Goal: Transaction & Acquisition: Purchase product/service

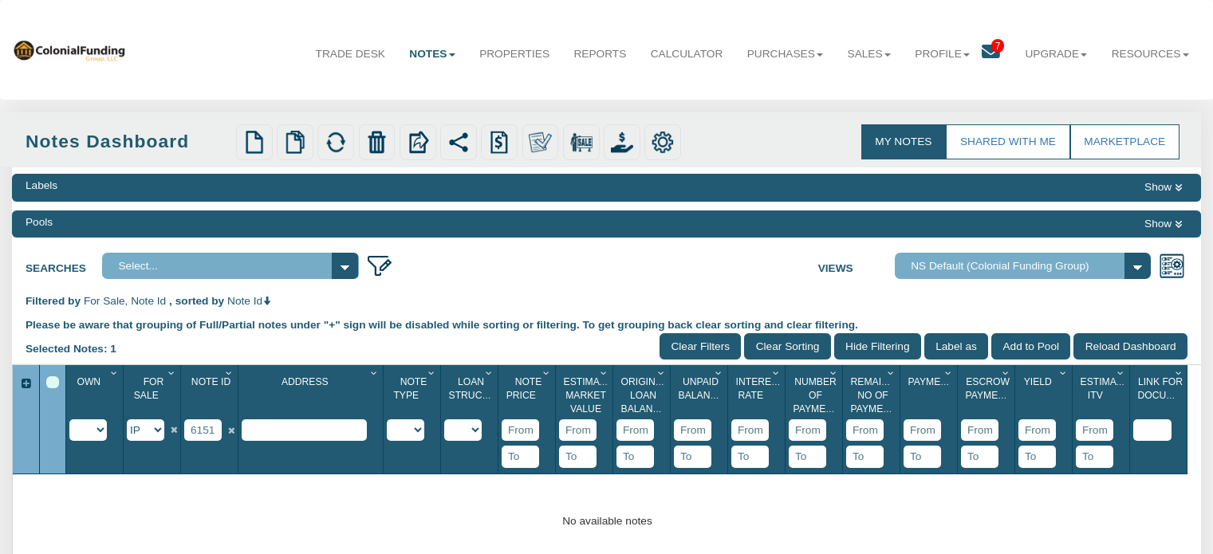
select select "string:IP"
drag, startPoint x: 217, startPoint y: 434, endPoint x: 147, endPoint y: 429, distance: 70.4
click at [147, 429] on div "Own 1 Imported Owned Sold Closed Loan Mod For Sale 1 Y N IP Note Id 1 61511 Add…" at bounding box center [626, 419] width 1121 height 109
type input "1"
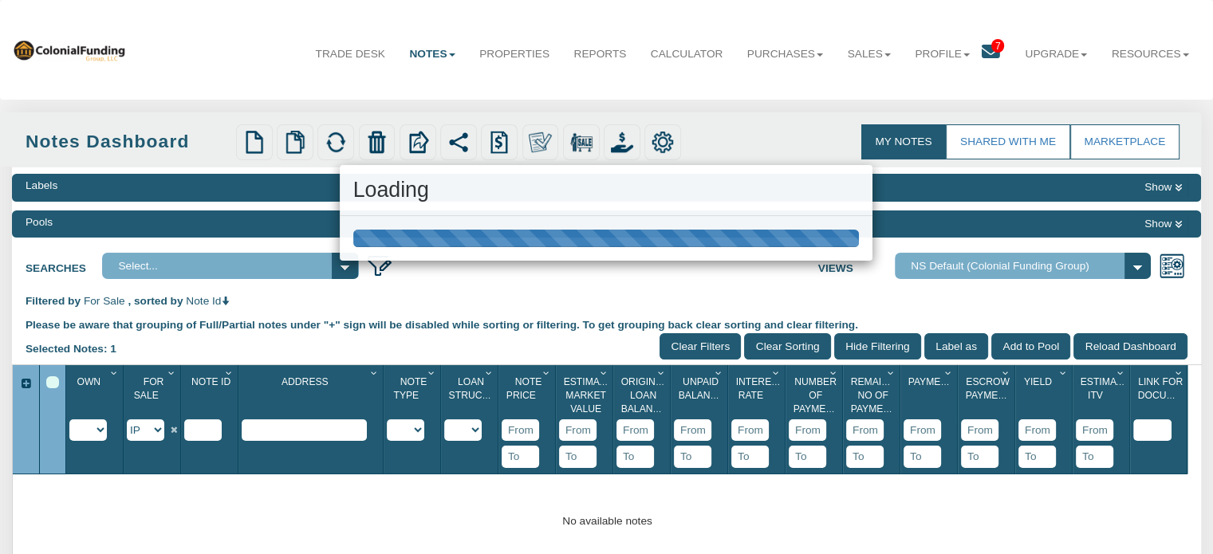
click at [525, 267] on div "Menu Trade Desk Notes Dashboard Transactions Properties Reports 7" at bounding box center [606, 412] width 1213 height 824
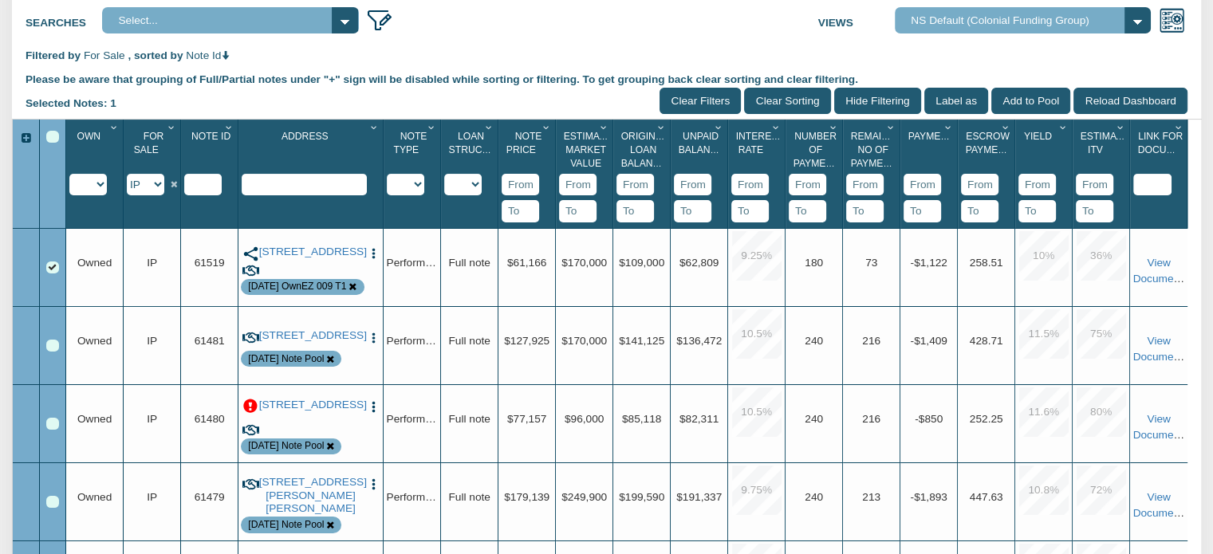
scroll to position [257, 0]
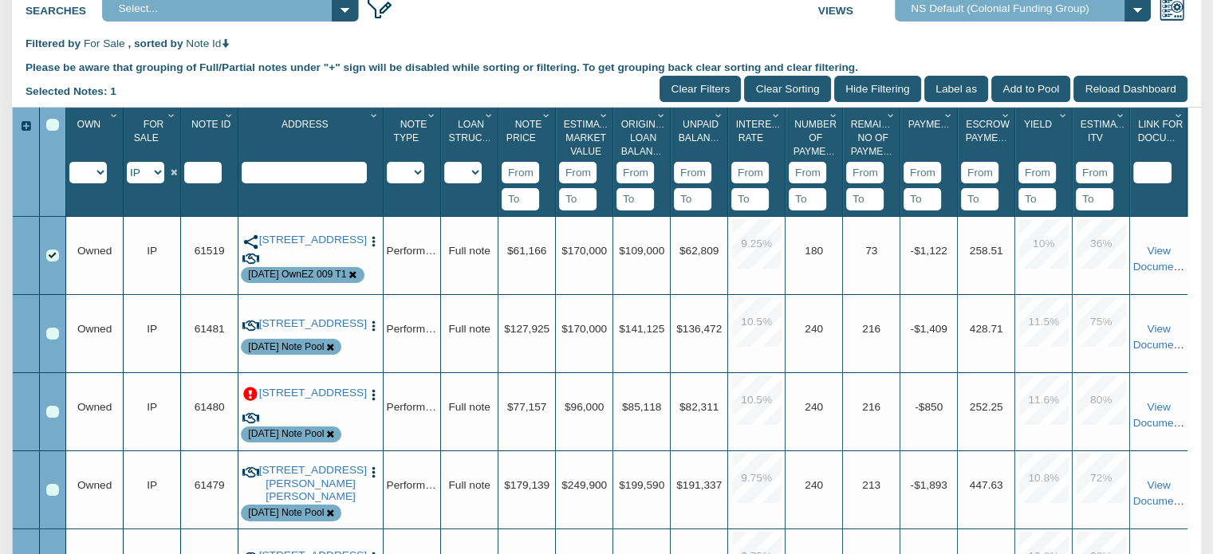
click at [249, 391] on p at bounding box center [250, 394] width 14 height 14
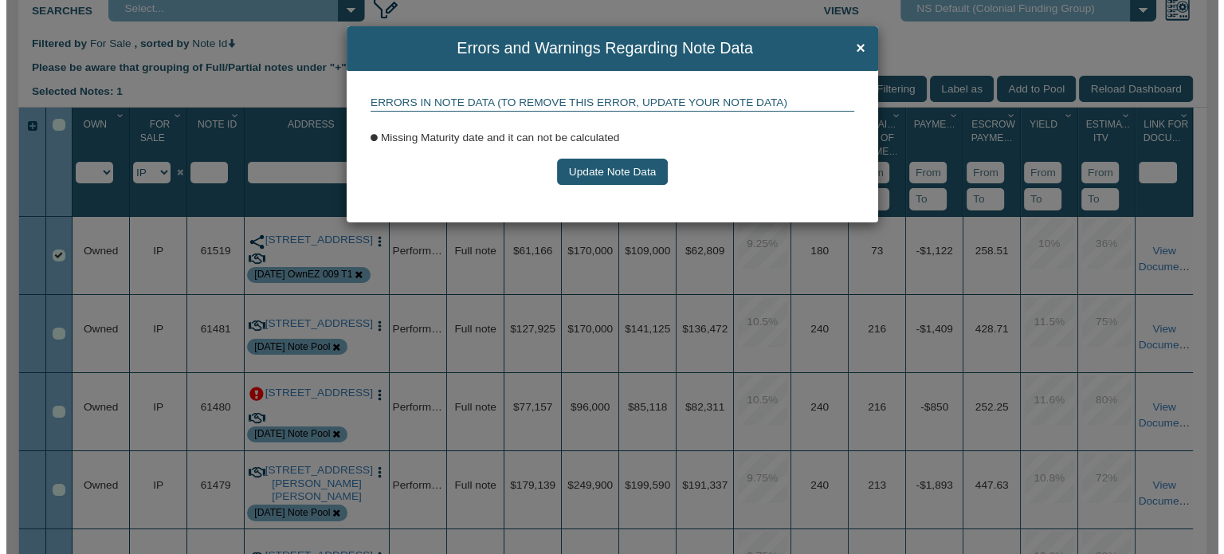
scroll to position [258, 0]
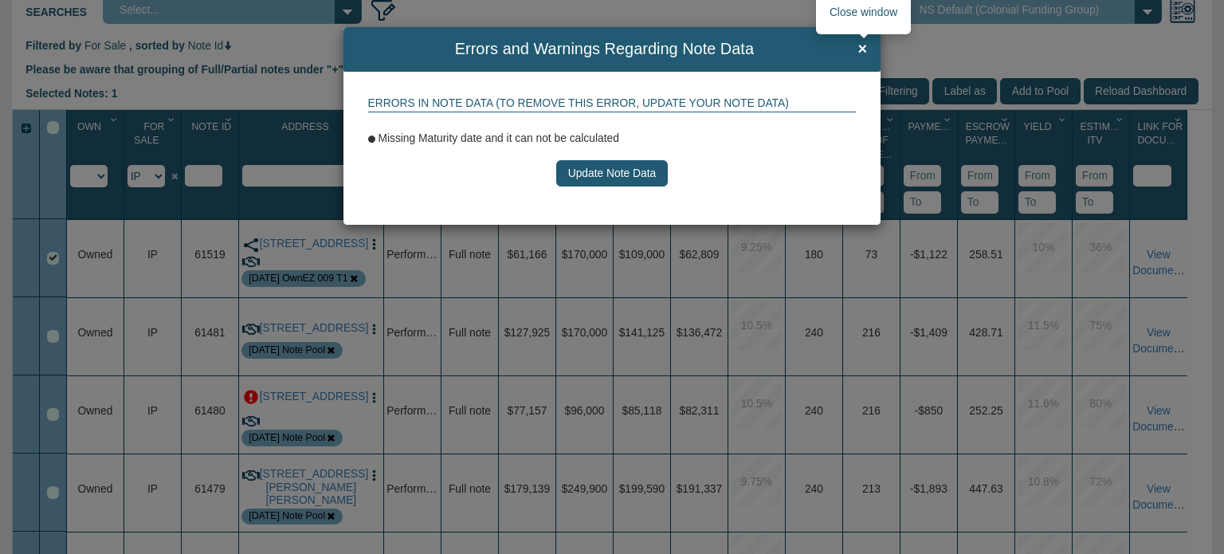
click at [864, 49] on span "×" at bounding box center [864, 50] width 10 height 18
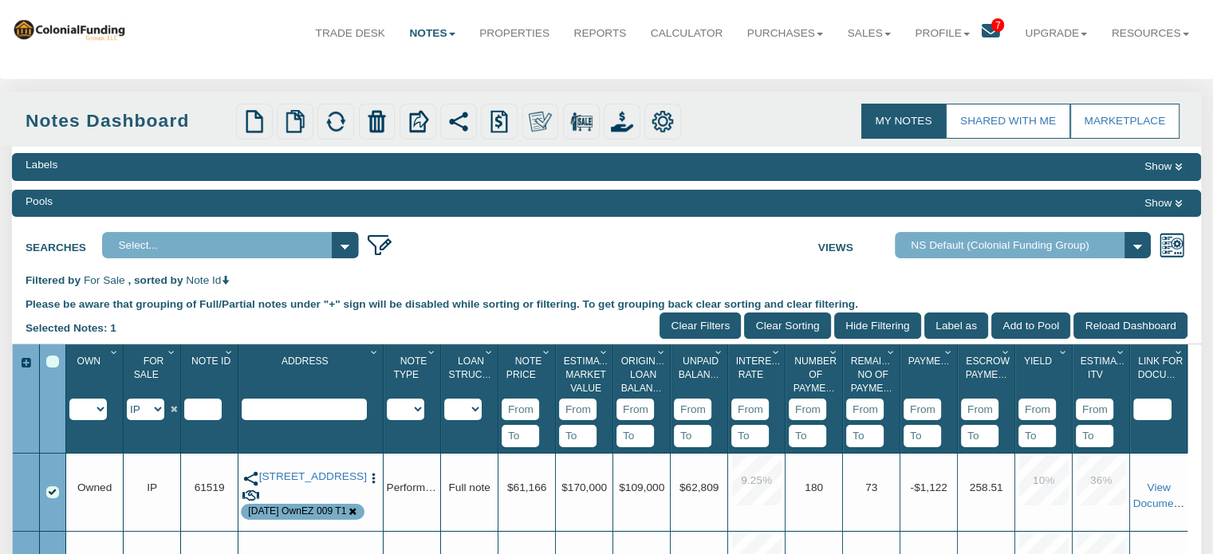
scroll to position [26, 0]
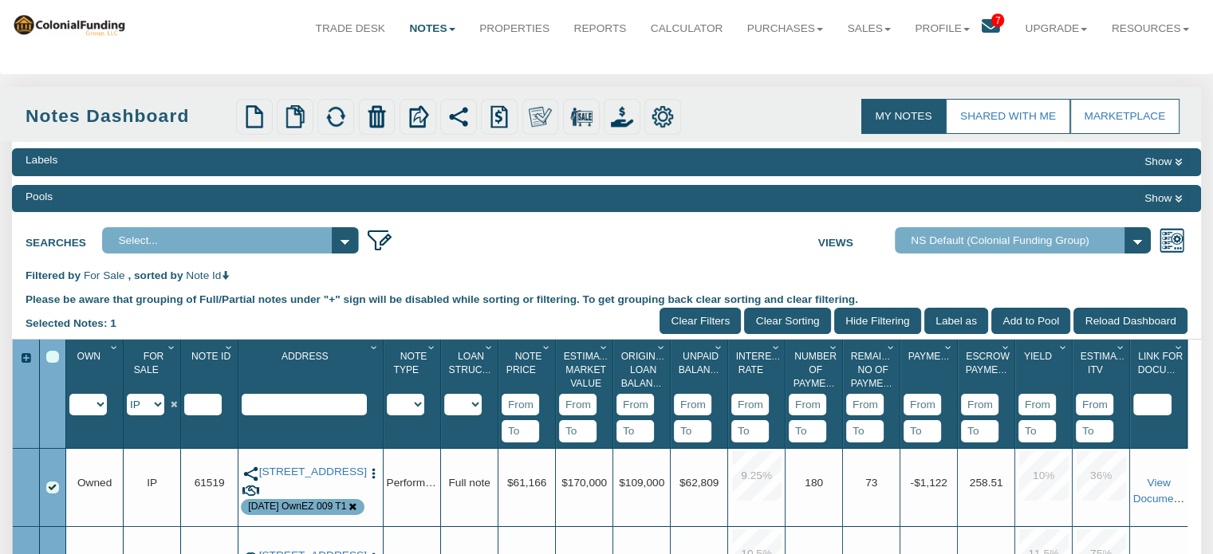
click at [1176, 200] on icon at bounding box center [1177, 199] width 7 height 9
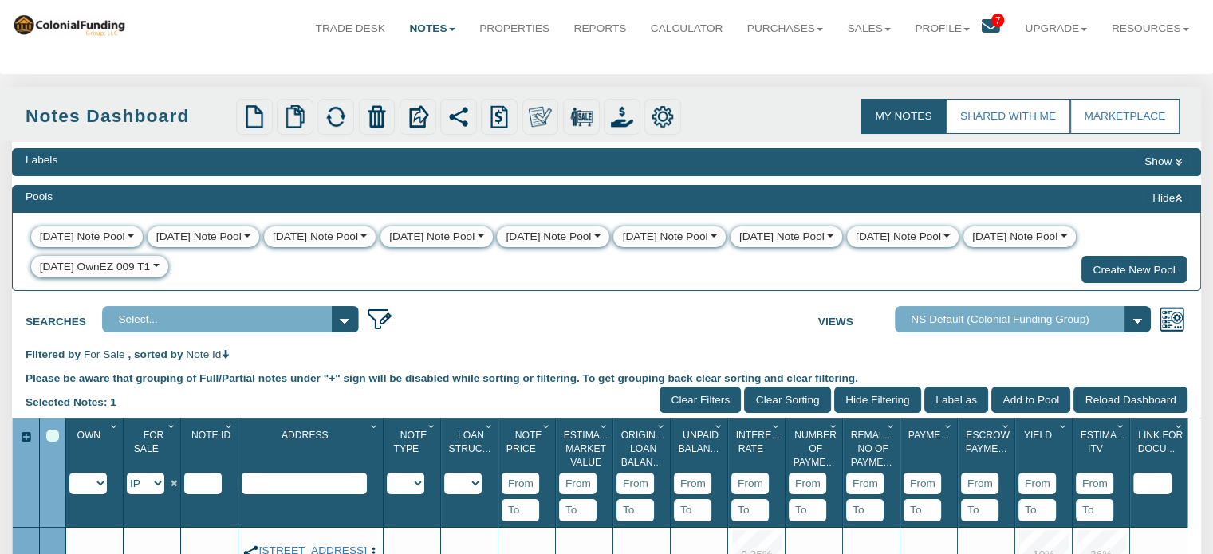
click at [64, 273] on div "[DATE] OwnEZ 009 T1" at bounding box center [95, 267] width 111 height 16
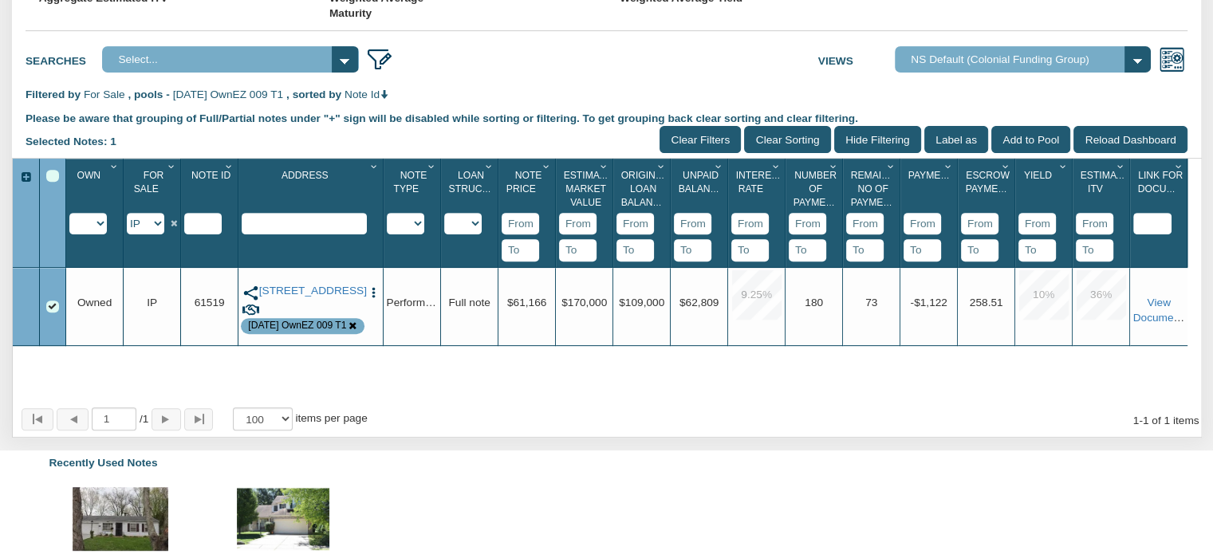
scroll to position [607, 0]
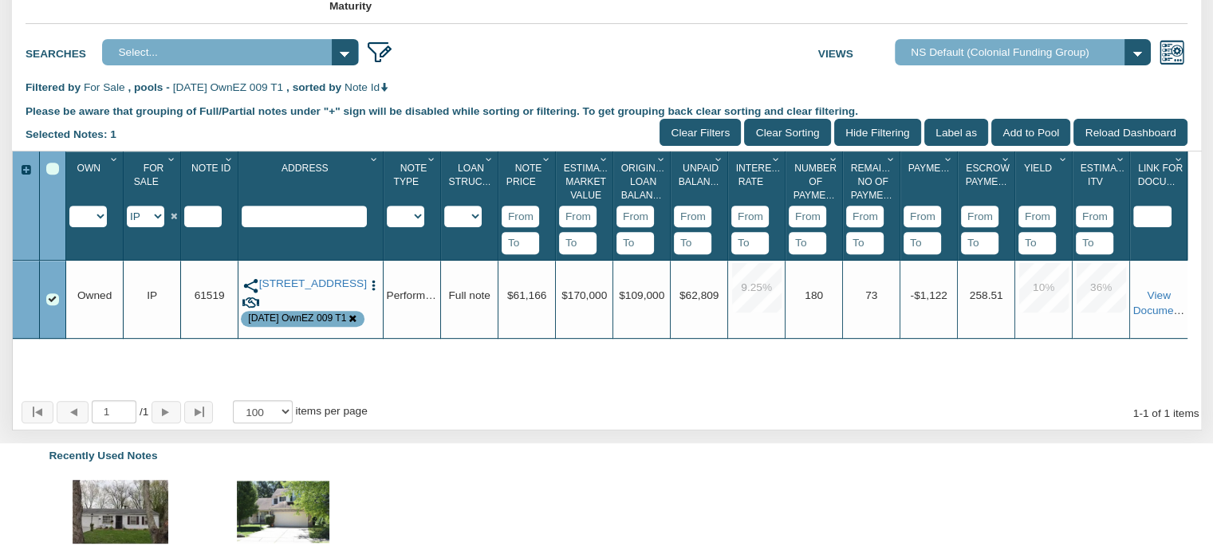
click at [157, 227] on select "Y N IP" at bounding box center [145, 217] width 37 height 22
click at [127, 222] on select "Y N IP" at bounding box center [145, 217] width 37 height 22
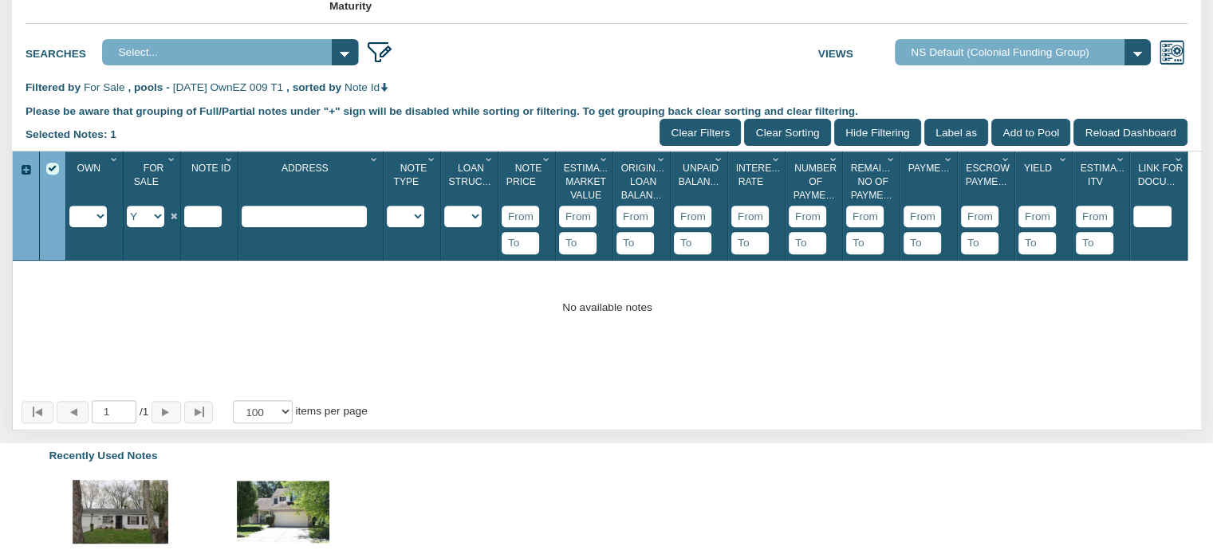
click at [155, 227] on select "Y N IP" at bounding box center [145, 217] width 37 height 22
select select "string:N"
click at [127, 222] on select "Y N IP" at bounding box center [145, 217] width 37 height 22
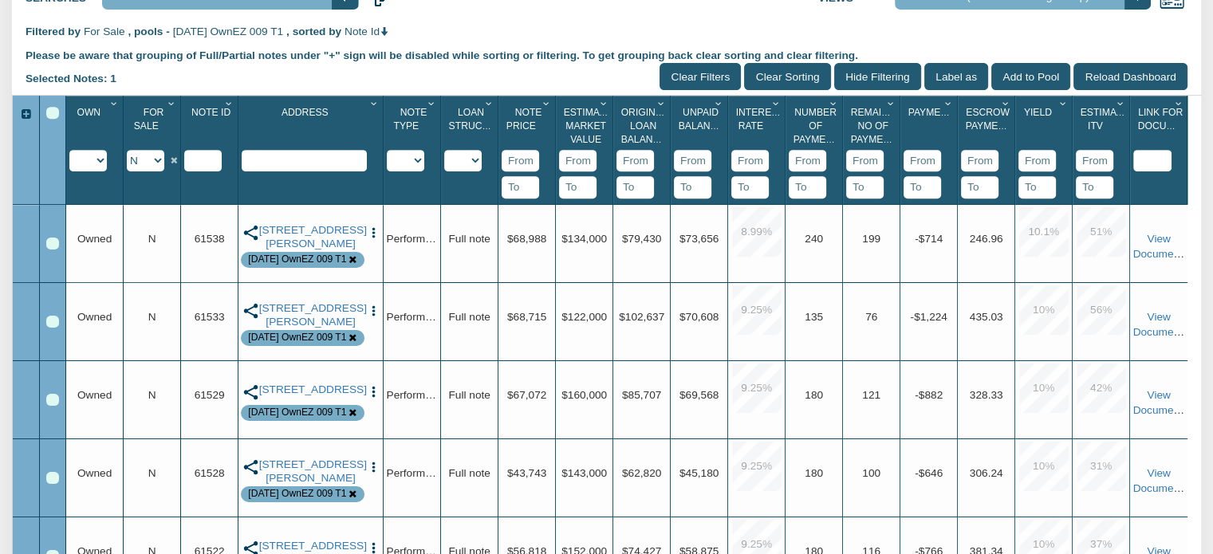
scroll to position [666, 0]
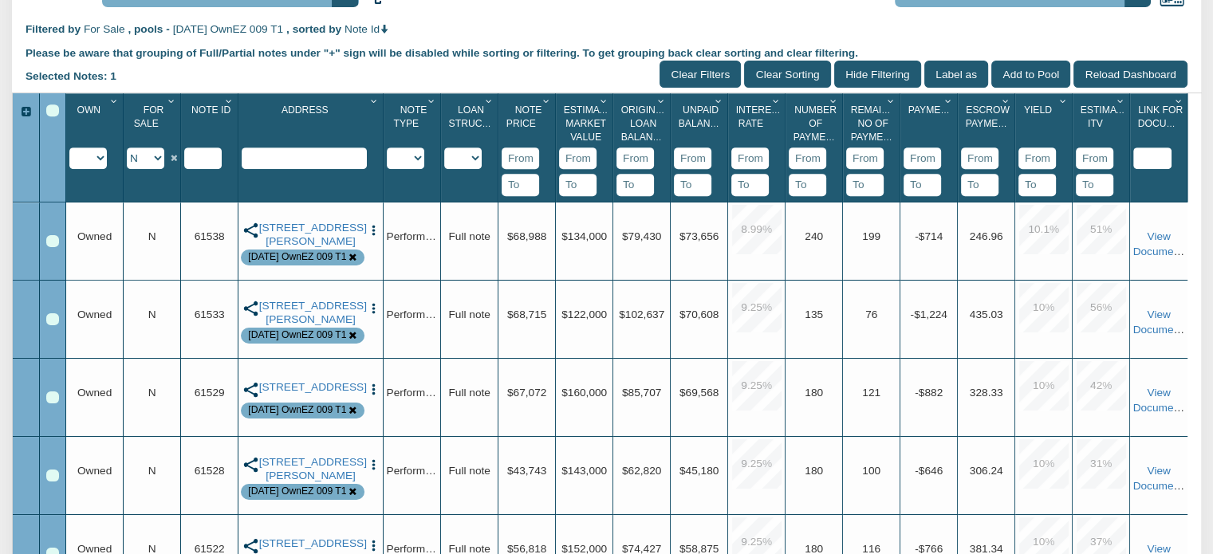
click at [49, 117] on div "Select All" at bounding box center [52, 110] width 13 height 13
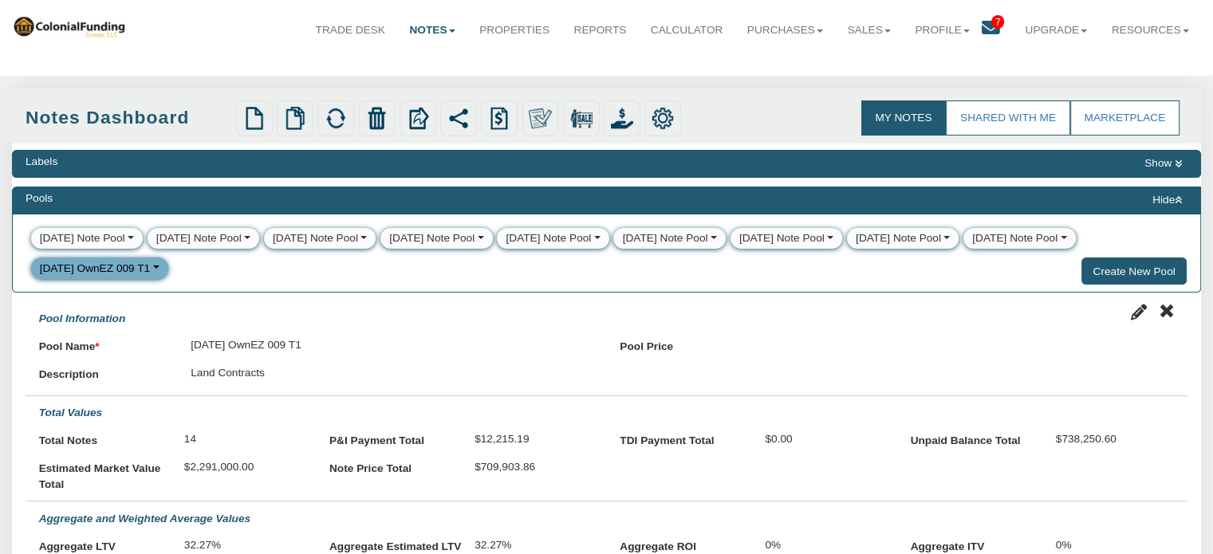
scroll to position [0, 0]
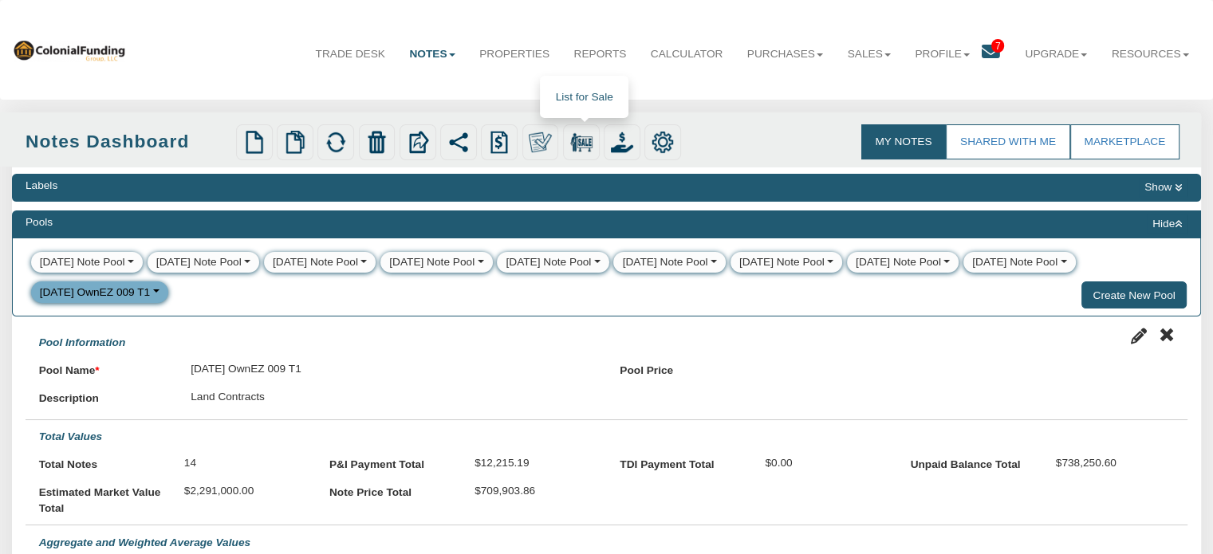
click at [579, 143] on img at bounding box center [581, 142] width 22 height 22
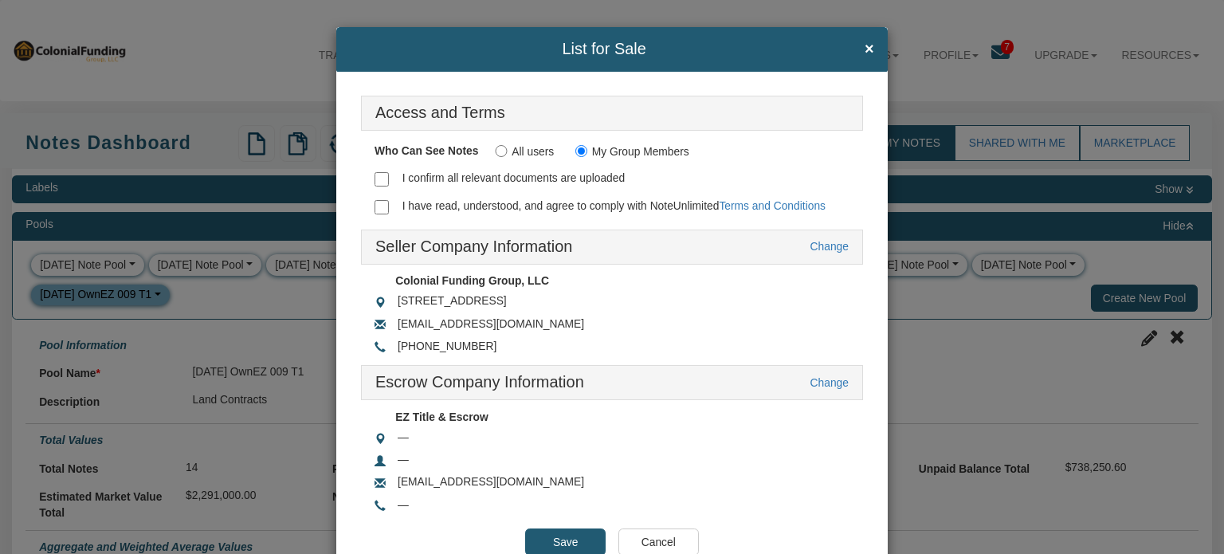
click at [378, 175] on input "I confirm all relevant documents are uploaded" at bounding box center [382, 179] width 14 height 14
checkbox input "true"
click at [375, 202] on input "I have read, understood, and agree to comply with NoteUnlimited Terms and Condi…" at bounding box center [382, 207] width 14 height 14
checkbox input "true"
click at [559, 540] on input "Save" at bounding box center [565, 542] width 81 height 27
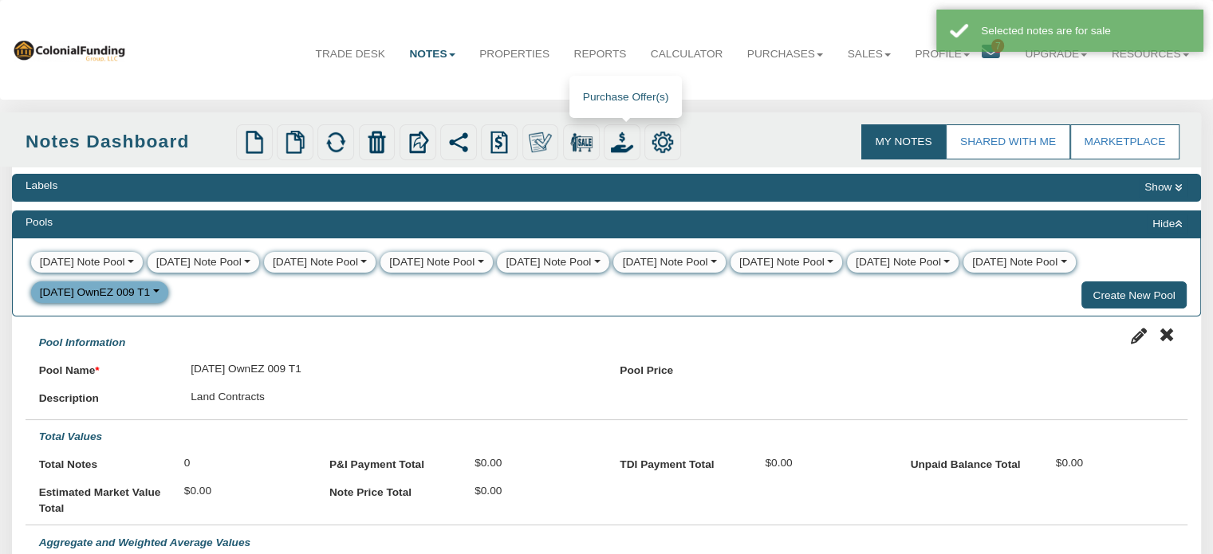
click at [621, 143] on img at bounding box center [622, 142] width 22 height 22
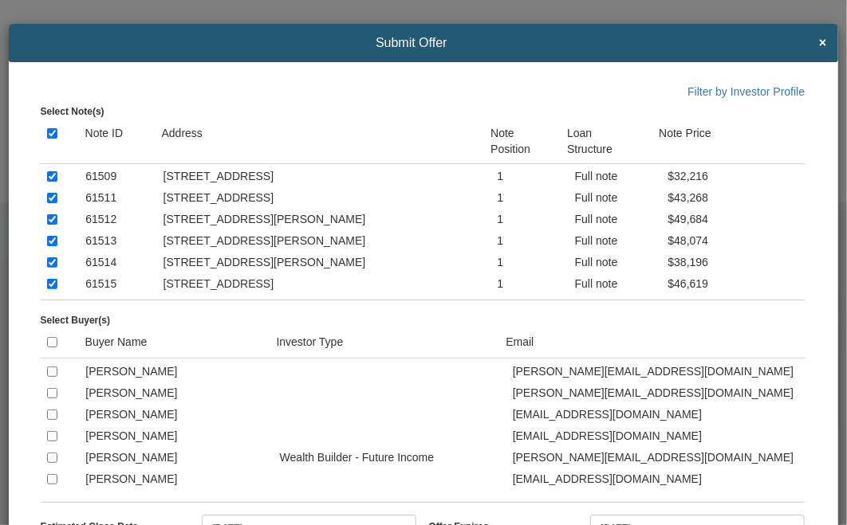
scroll to position [96, 0]
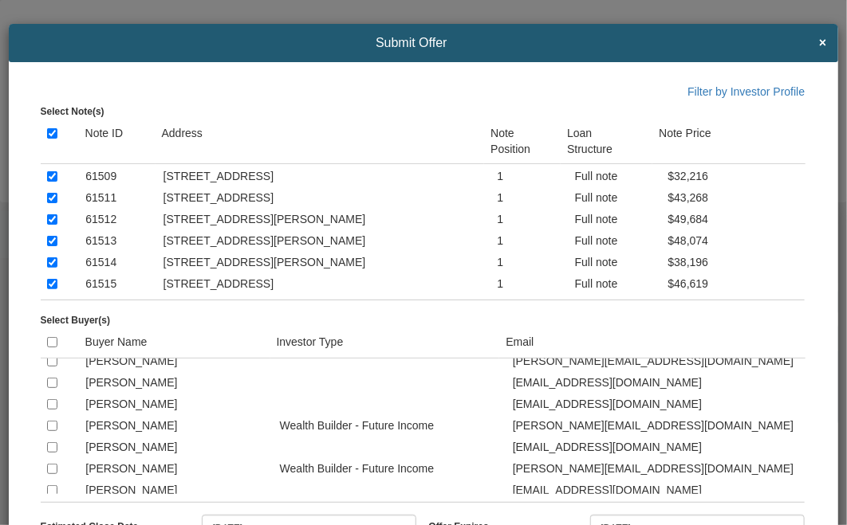
click at [53, 431] on input "checkbox" at bounding box center [52, 426] width 10 height 10
checkbox input "true"
click at [47, 474] on input "checkbox" at bounding box center [52, 469] width 10 height 10
checkbox input "true"
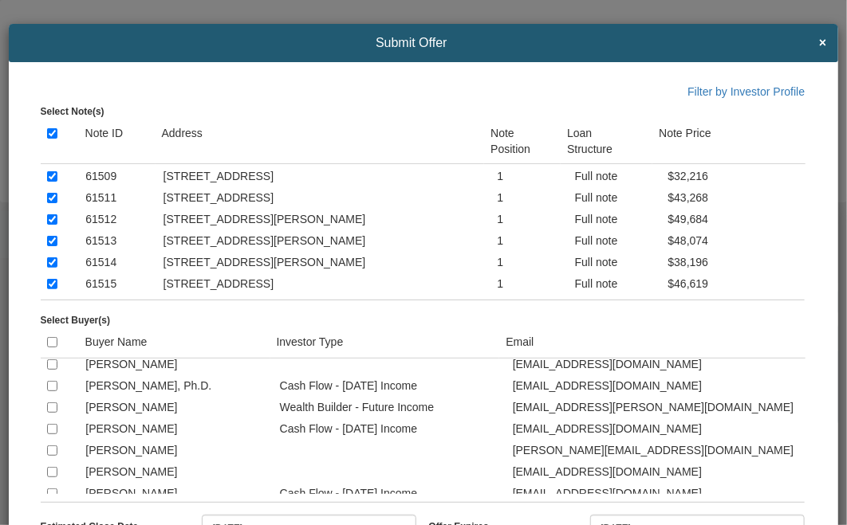
scroll to position [383, 0]
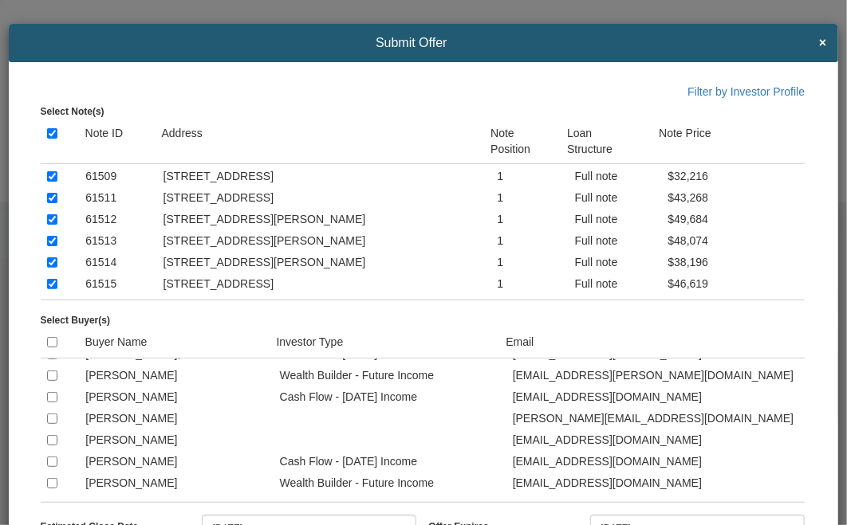
click at [50, 381] on input "checkbox" at bounding box center [52, 376] width 10 height 10
checkbox input "true"
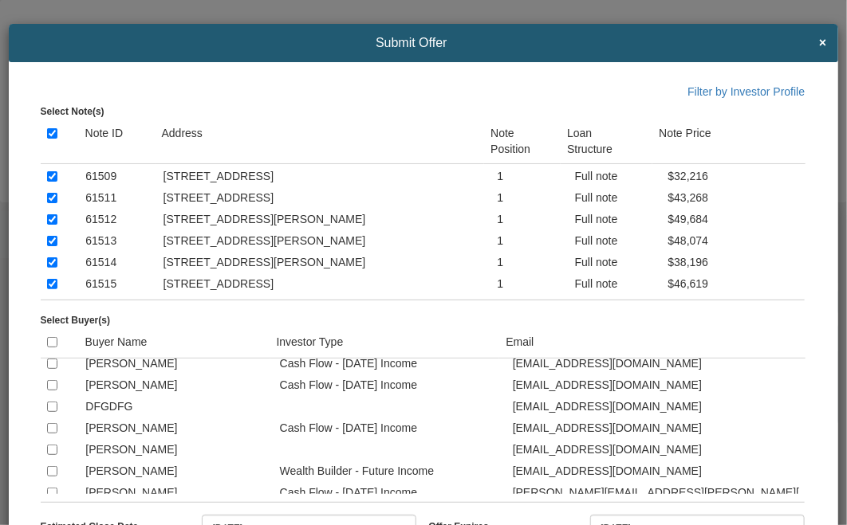
scroll to position [759, 0]
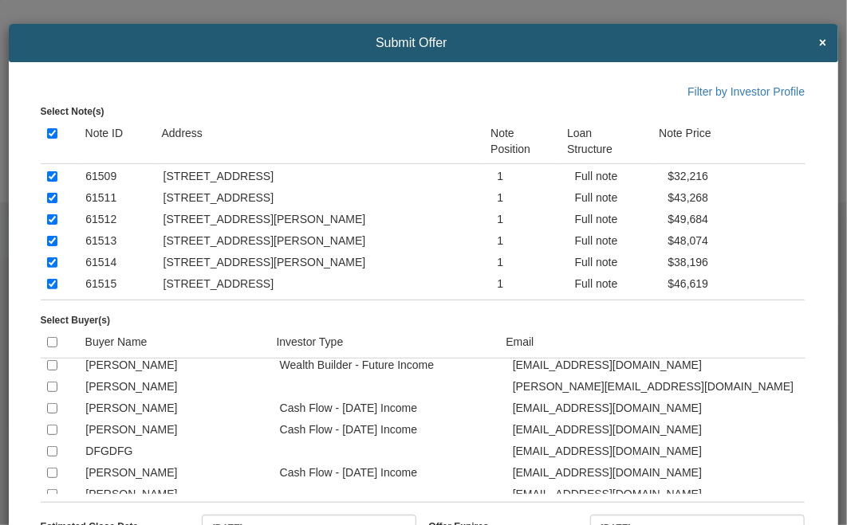
click at [49, 435] on input "checkbox" at bounding box center [52, 430] width 10 height 10
checkbox input "true"
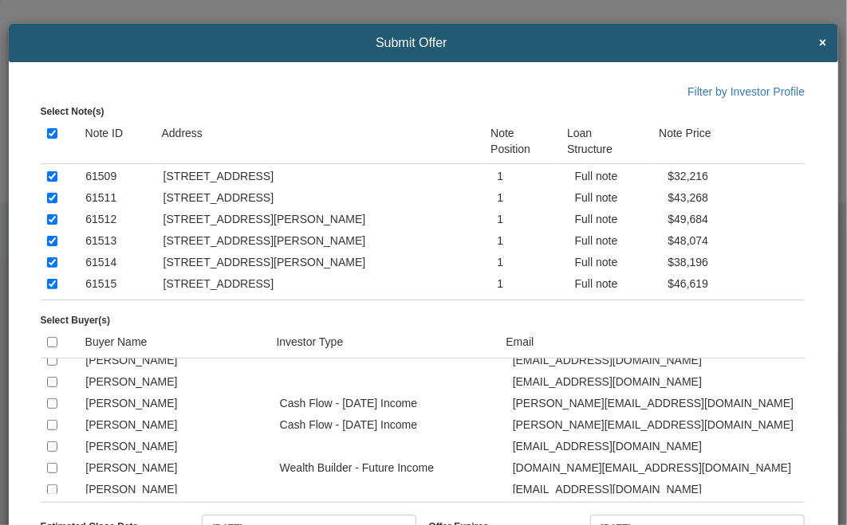
scroll to position [1269, 0]
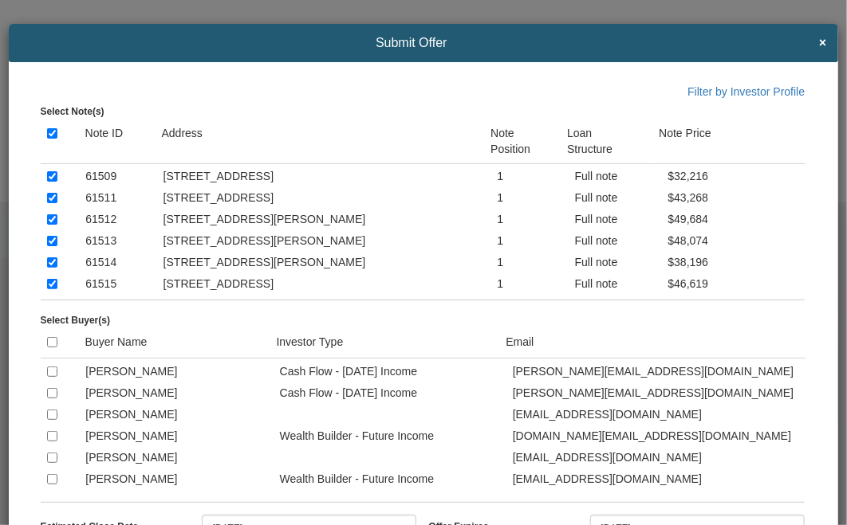
click at [47, 377] on input "checkbox" at bounding box center [52, 372] width 10 height 10
checkbox input "true"
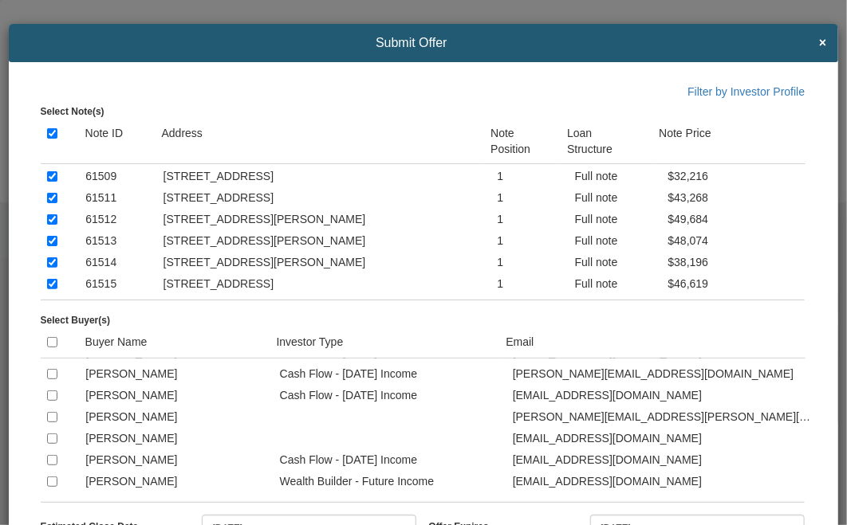
scroll to position [1429, 0]
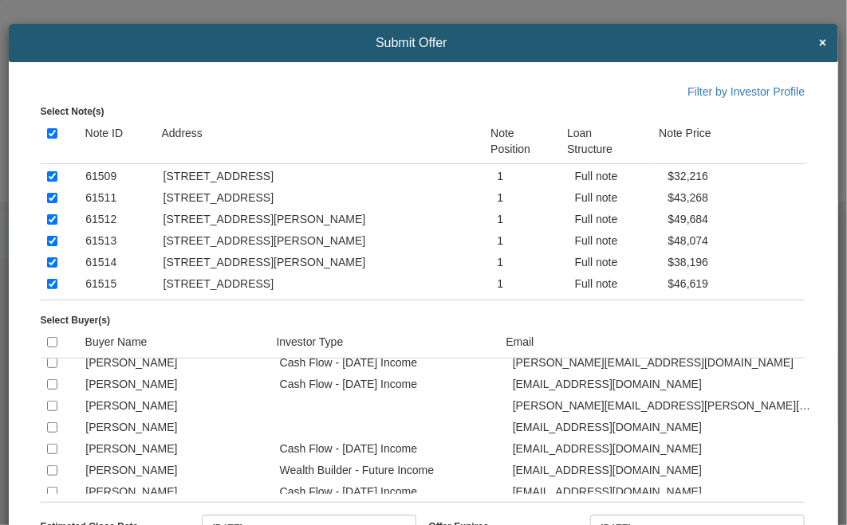
click at [49, 368] on input "checkbox" at bounding box center [52, 363] width 10 height 10
checkbox input "true"
click at [641, 502] on div "Select Note(s) Note ID Address Note Position Loan Structure Note Price 61509 1 …" at bounding box center [429, 301] width 776 height 403
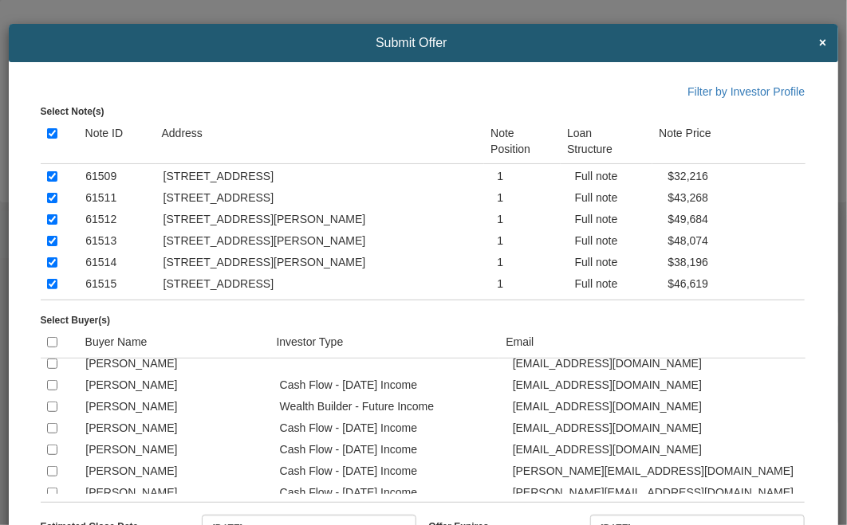
scroll to position [1524, 0]
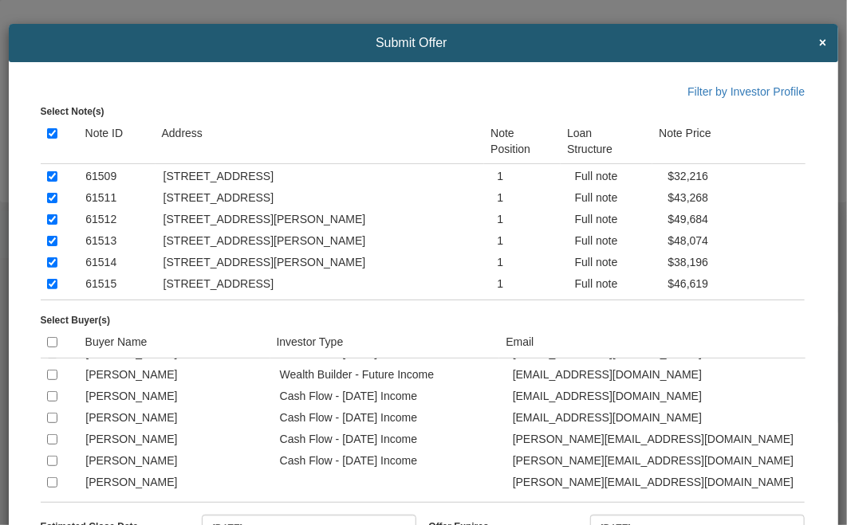
click at [53, 402] on input "checkbox" at bounding box center [52, 396] width 10 height 10
checkbox input "true"
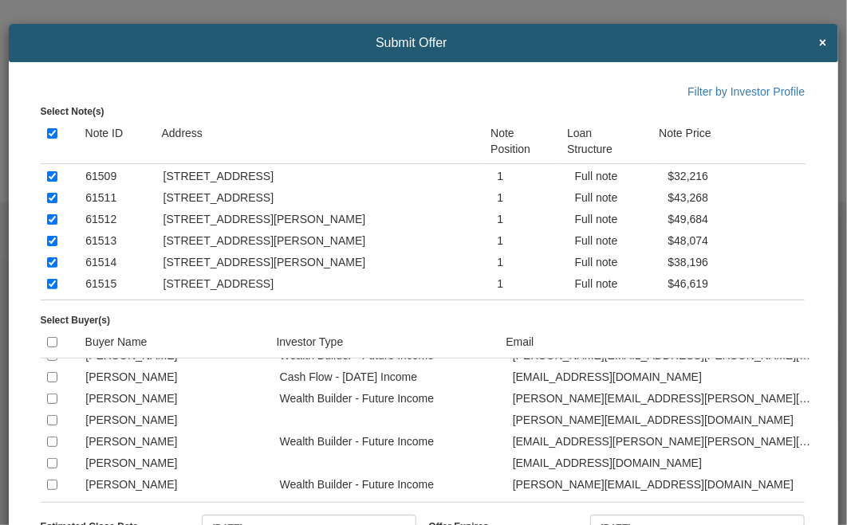
scroll to position [1684, 0]
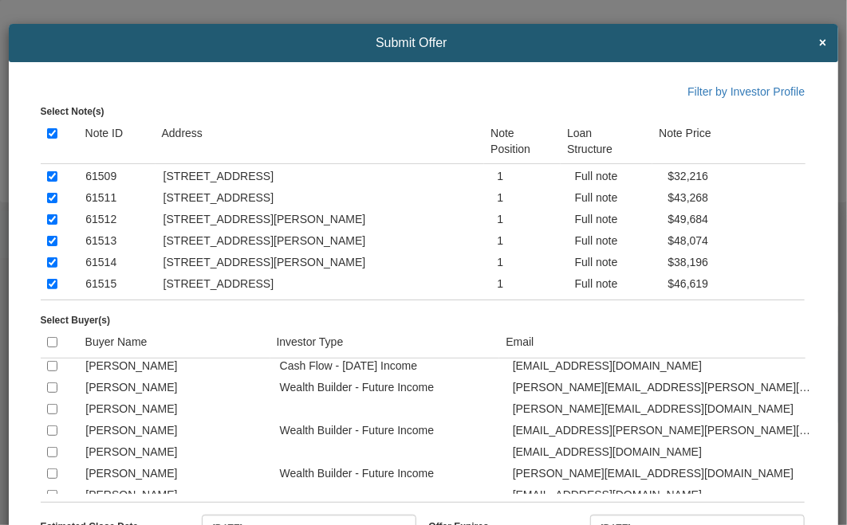
click at [51, 350] on input "checkbox" at bounding box center [52, 345] width 10 height 10
checkbox input "true"
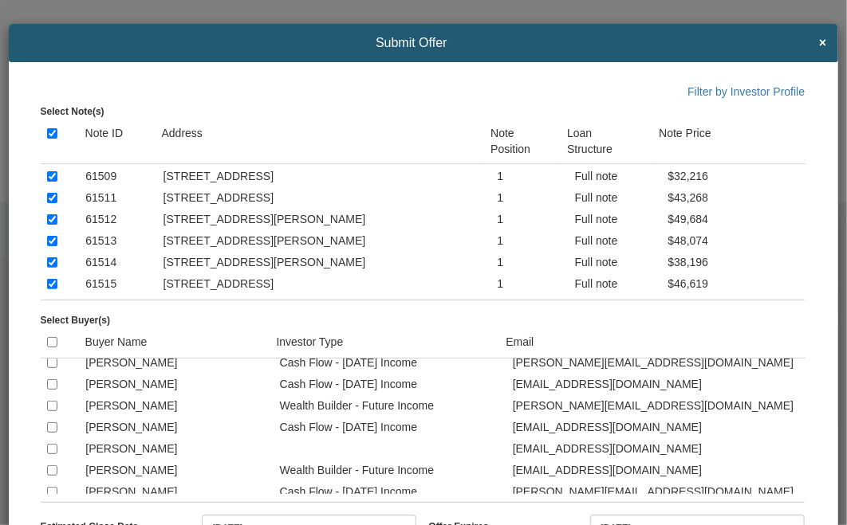
scroll to position [2258, 0]
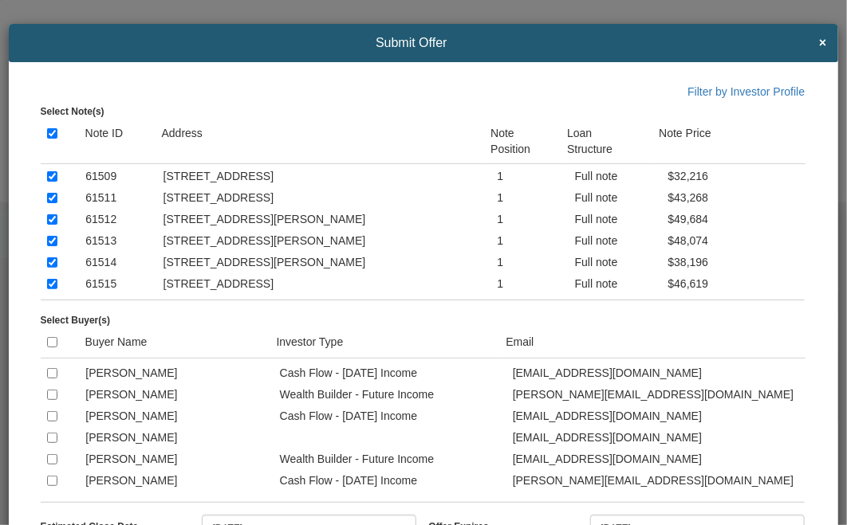
click at [50, 357] on input "checkbox" at bounding box center [52, 352] width 10 height 10
checkbox input "true"
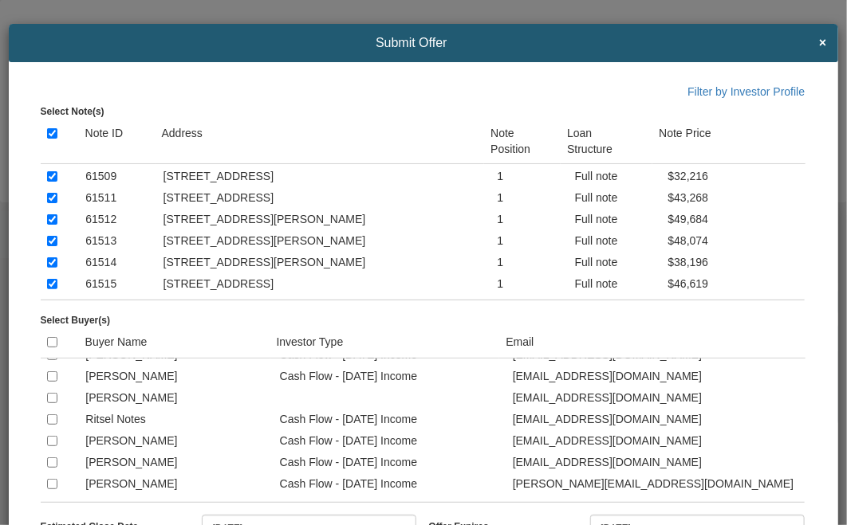
scroll to position [2588, 0]
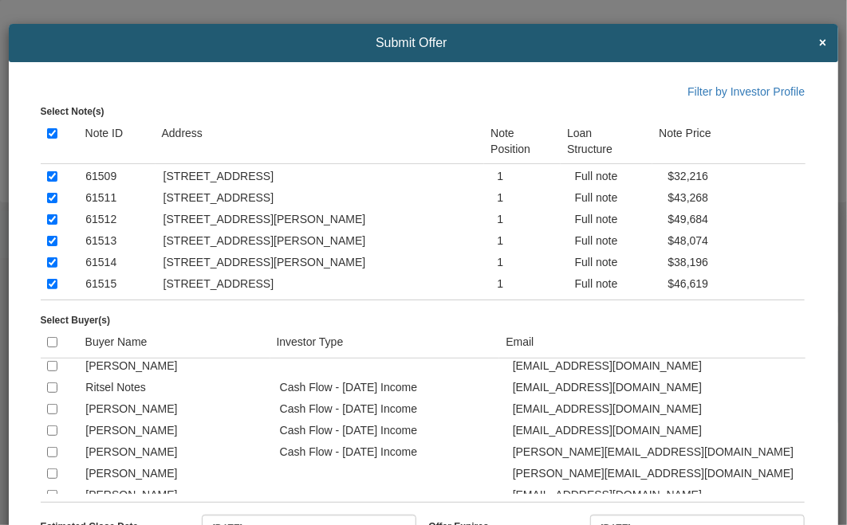
click at [52, 350] on input "checkbox" at bounding box center [52, 345] width 10 height 10
checkbox input "true"
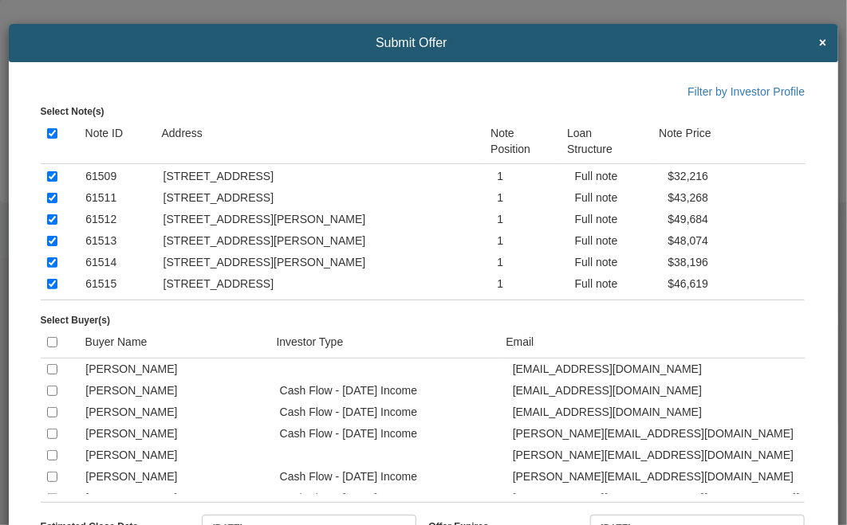
scroll to position [2715, 0]
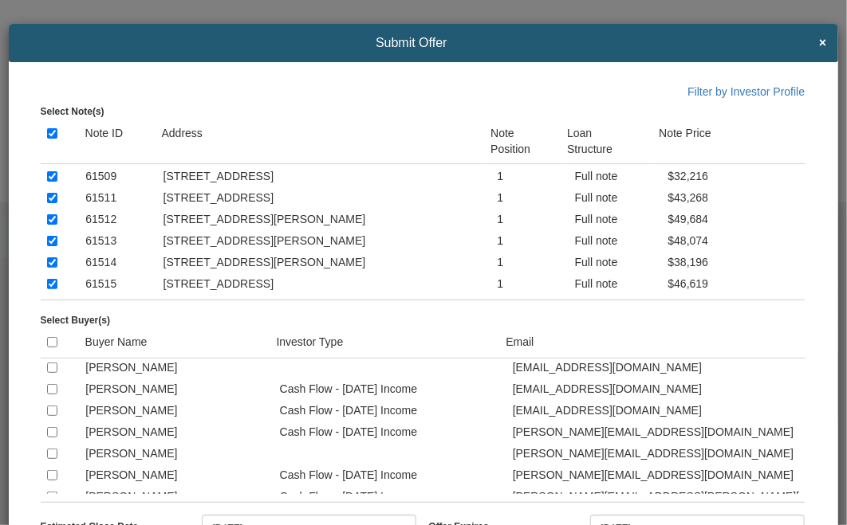
click at [51, 330] on input "checkbox" at bounding box center [52, 325] width 10 height 10
checkbox input "true"
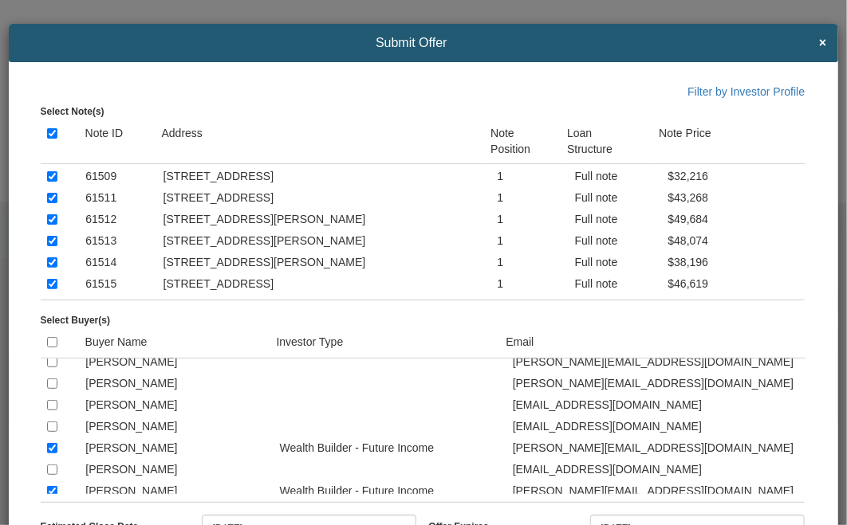
scroll to position [0, 0]
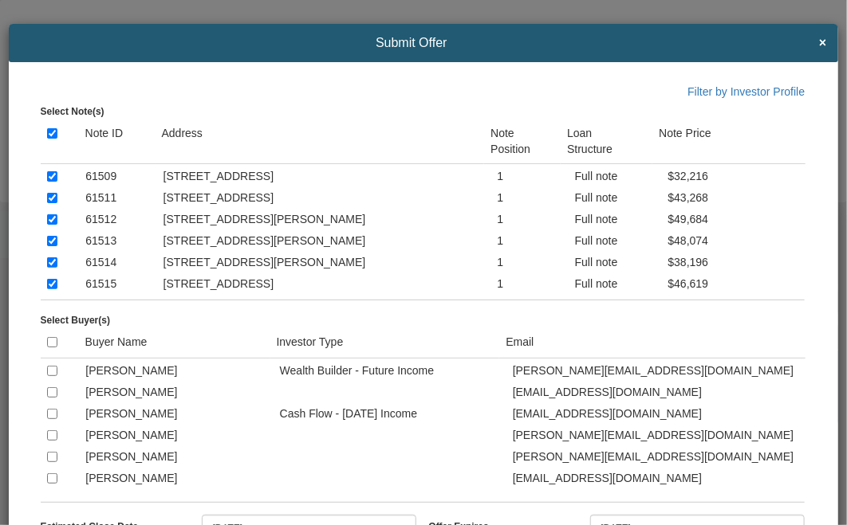
click at [49, 415] on input "checkbox" at bounding box center [52, 414] width 10 height 10
checkbox input "true"
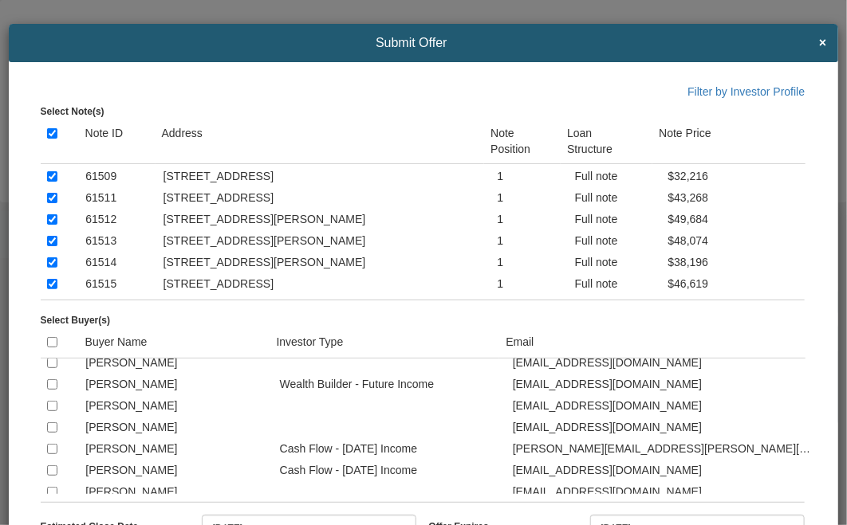
scroll to position [255, 0]
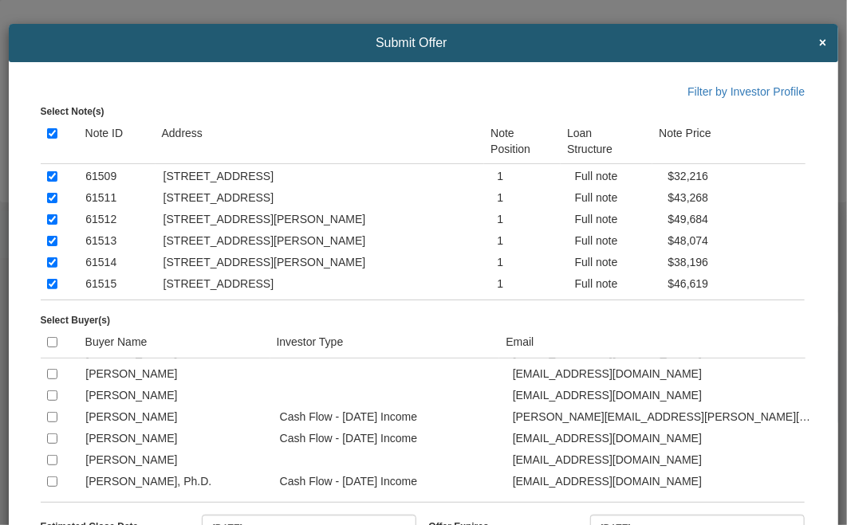
click at [51, 423] on input "checkbox" at bounding box center [52, 417] width 10 height 10
checkbox input "true"
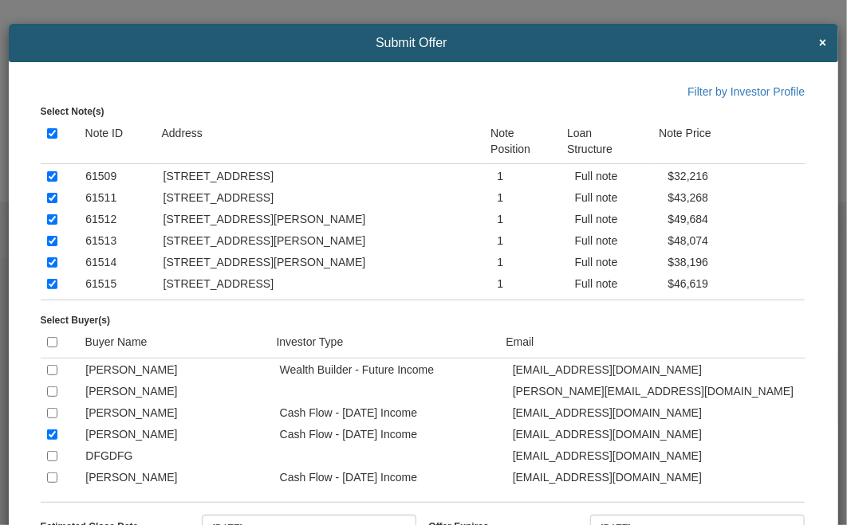
scroll to position [765, 0]
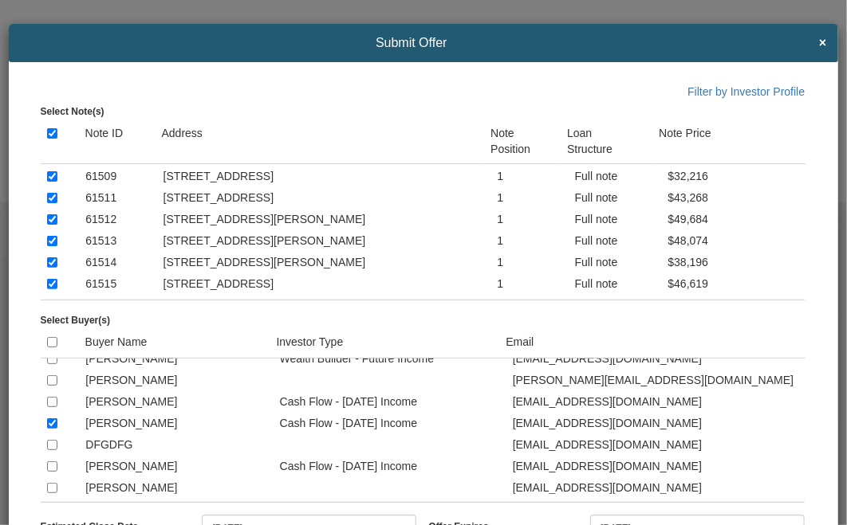
click at [48, 407] on input "checkbox" at bounding box center [52, 402] width 10 height 10
checkbox input "true"
click at [51, 472] on input "checkbox" at bounding box center [52, 467] width 10 height 10
checkbox input "true"
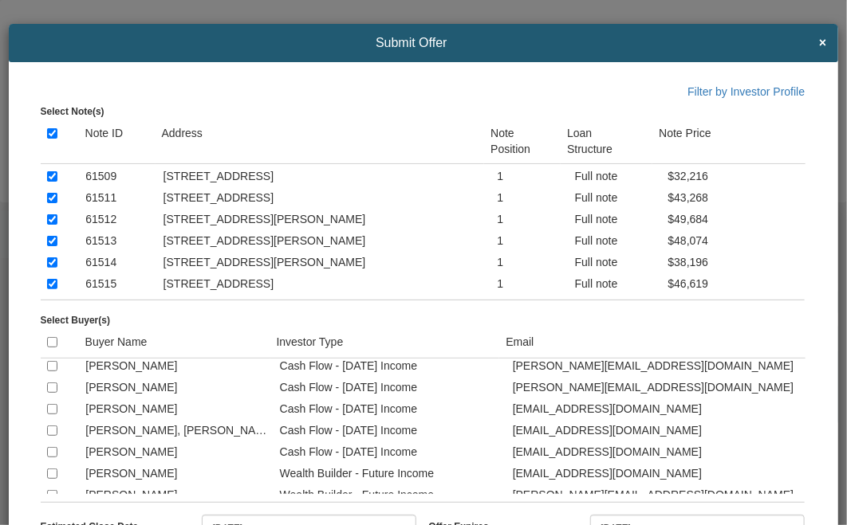
scroll to position [1849, 0]
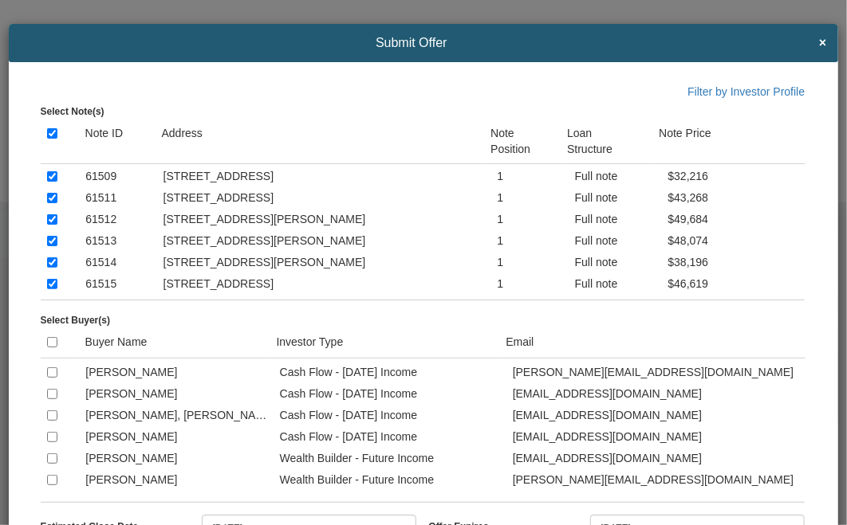
click at [53, 399] on input "checkbox" at bounding box center [52, 394] width 10 height 10
checkbox input "true"
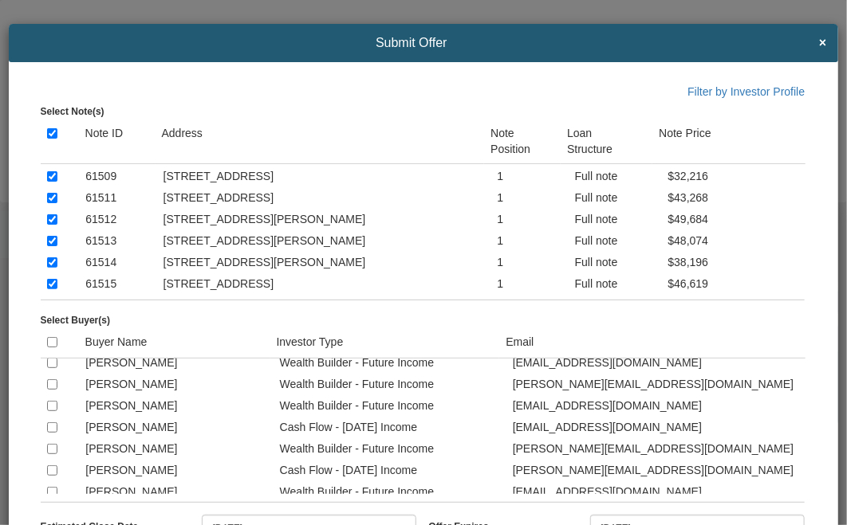
scroll to position [1977, 0]
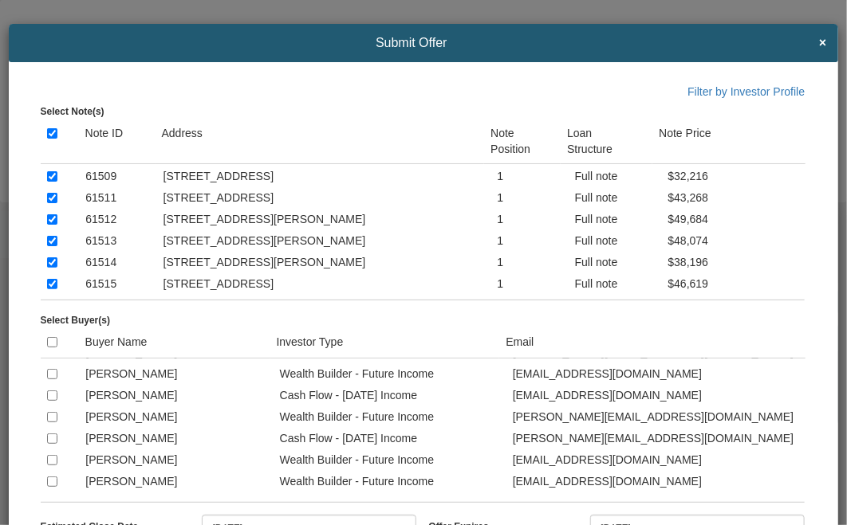
click at [51, 379] on input "checkbox" at bounding box center [52, 374] width 10 height 10
checkbox input "true"
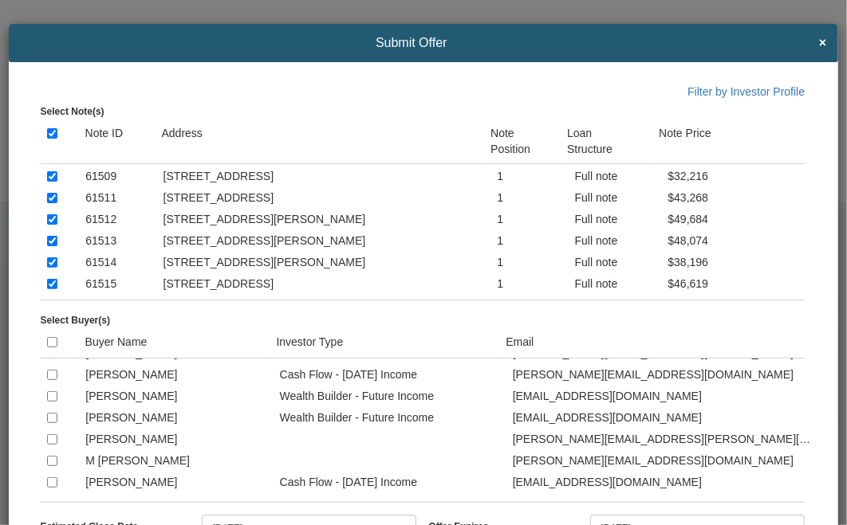
scroll to position [2073, 0]
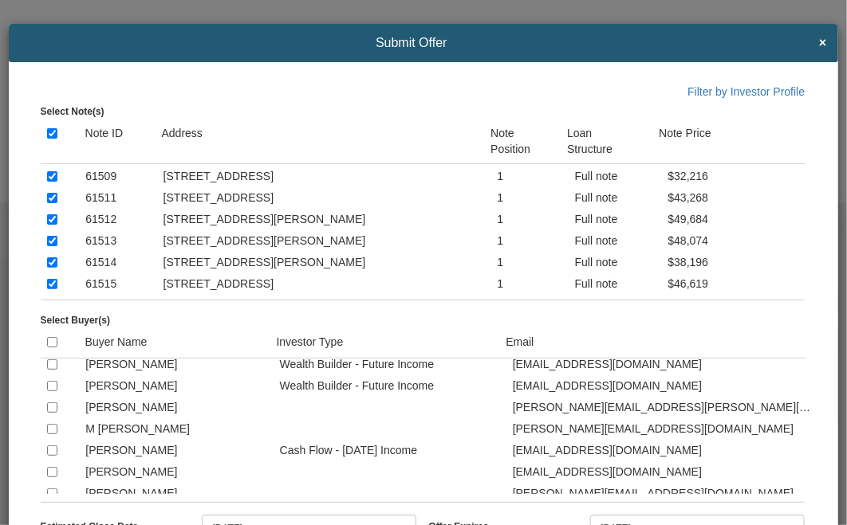
click at [52, 391] on input "checkbox" at bounding box center [52, 386] width 10 height 10
checkbox input "true"
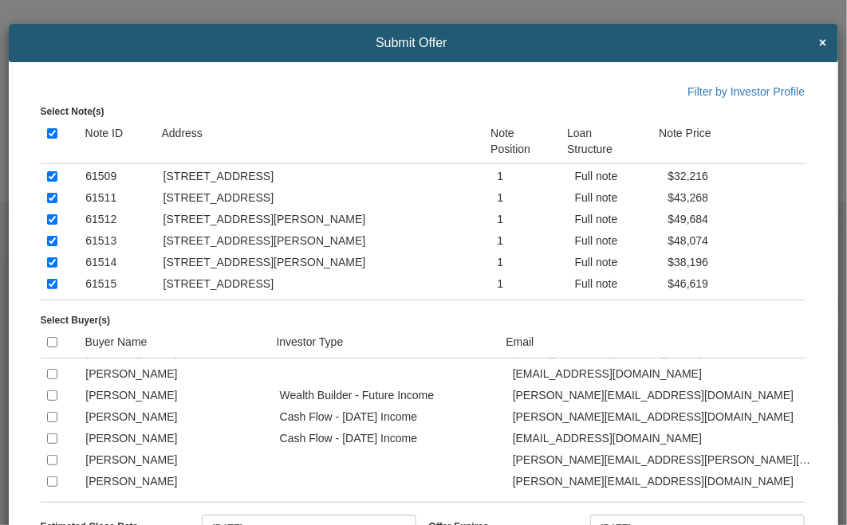
scroll to position [2423, 0]
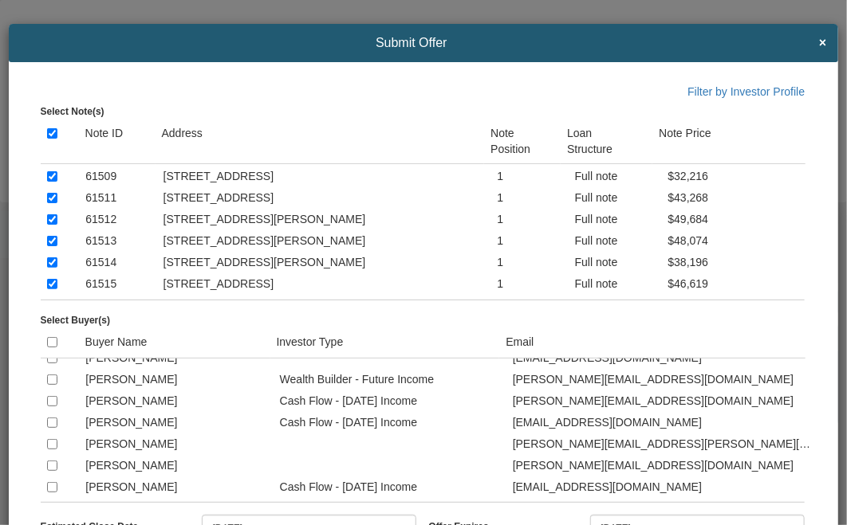
click at [51, 364] on input "checkbox" at bounding box center [52, 358] width 10 height 10
checkbox input "true"
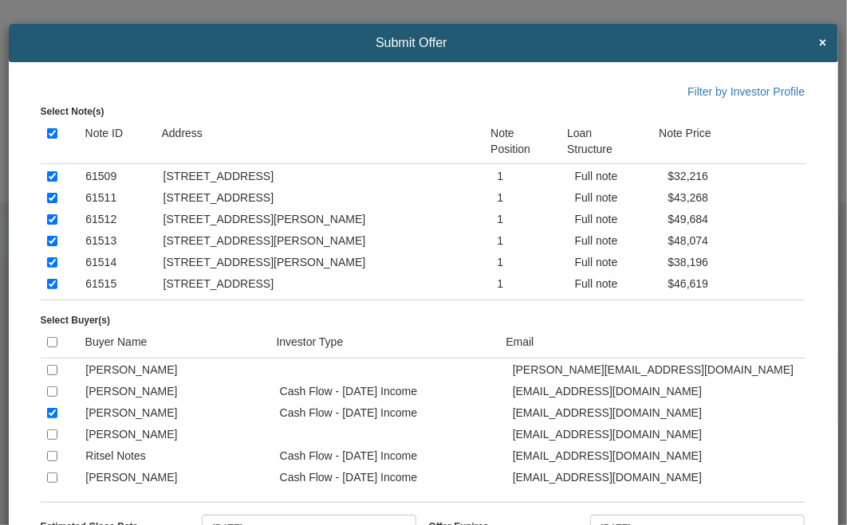
scroll to position [2551, 0]
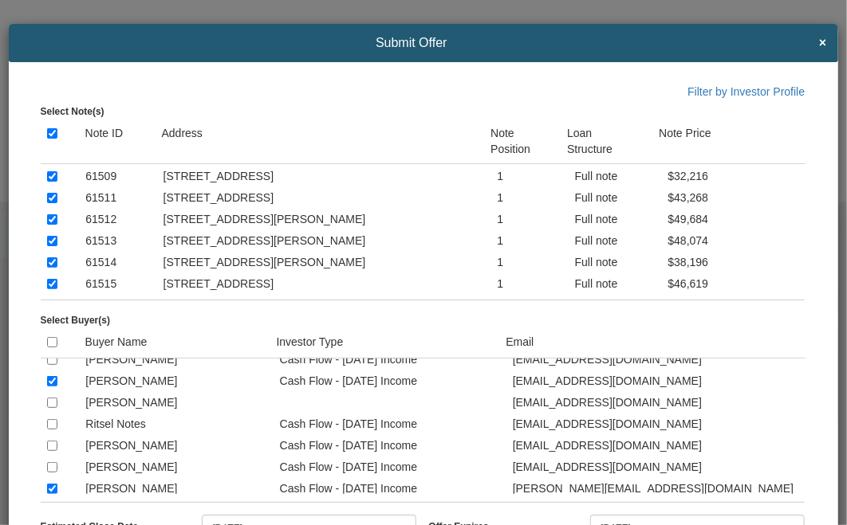
click at [52, 365] on input "checkbox" at bounding box center [52, 360] width 10 height 10
checkbox input "true"
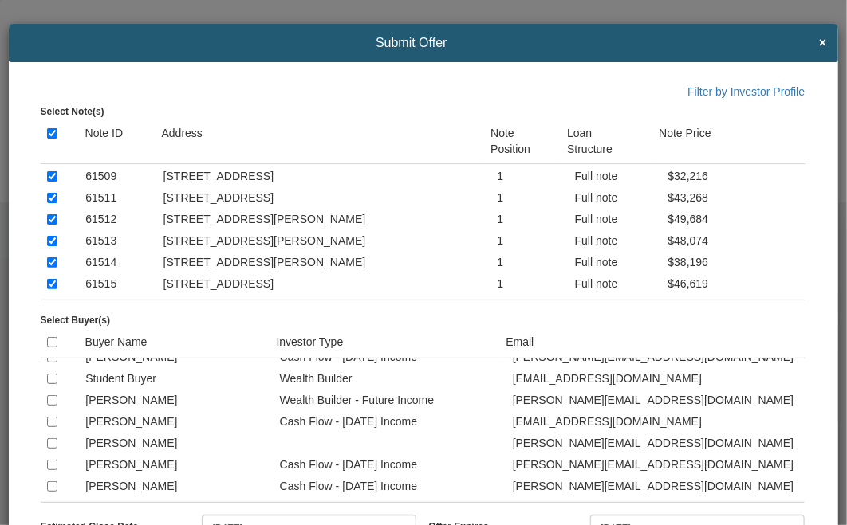
scroll to position [2934, 0]
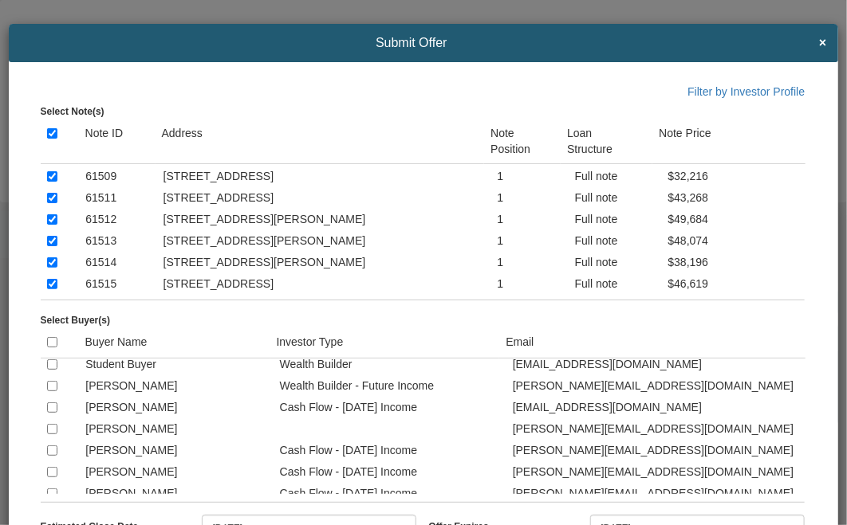
click at [50, 413] on input "checkbox" at bounding box center [52, 408] width 10 height 10
checkbox input "true"
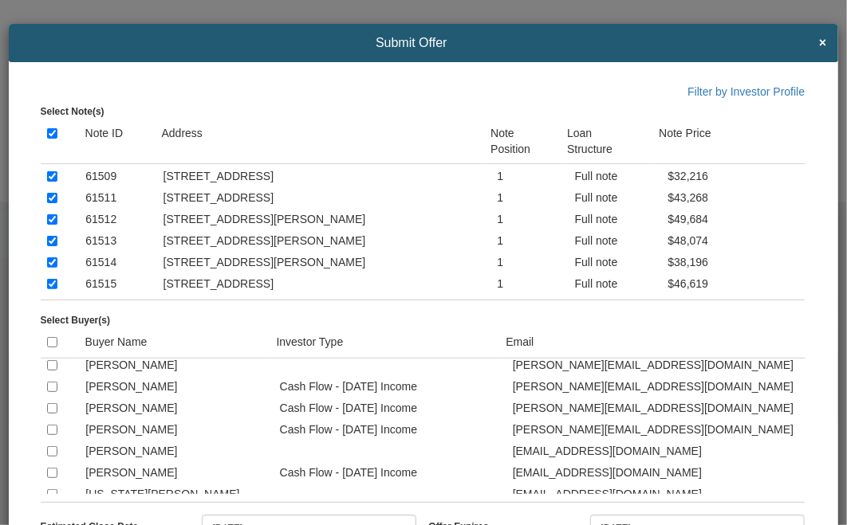
scroll to position [3029, 0]
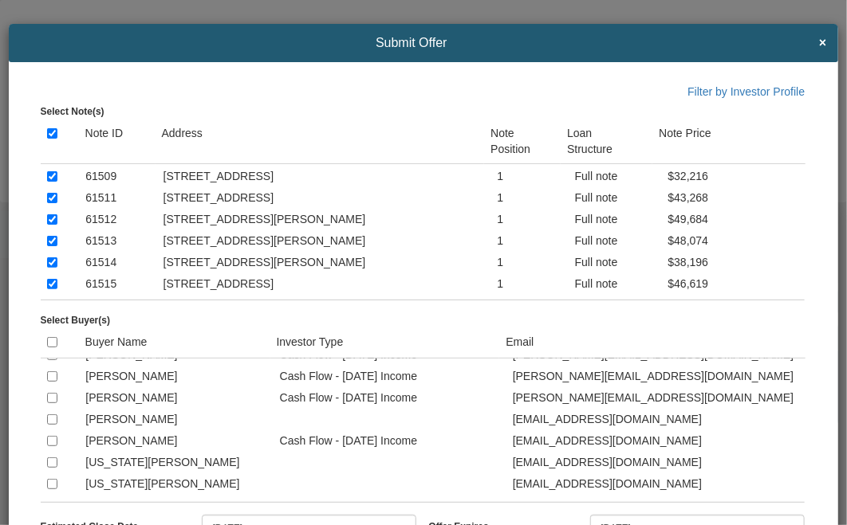
click at [48, 360] on input "checkbox" at bounding box center [52, 355] width 10 height 10
checkbox input "true"
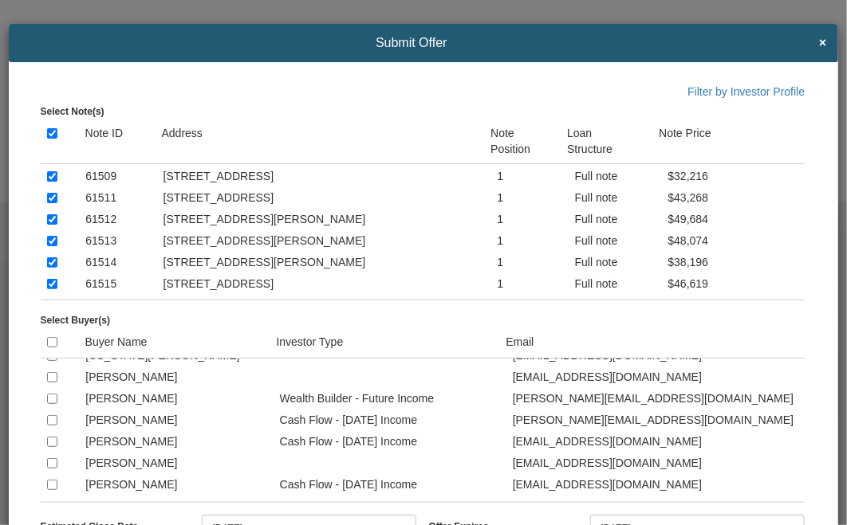
scroll to position [3252, 0]
click at [48, 421] on input "checkbox" at bounding box center [52, 420] width 10 height 10
checkbox input "true"
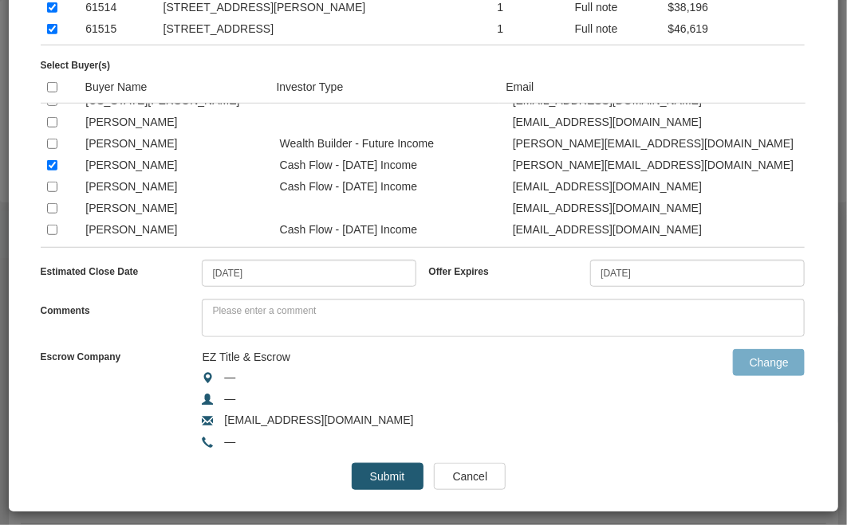
scroll to position [261, 0]
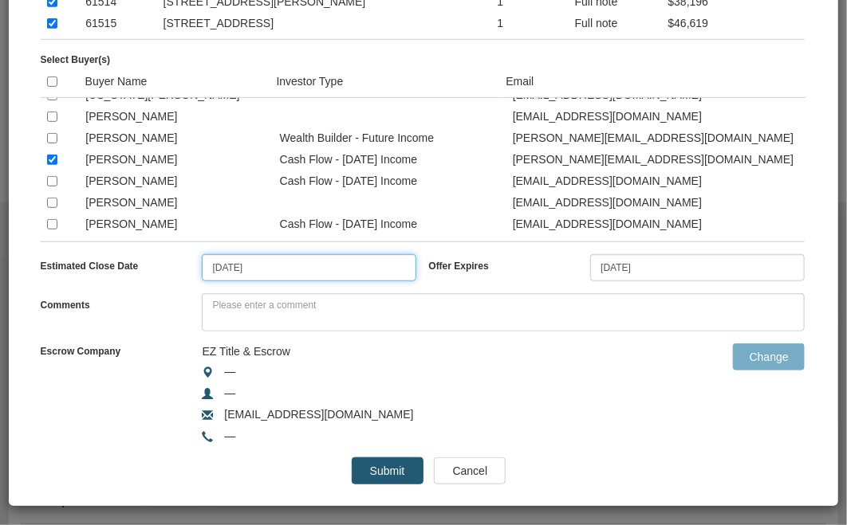
click at [279, 274] on input "[DATE]" at bounding box center [309, 267] width 214 height 27
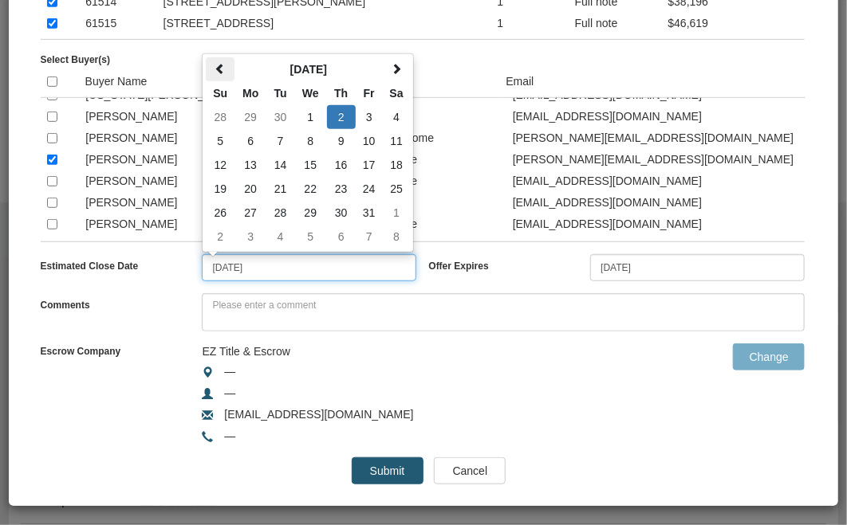
click at [214, 71] on span at bounding box center [219, 68] width 11 height 11
click at [364, 211] on td "29" at bounding box center [369, 213] width 27 height 24
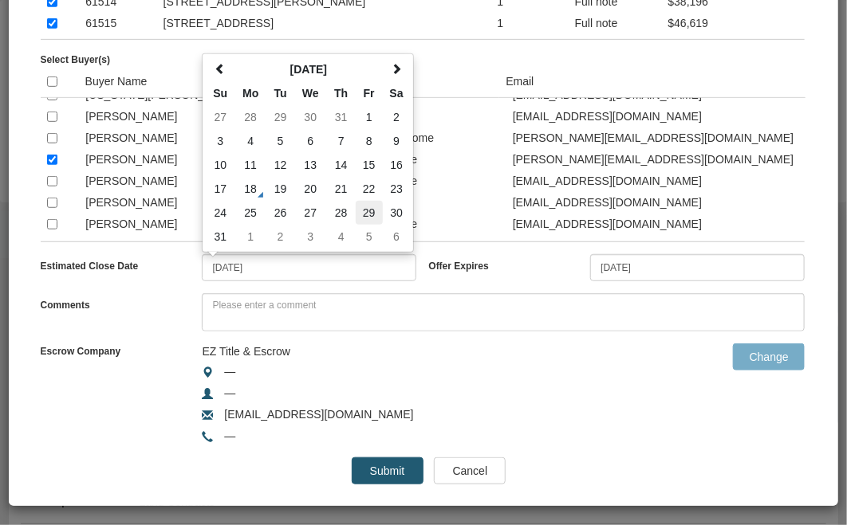
type input "[DATE]"
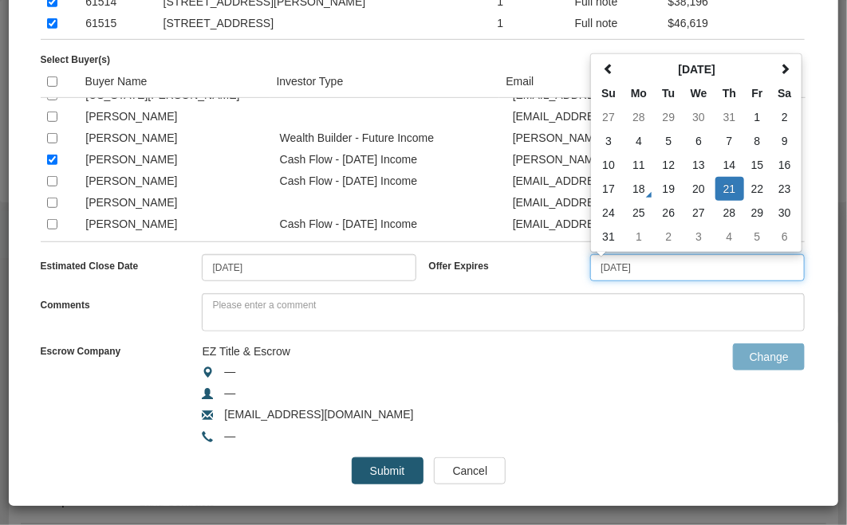
click at [650, 265] on input "[DATE]" at bounding box center [697, 267] width 214 height 27
click at [751, 215] on td "29" at bounding box center [757, 213] width 27 height 24
type input "[DATE]"
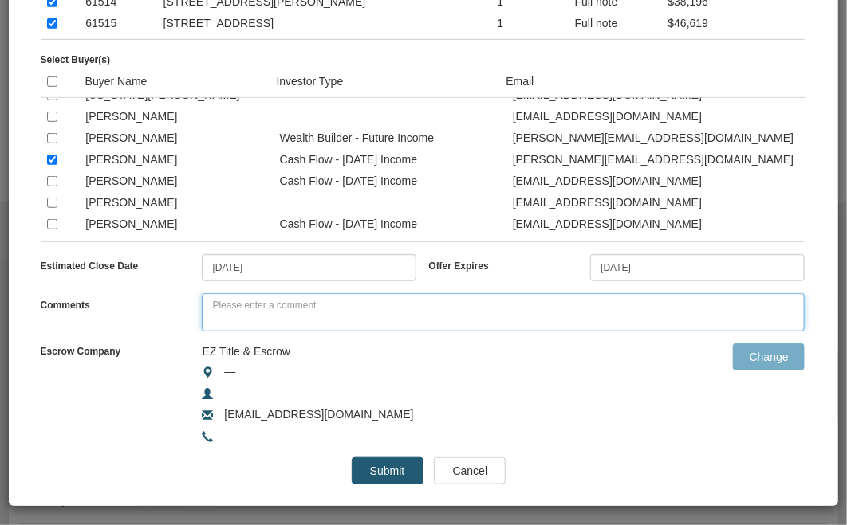
click at [272, 308] on textarea at bounding box center [503, 312] width 603 height 38
click at [257, 306] on textarea at bounding box center [503, 312] width 603 height 38
paste textarea "Please ACCEPT to purchase or REJECT. (Disregard Status: Pending—system issue.) …"
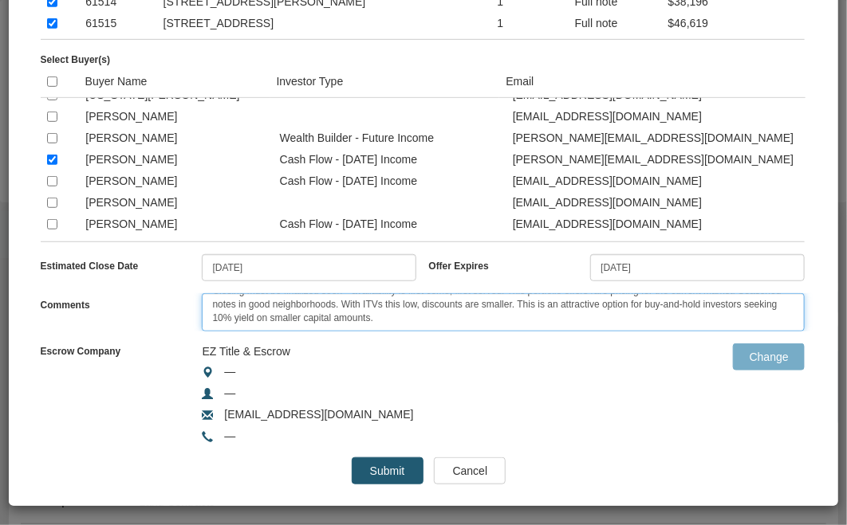
scroll to position [27, 0]
type textarea "Please ACCEPT to purchase or REJECT. (Disregard Status: Pending—system issue.) …"
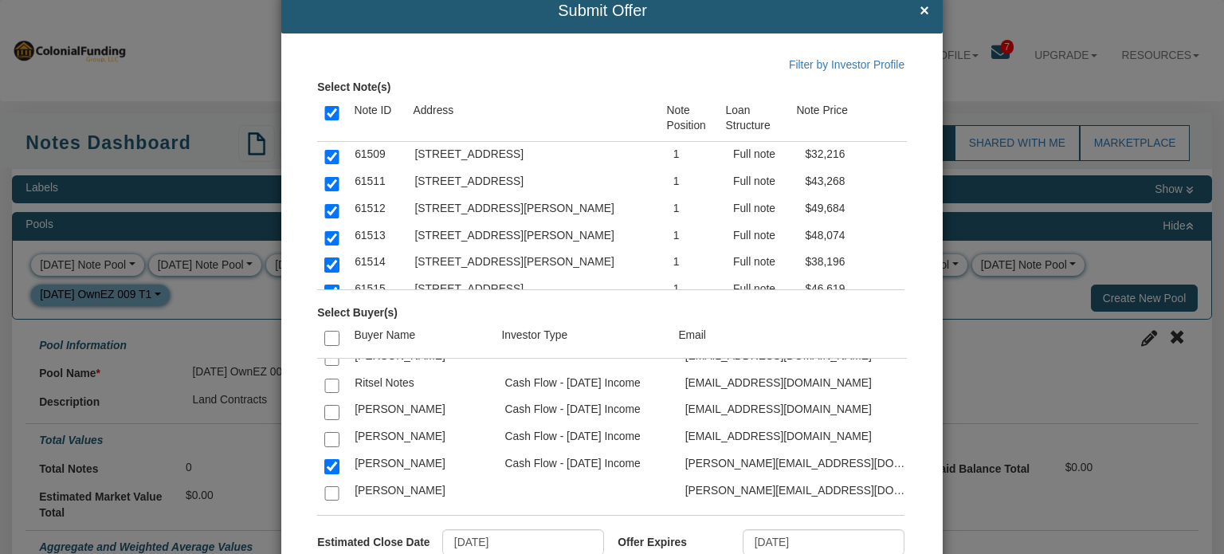
scroll to position [44, 0]
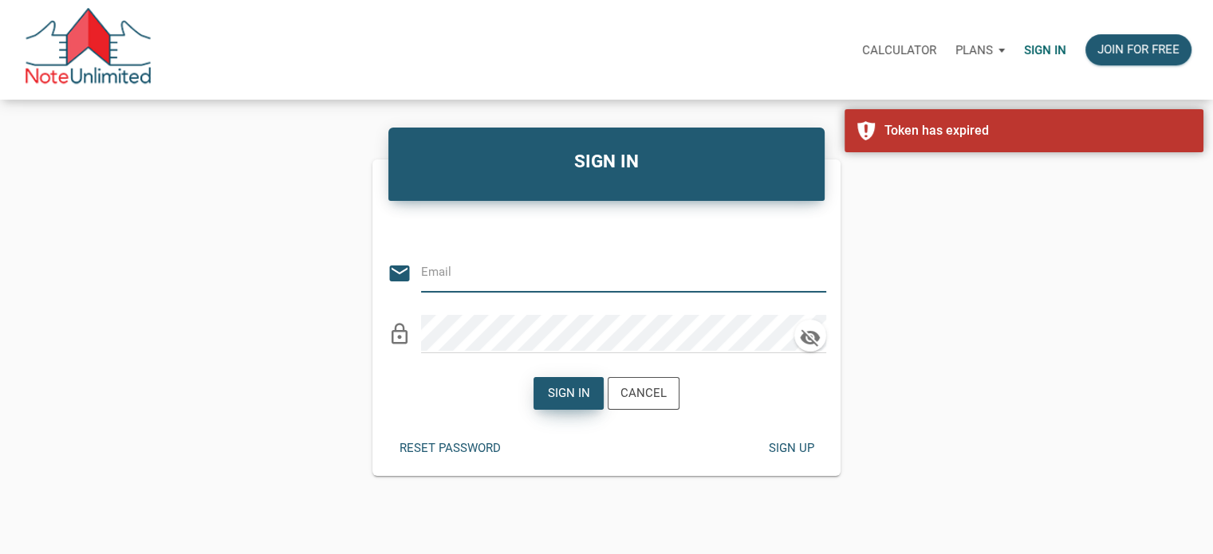
type input "[EMAIL_ADDRESS][DOMAIN_NAME]"
click at [564, 395] on div "Sign in" at bounding box center [569, 393] width 42 height 18
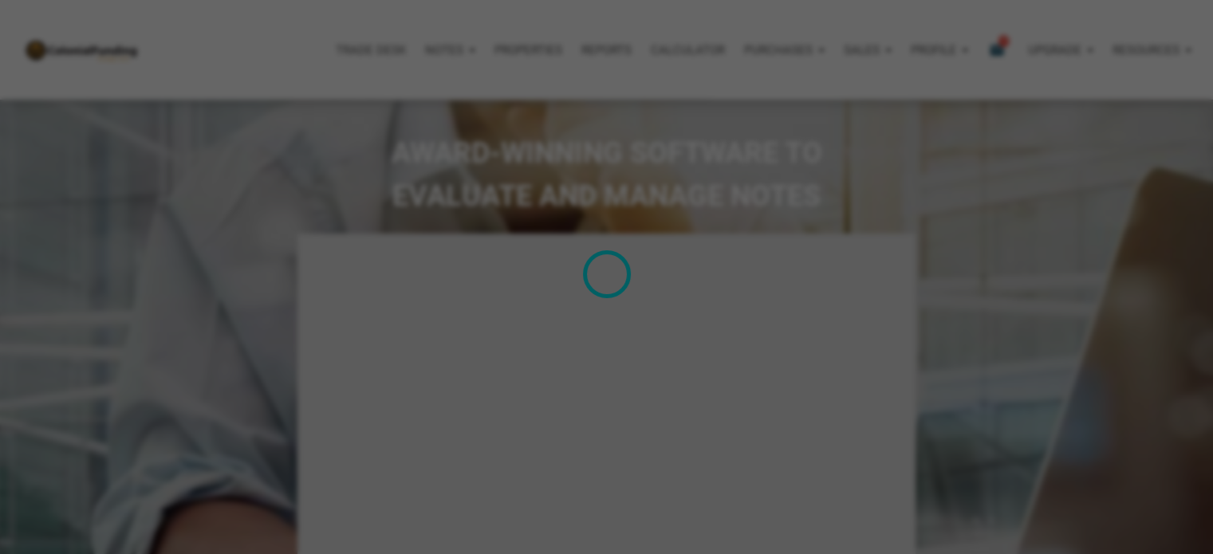
type input "Introduction to new features"
select select
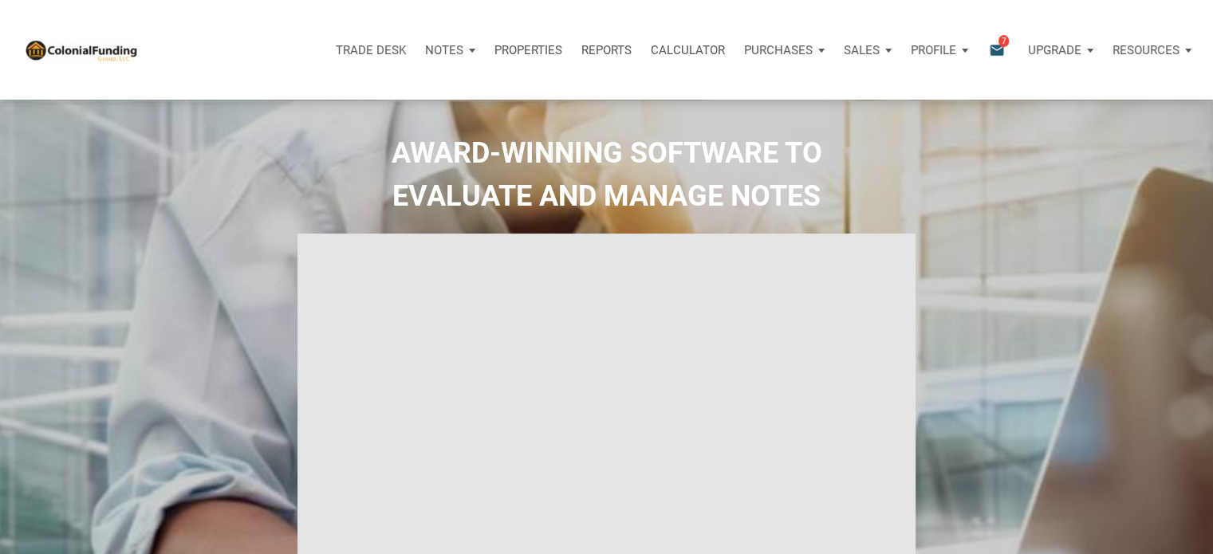
click at [442, 47] on p "Notes" at bounding box center [444, 50] width 38 height 14
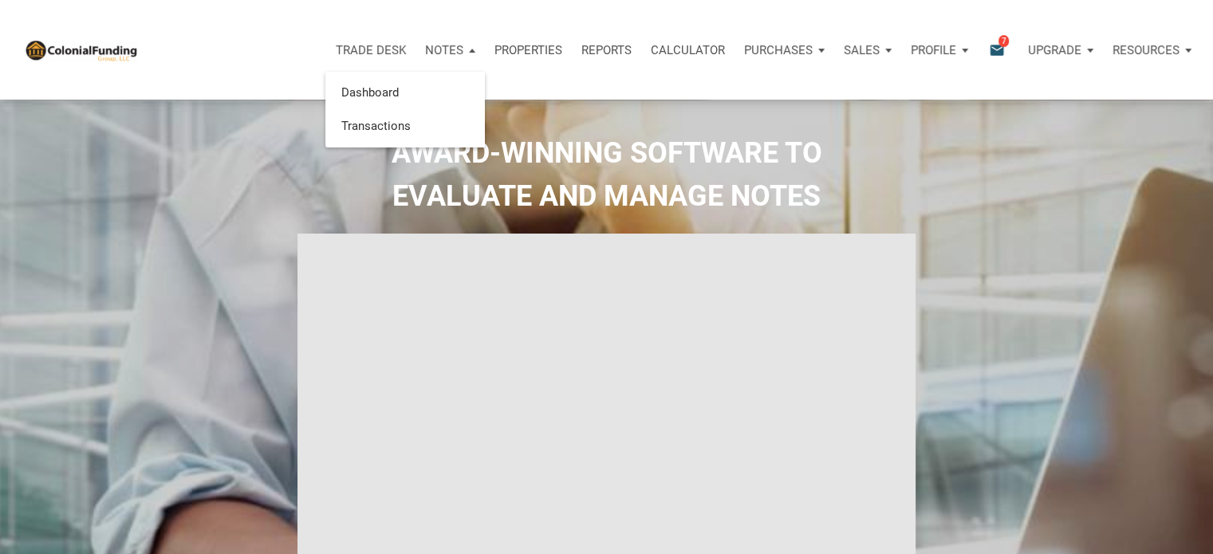
click at [999, 40] on span "7" at bounding box center [1003, 40] width 10 height 13
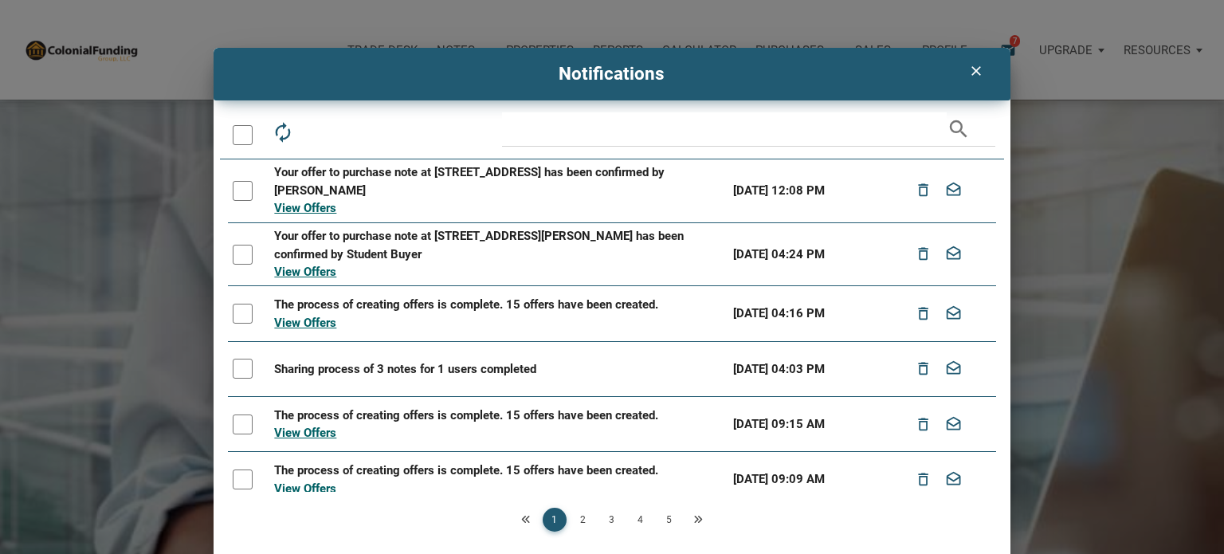
click at [967, 69] on icon "clear" at bounding box center [976, 71] width 19 height 16
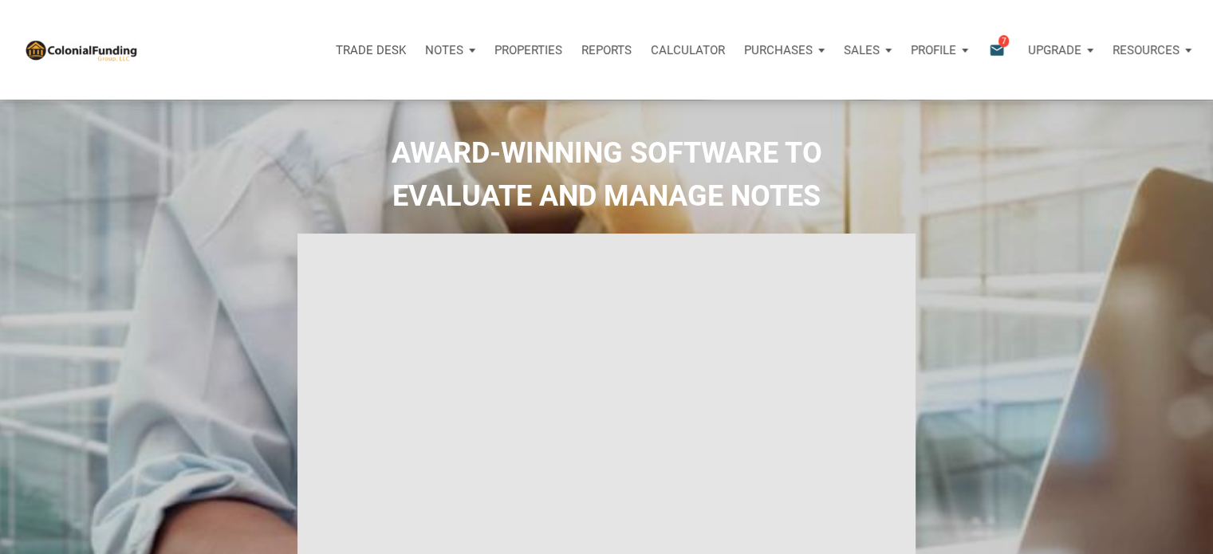
click at [441, 53] on p "Notes" at bounding box center [444, 50] width 38 height 14
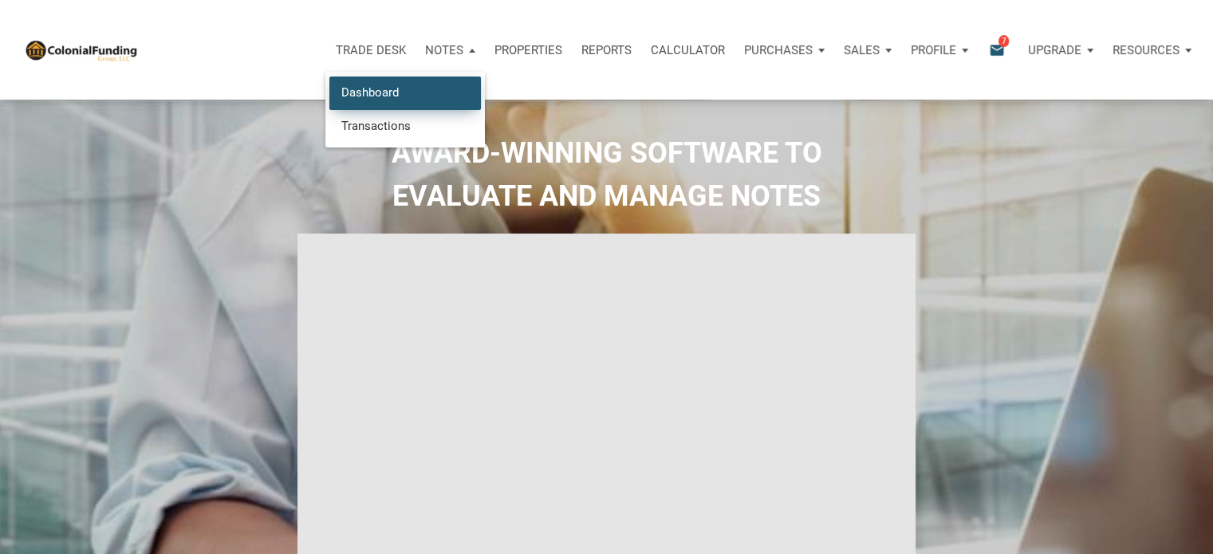
click at [351, 88] on link "Dashboard" at bounding box center [404, 93] width 151 height 33
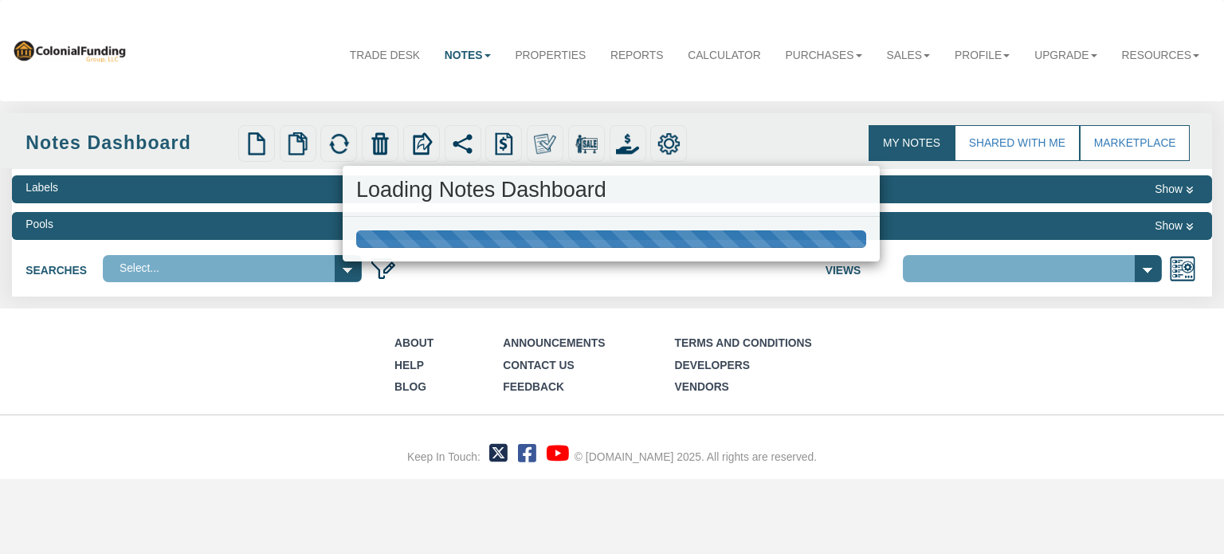
select select "316"
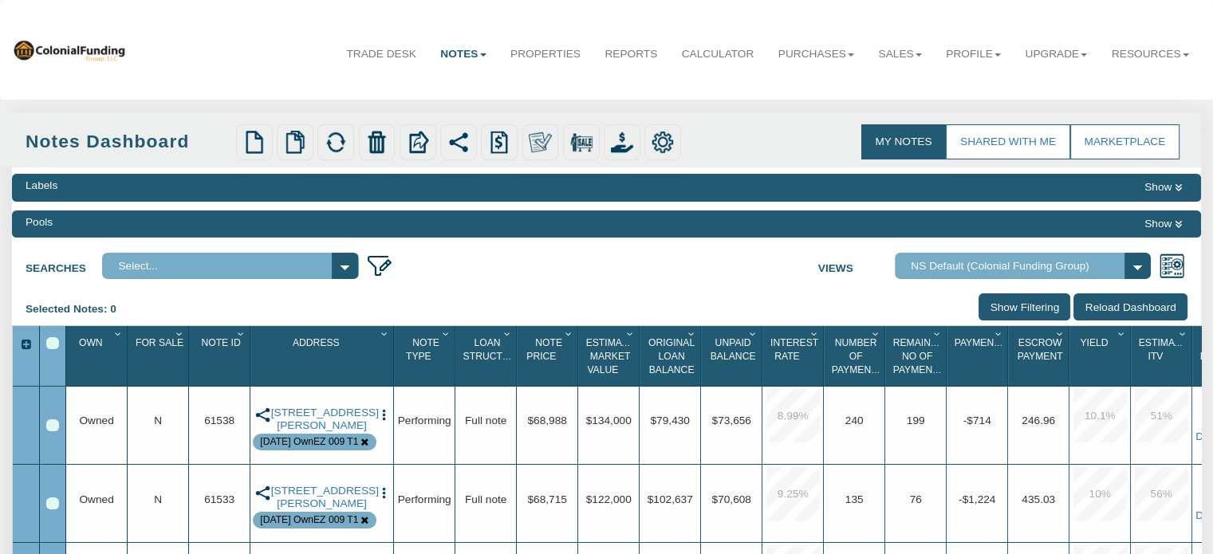
click at [1174, 222] on icon at bounding box center [1177, 224] width 7 height 9
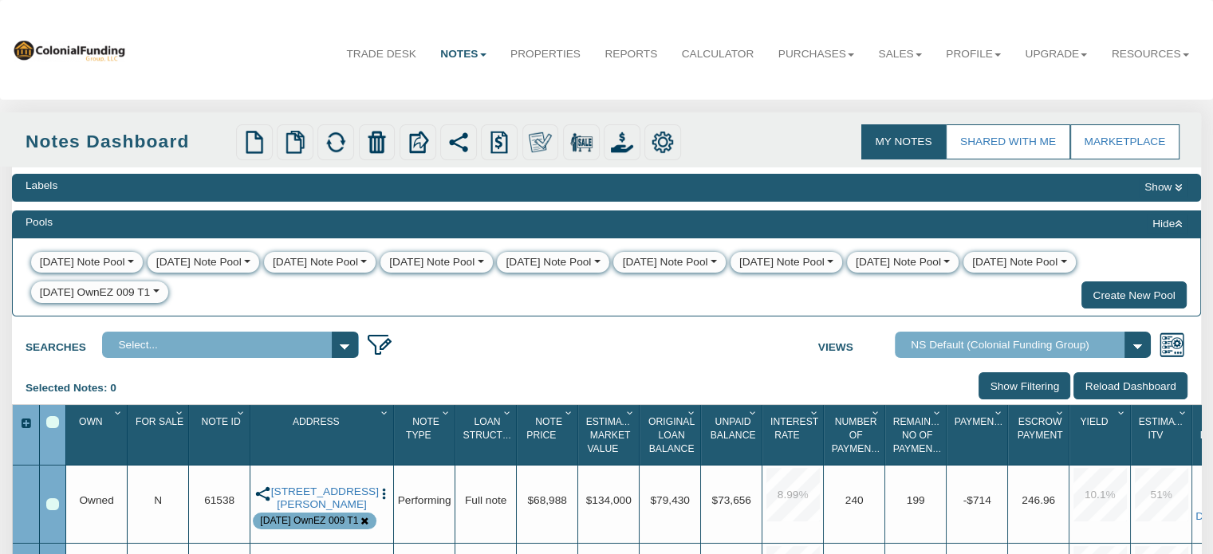
click at [136, 289] on div "[DATE] OwnEZ 009 T1" at bounding box center [95, 293] width 111 height 16
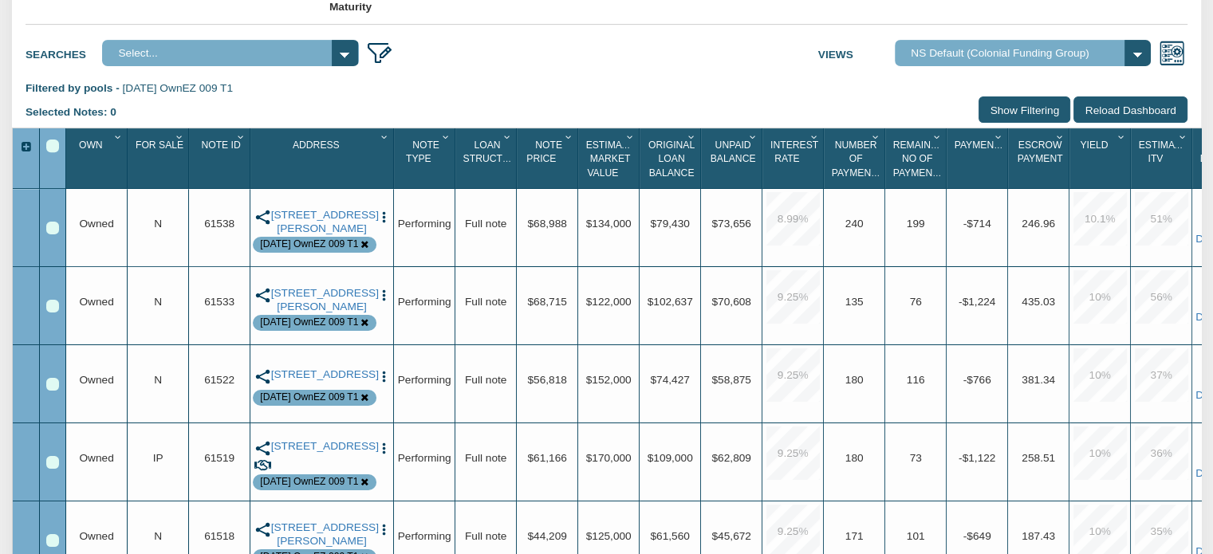
scroll to position [586, 0]
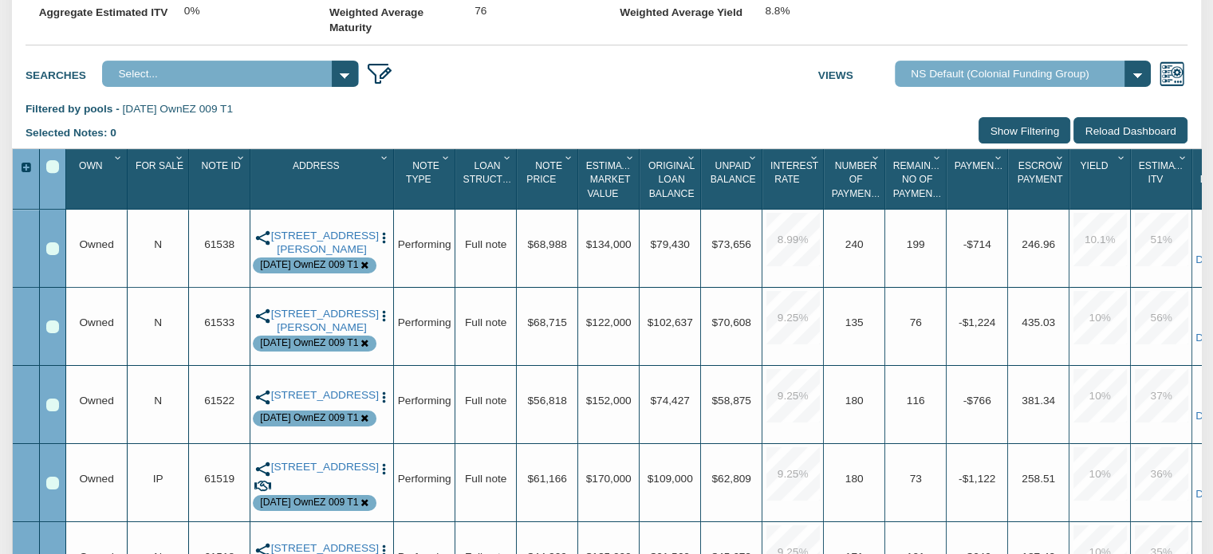
click at [51, 173] on div "Select All" at bounding box center [52, 166] width 13 height 13
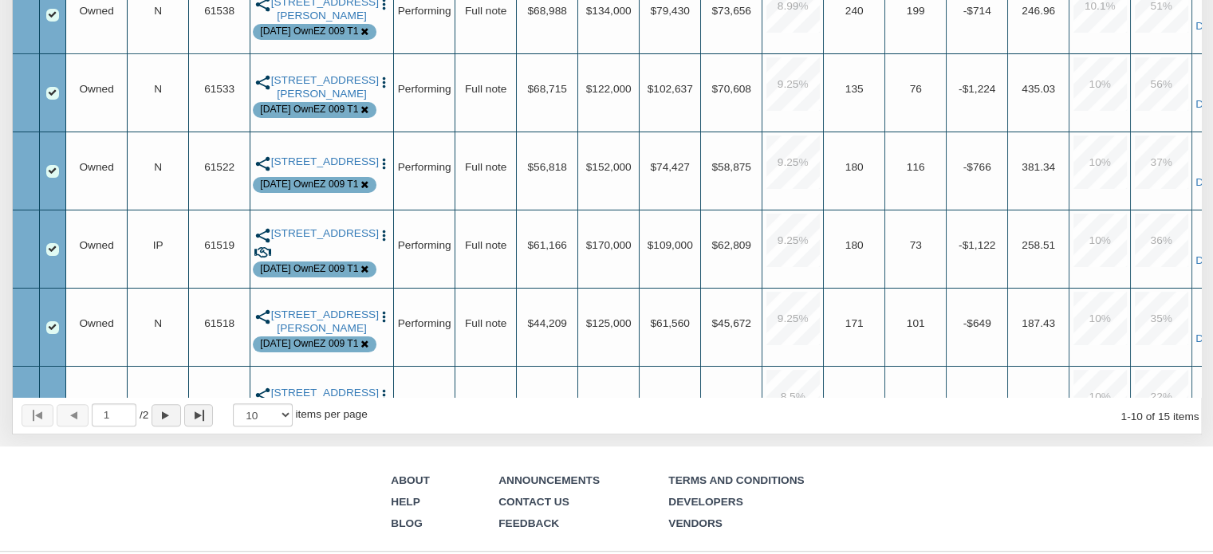
scroll to position [766, 0]
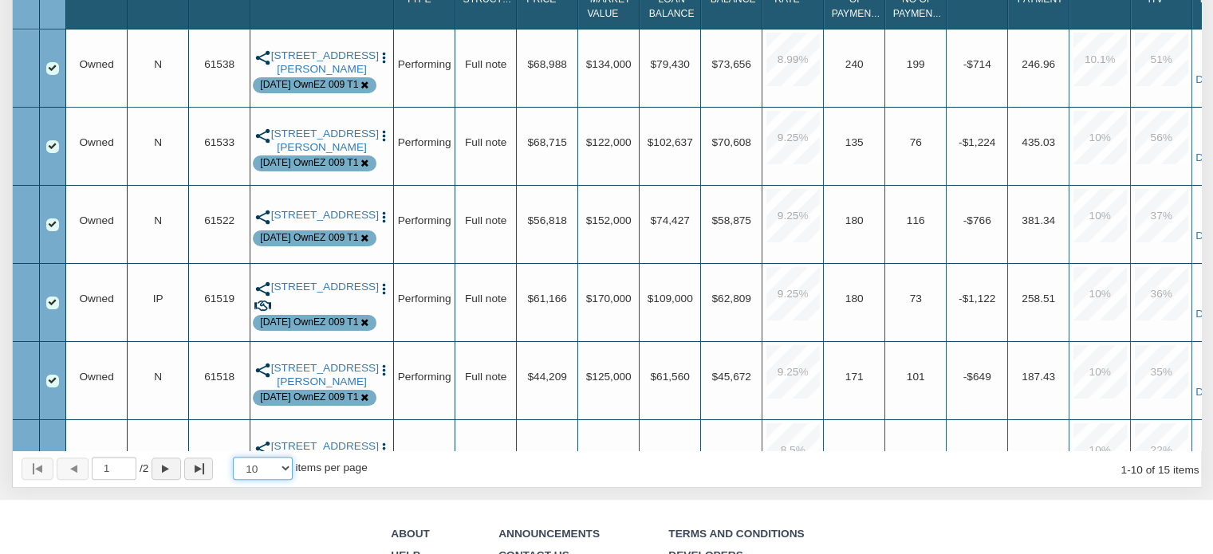
click at [292, 480] on select "10 25 50 100" at bounding box center [263, 468] width 60 height 23
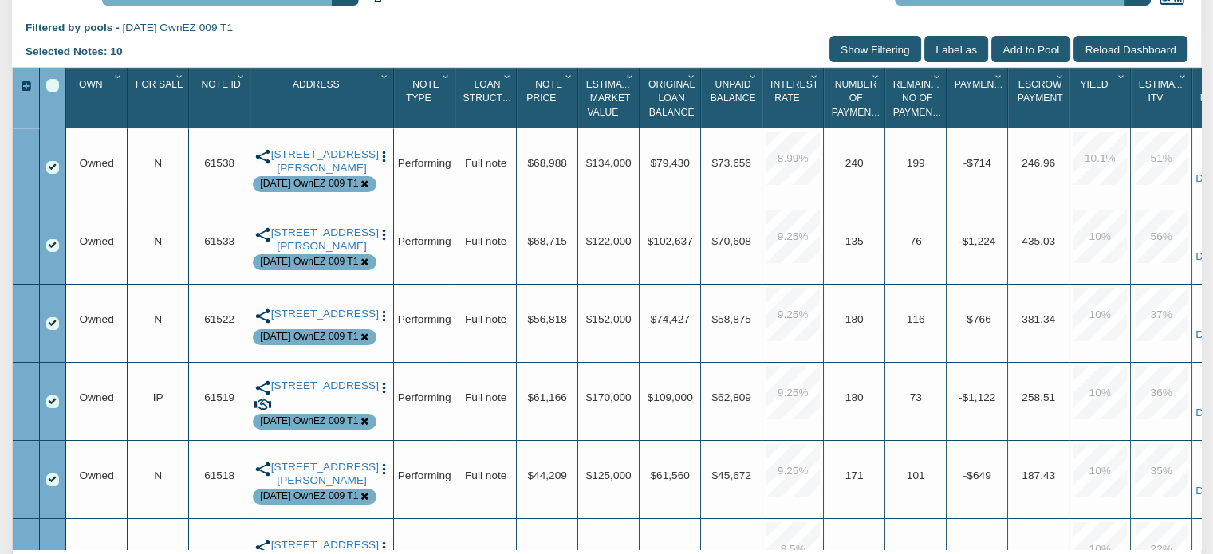
scroll to position [654, 0]
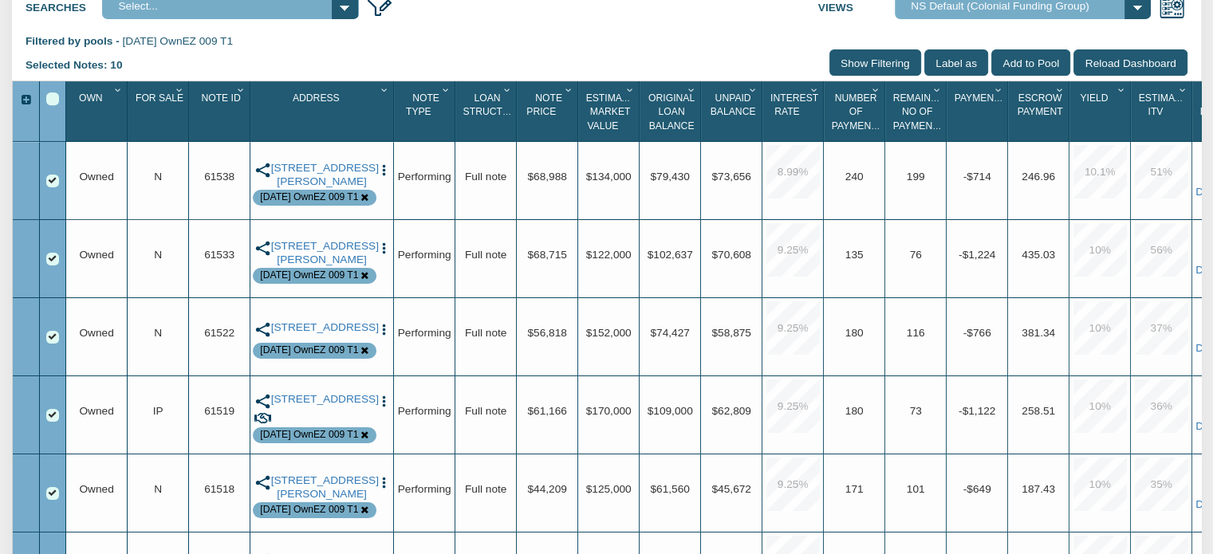
click at [53, 105] on div "Select All" at bounding box center [52, 98] width 13 height 13
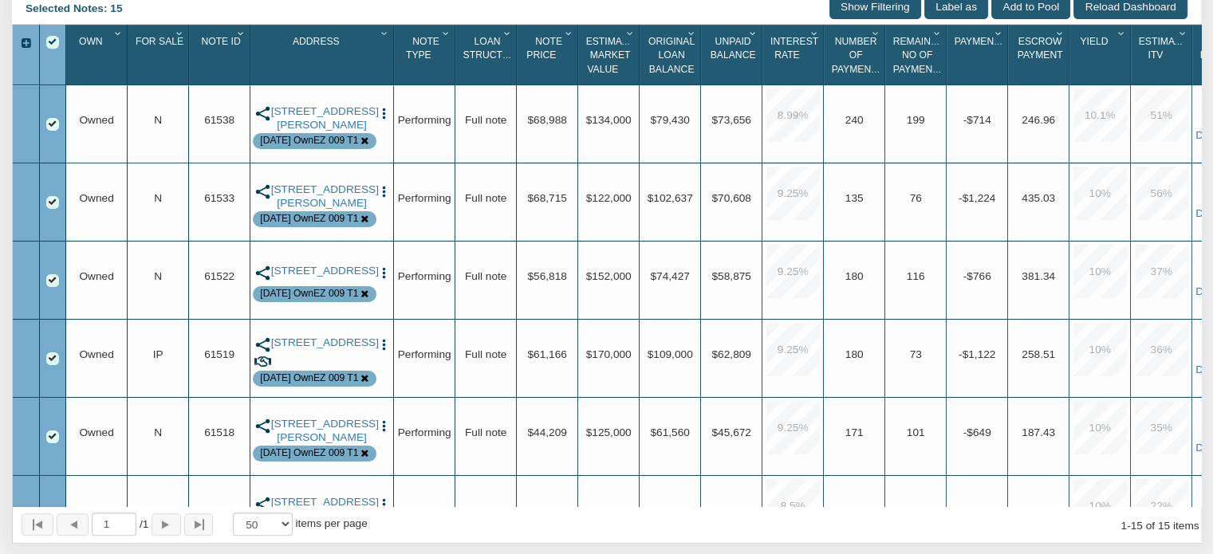
scroll to position [714, 0]
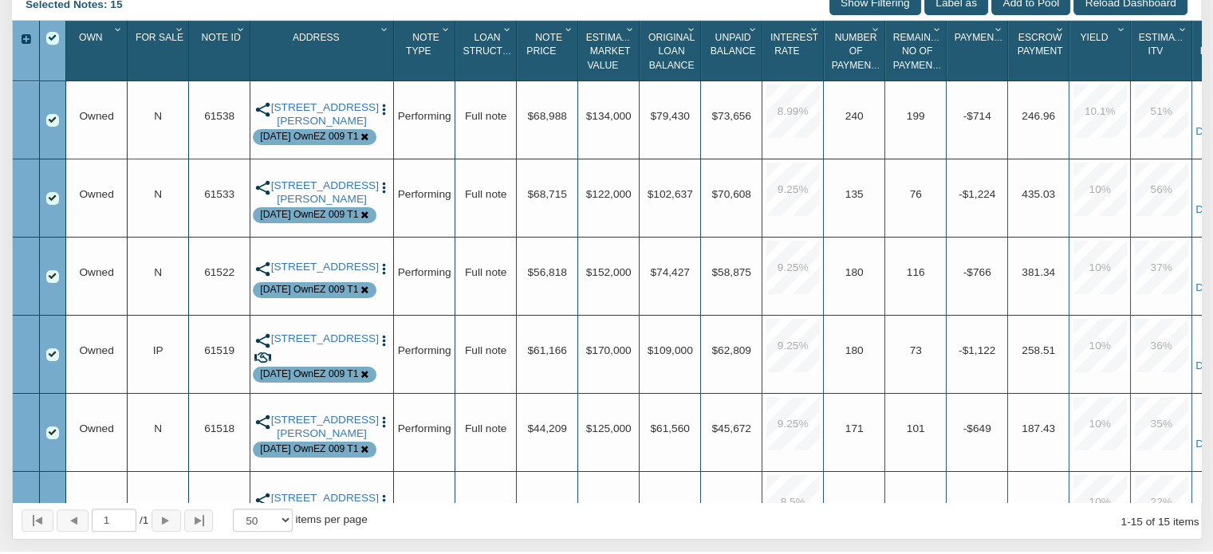
click at [49, 361] on div "Row 4, Row Selection Checkbox" at bounding box center [52, 354] width 13 height 13
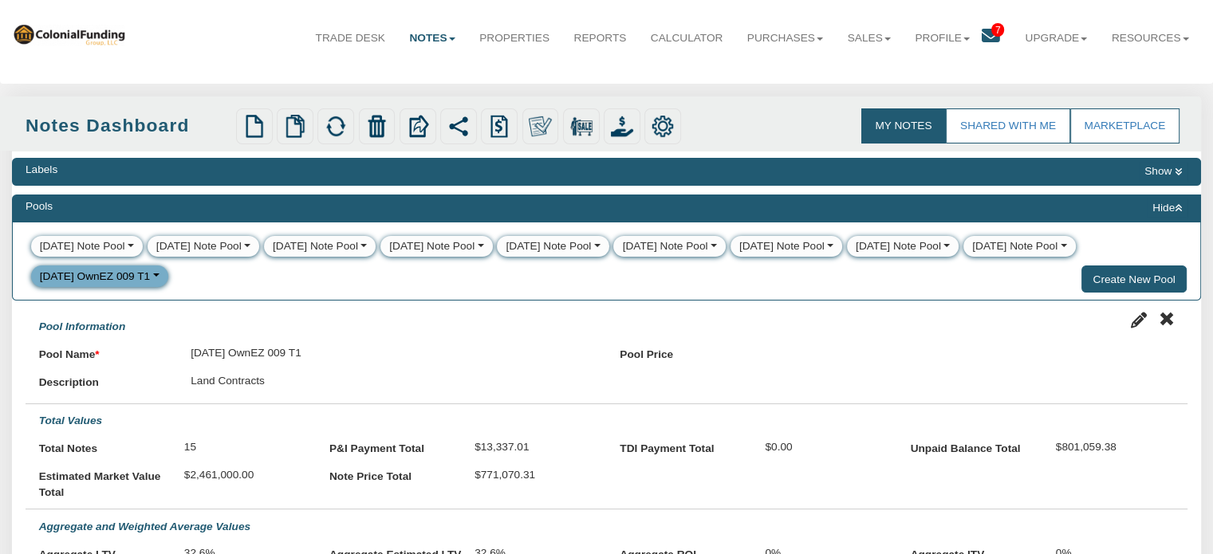
scroll to position [0, 0]
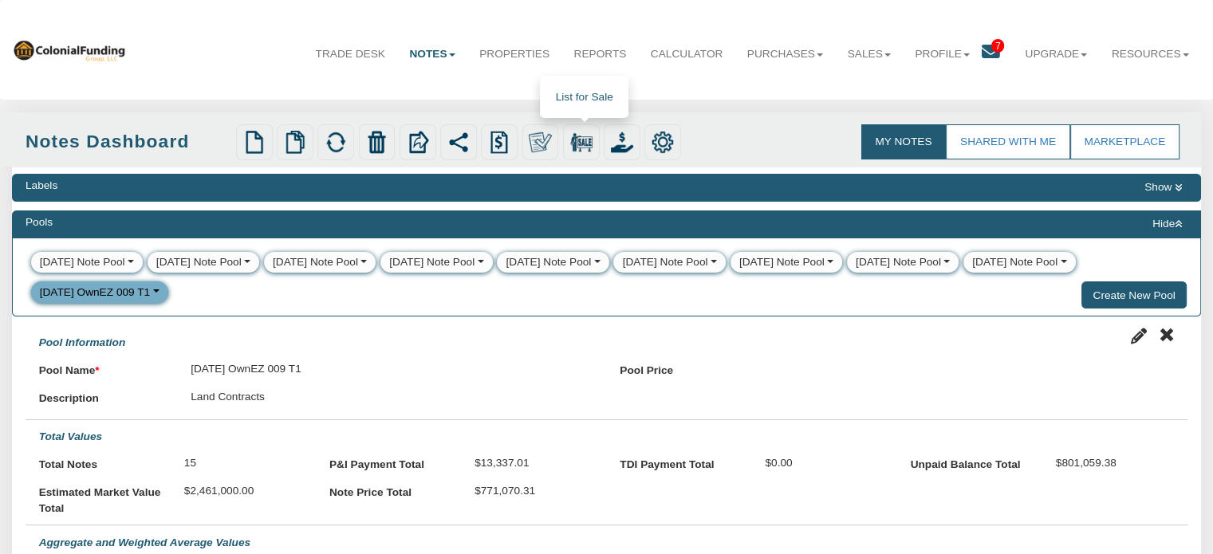
click at [582, 139] on img at bounding box center [581, 142] width 22 height 22
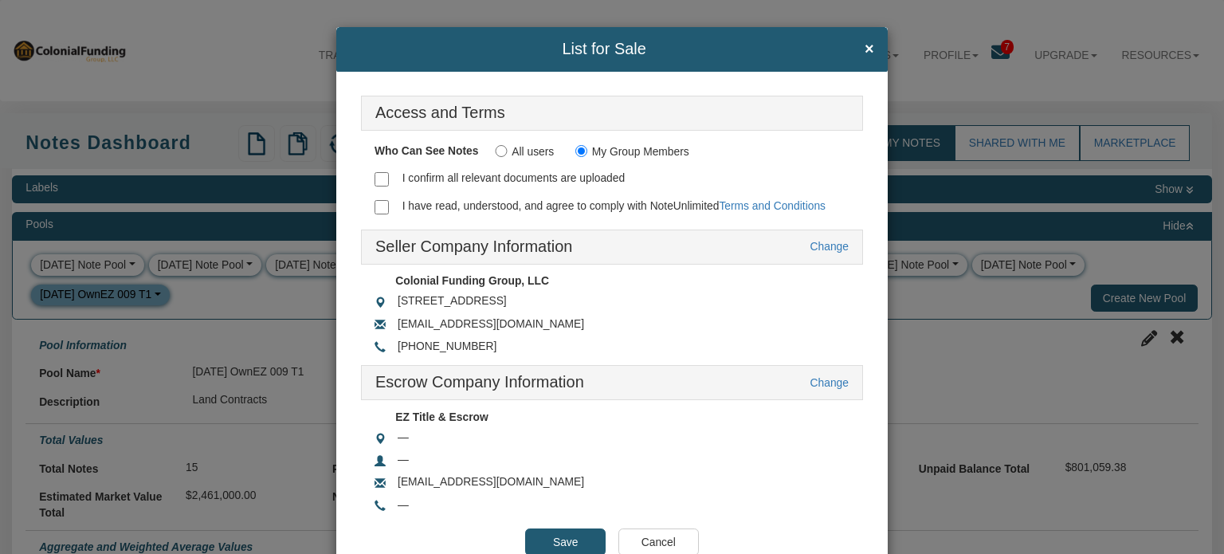
click at [375, 172] on input "I confirm all relevant documents are uploaded" at bounding box center [382, 179] width 14 height 14
checkbox input "true"
click at [375, 200] on input "I have read, understood, and agree to comply with NoteUnlimited Terms and Condi…" at bounding box center [382, 207] width 14 height 14
checkbox input "true"
click at [556, 538] on input "Save" at bounding box center [565, 542] width 81 height 27
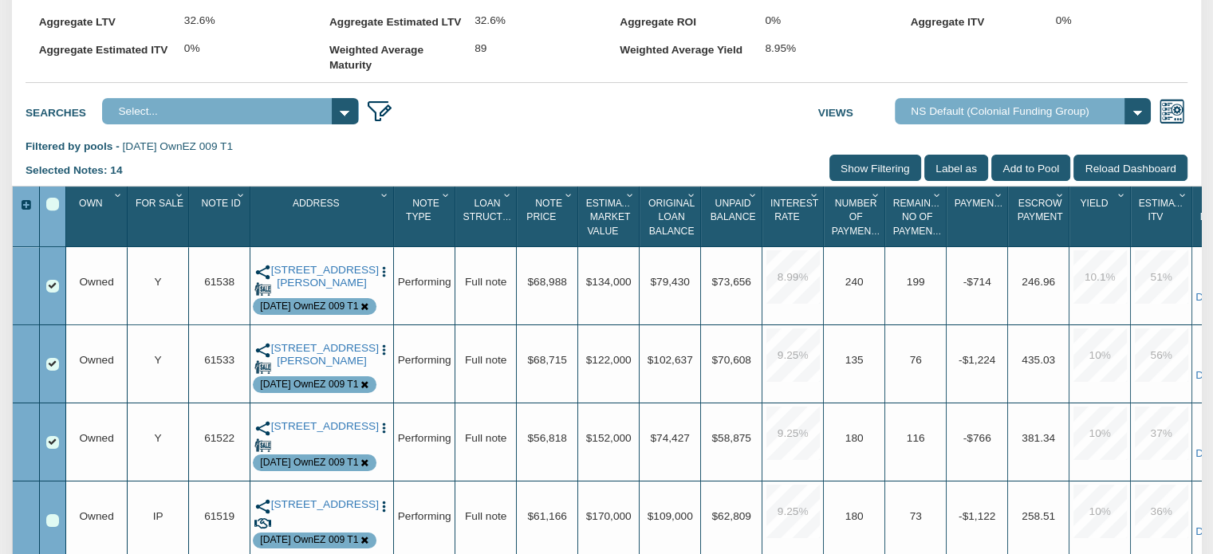
scroll to position [577, 0]
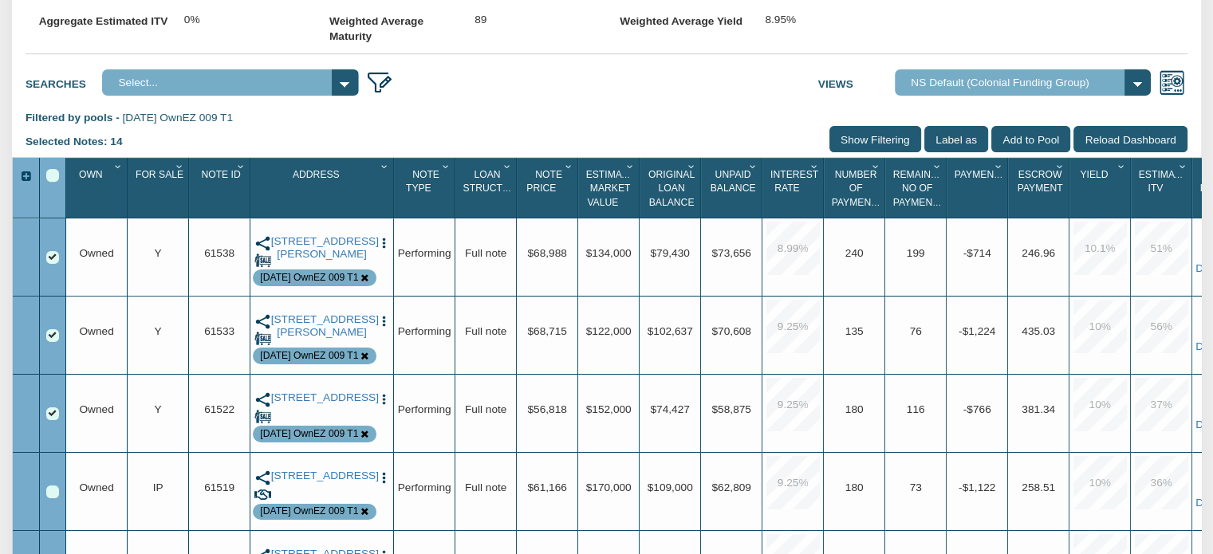
click at [51, 182] on div "Select All" at bounding box center [52, 175] width 13 height 13
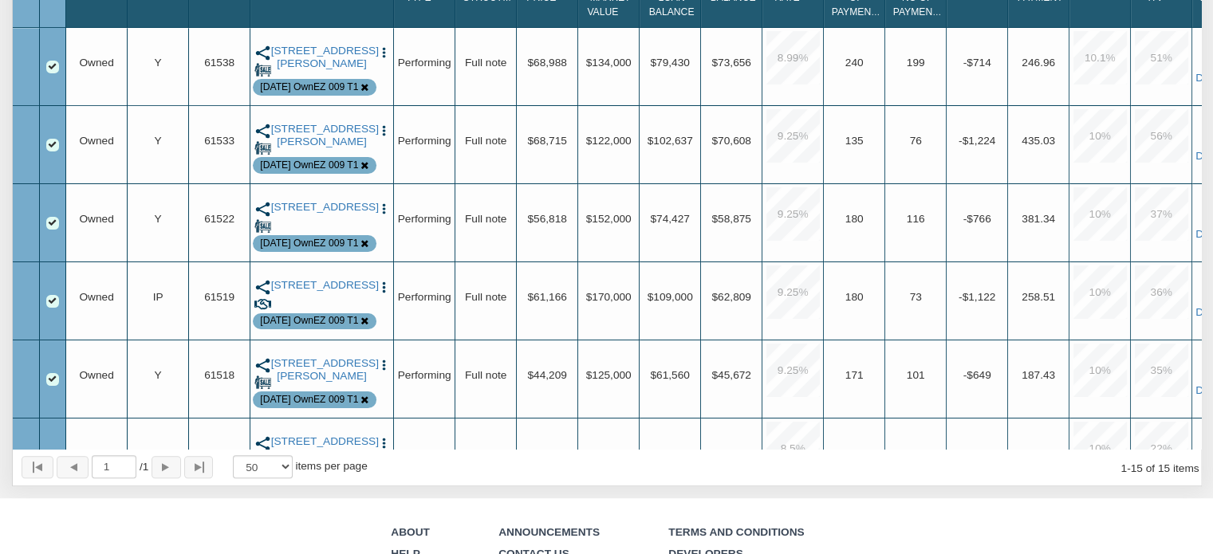
scroll to position [773, 0]
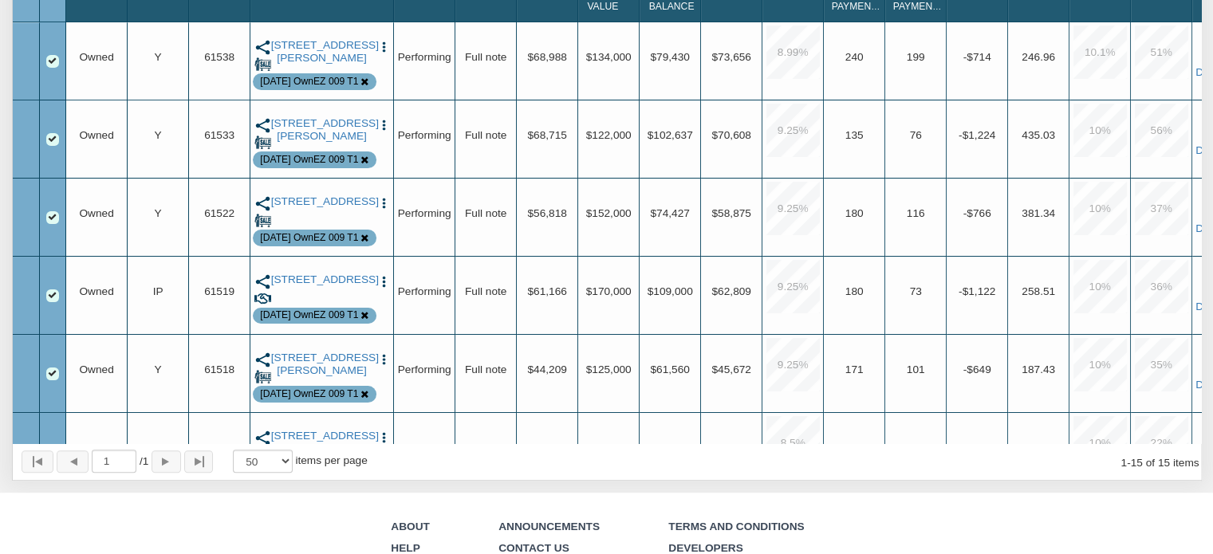
click at [50, 302] on div "Row 4, Row Selection Checkbox" at bounding box center [52, 295] width 13 height 13
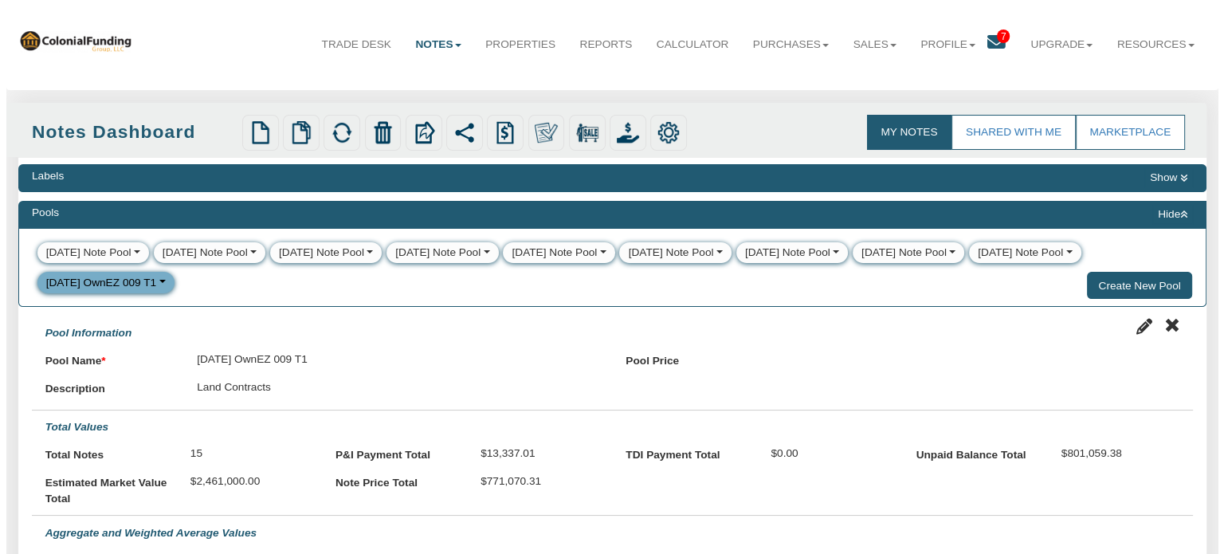
scroll to position [6, 0]
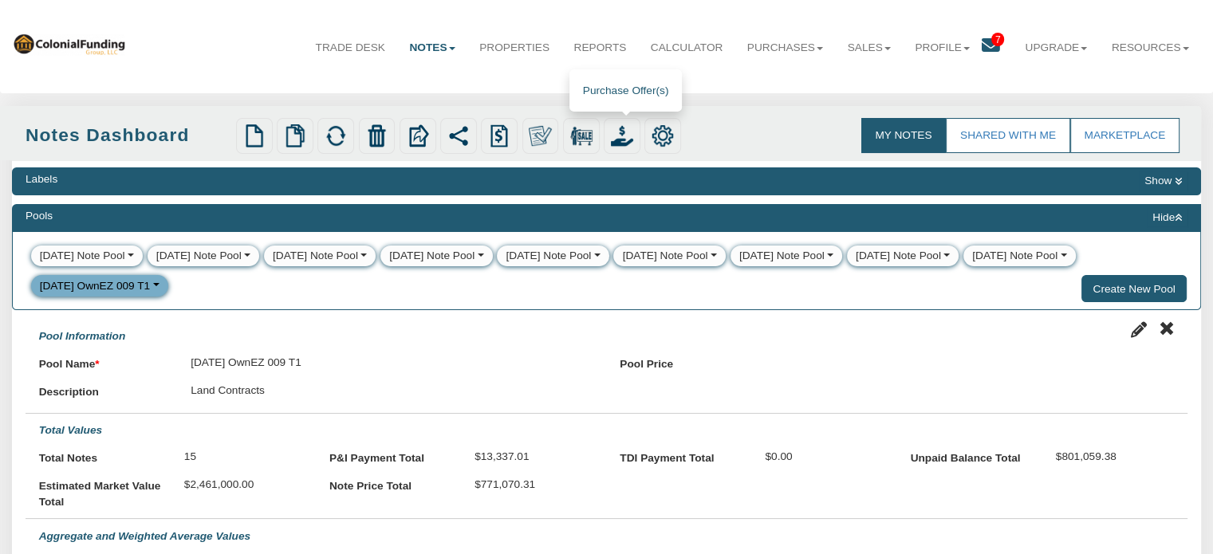
click at [631, 133] on img at bounding box center [622, 135] width 22 height 22
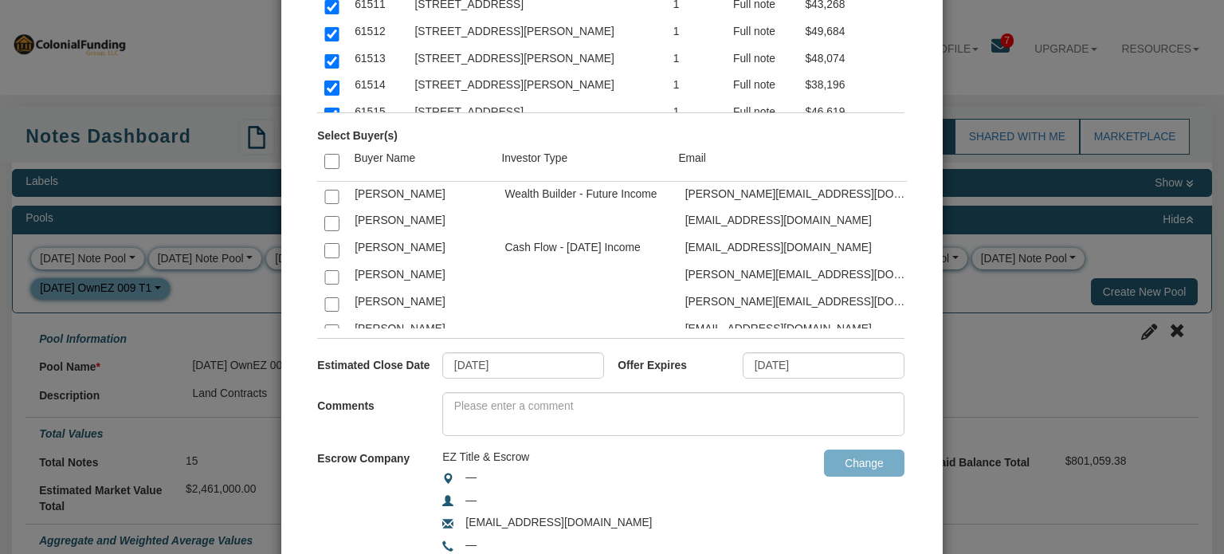
scroll to position [216, 0]
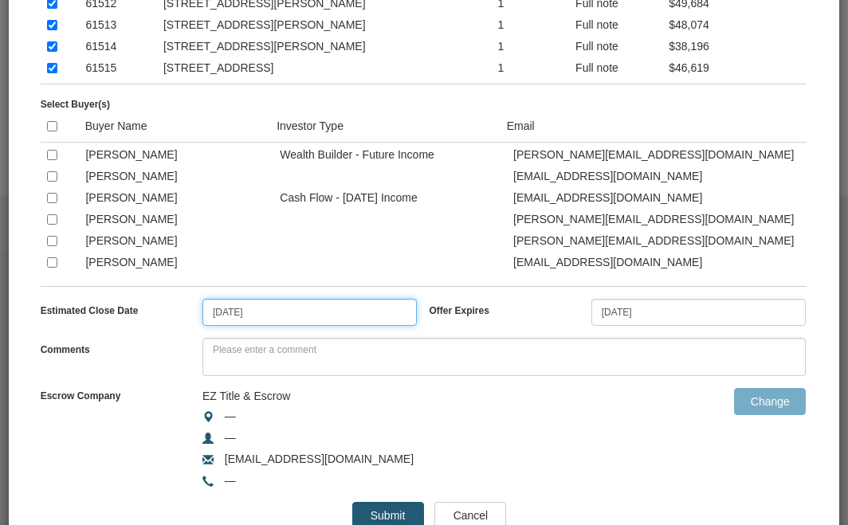
click at [360, 312] on input "[DATE]" at bounding box center [309, 312] width 215 height 27
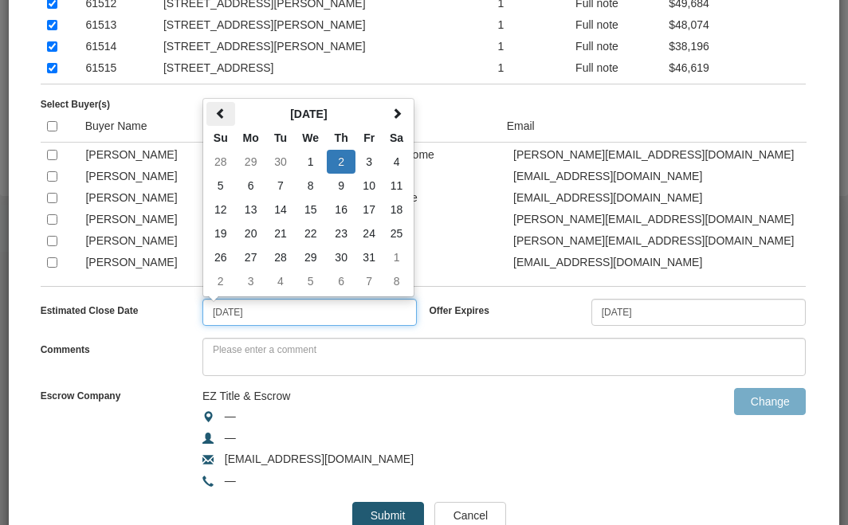
click at [217, 112] on span at bounding box center [220, 113] width 11 height 11
click at [391, 119] on span at bounding box center [396, 113] width 11 height 11
click at [369, 186] on td "12" at bounding box center [369, 186] width 27 height 24
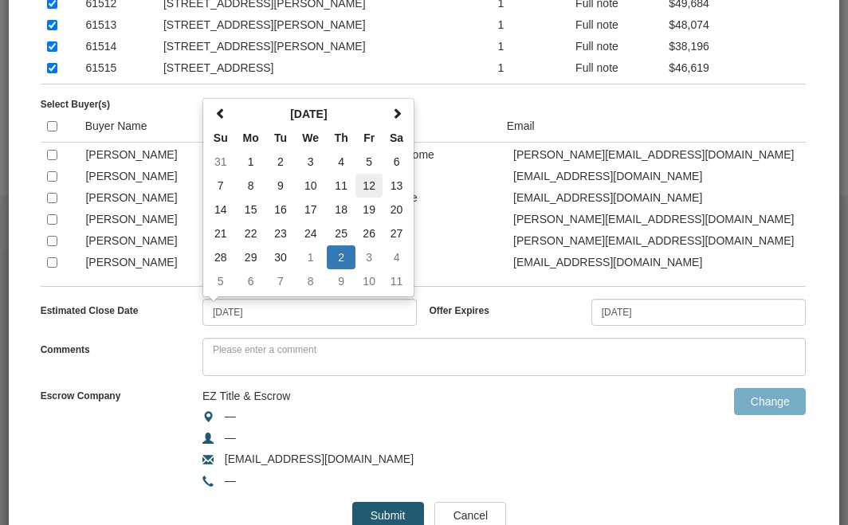
type input "09/12/2025"
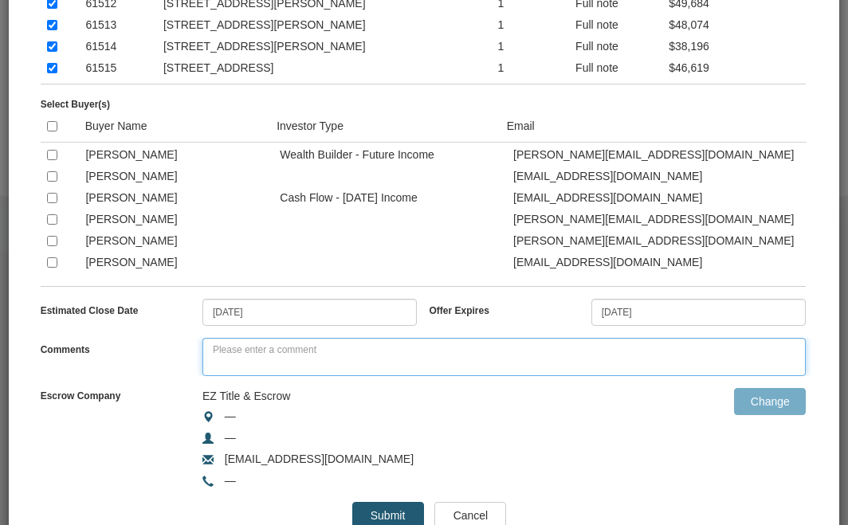
click at [312, 355] on textarea at bounding box center [503, 357] width 603 height 38
click at [676, 316] on input "[DATE]" at bounding box center [699, 312] width 215 height 27
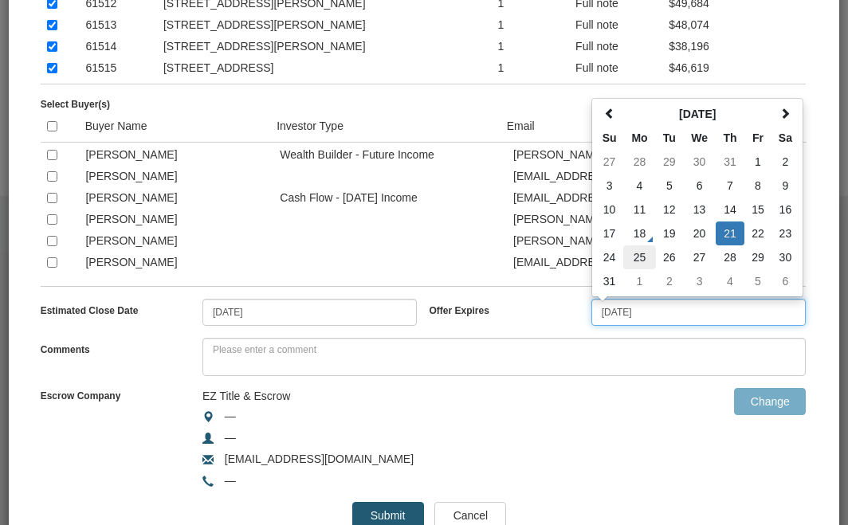
click at [630, 257] on td "25" at bounding box center [639, 258] width 32 height 24
type input "08/25/2025"
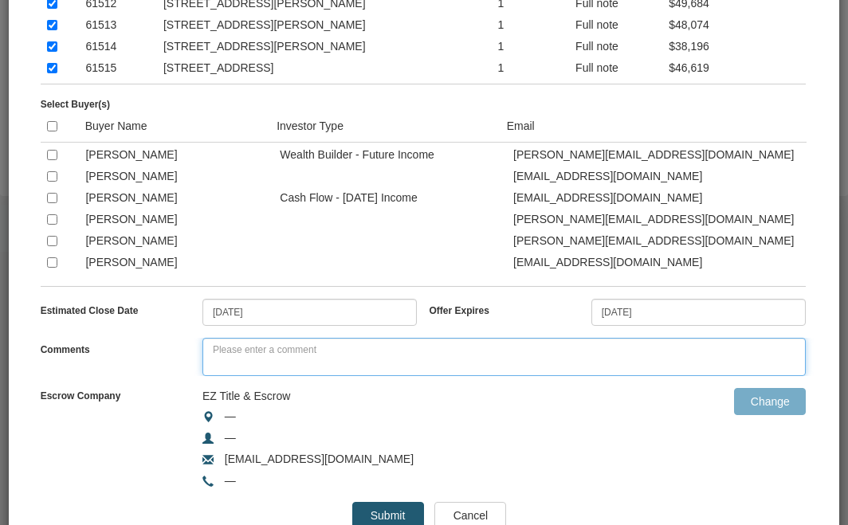
click at [450, 352] on textarea at bounding box center [503, 357] width 603 height 38
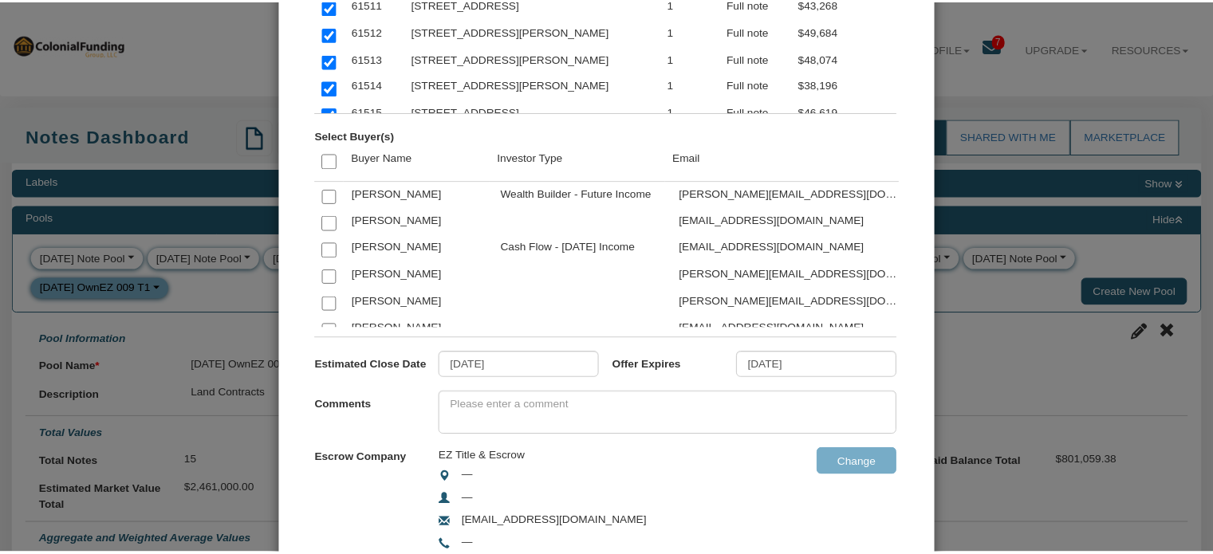
scroll to position [0, 0]
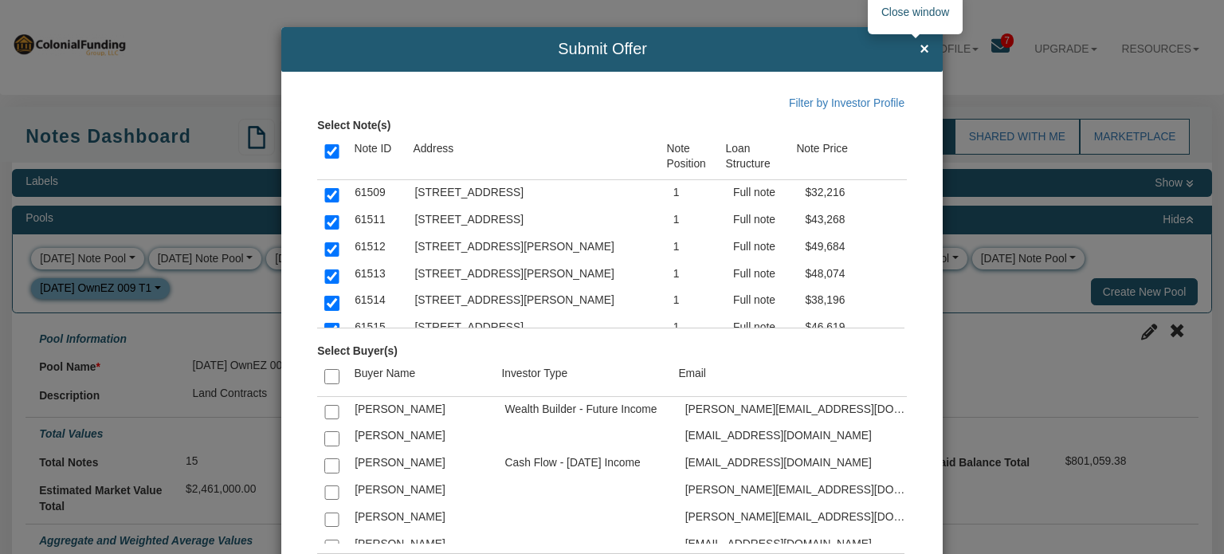
click at [920, 46] on span "×" at bounding box center [925, 50] width 10 height 18
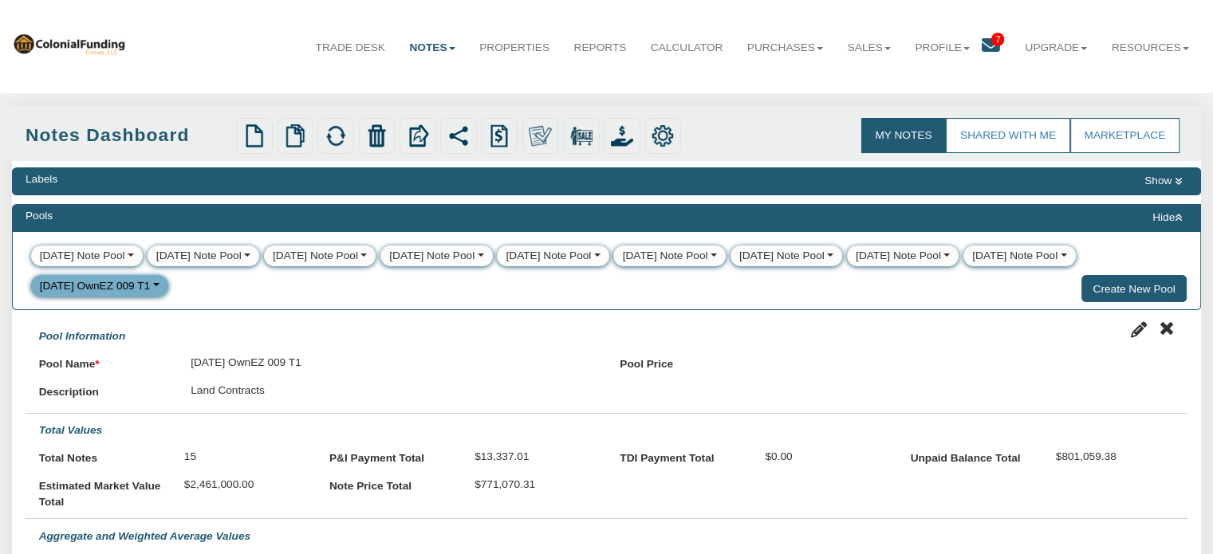
click at [981, 44] on icon at bounding box center [990, 46] width 18 height 18
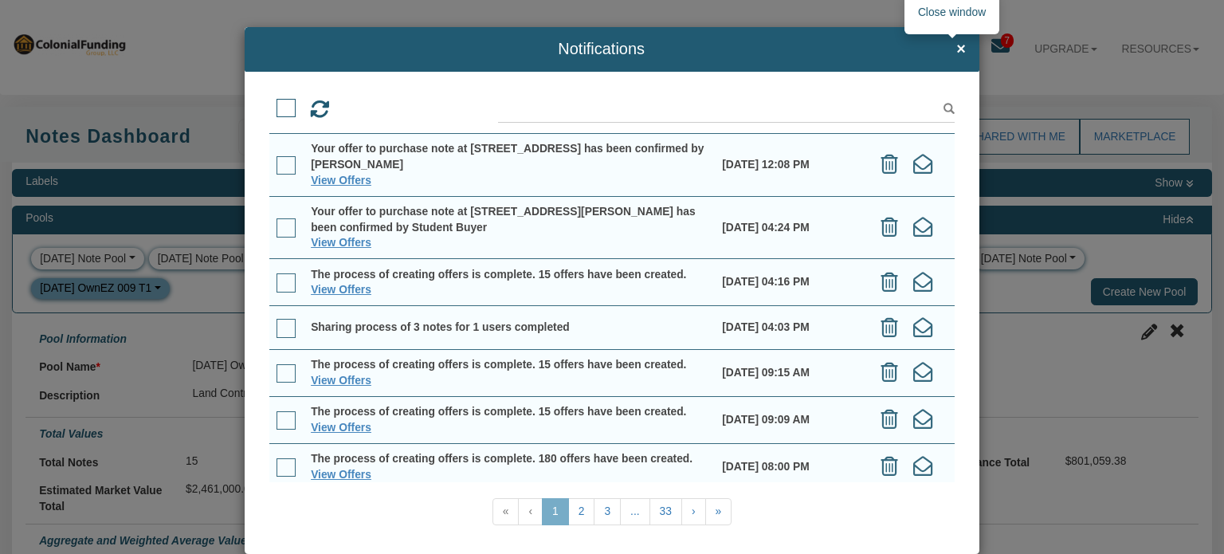
click at [957, 45] on span "×" at bounding box center [962, 50] width 10 height 18
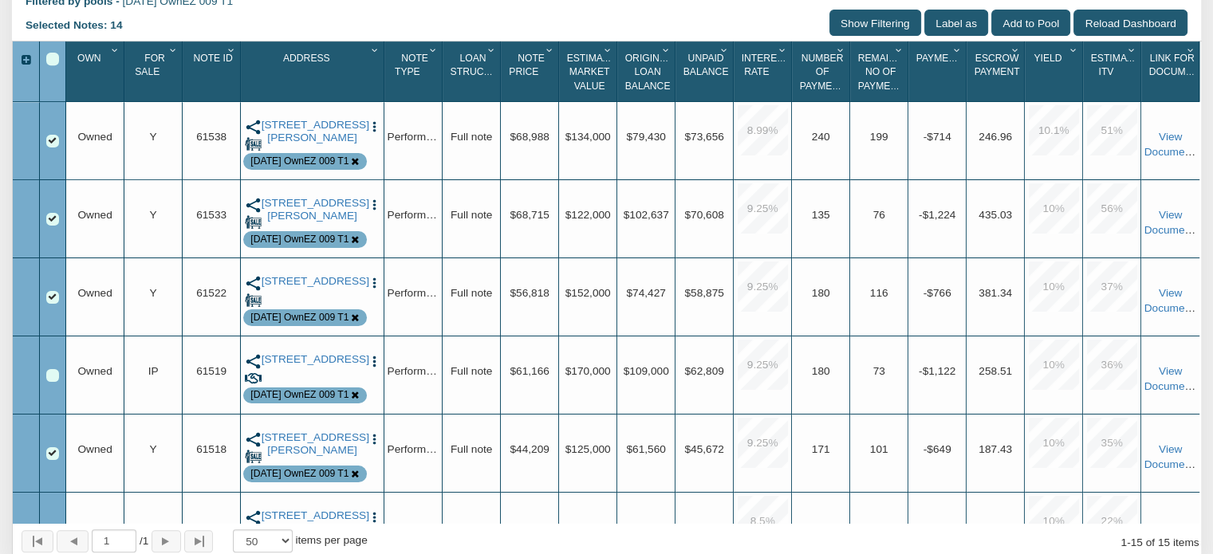
scroll to position [718, 0]
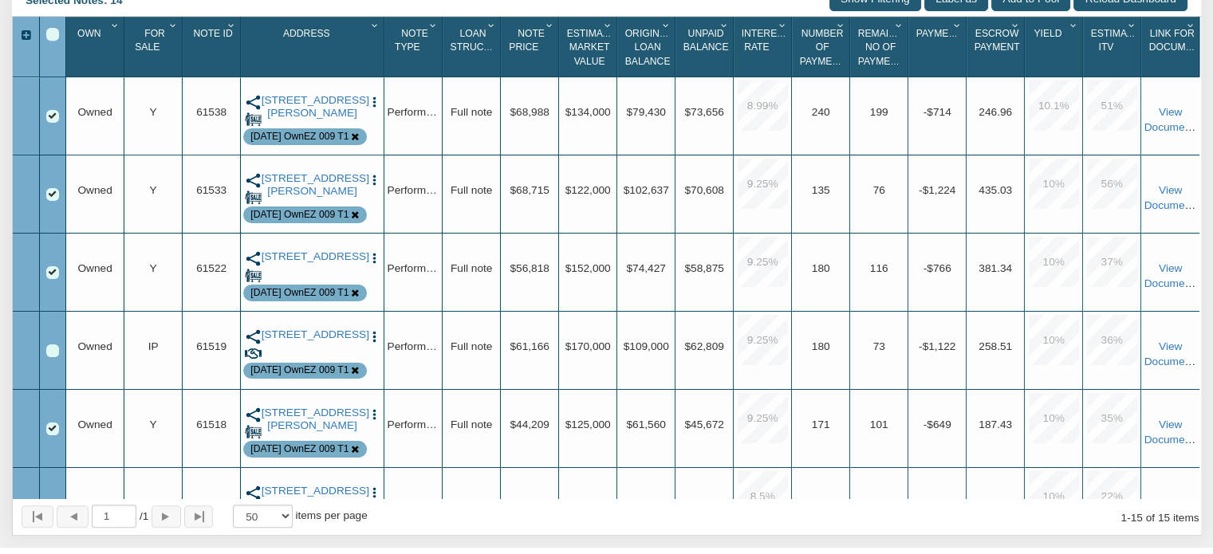
click at [374, 109] on img "button" at bounding box center [374, 103] width 14 height 14
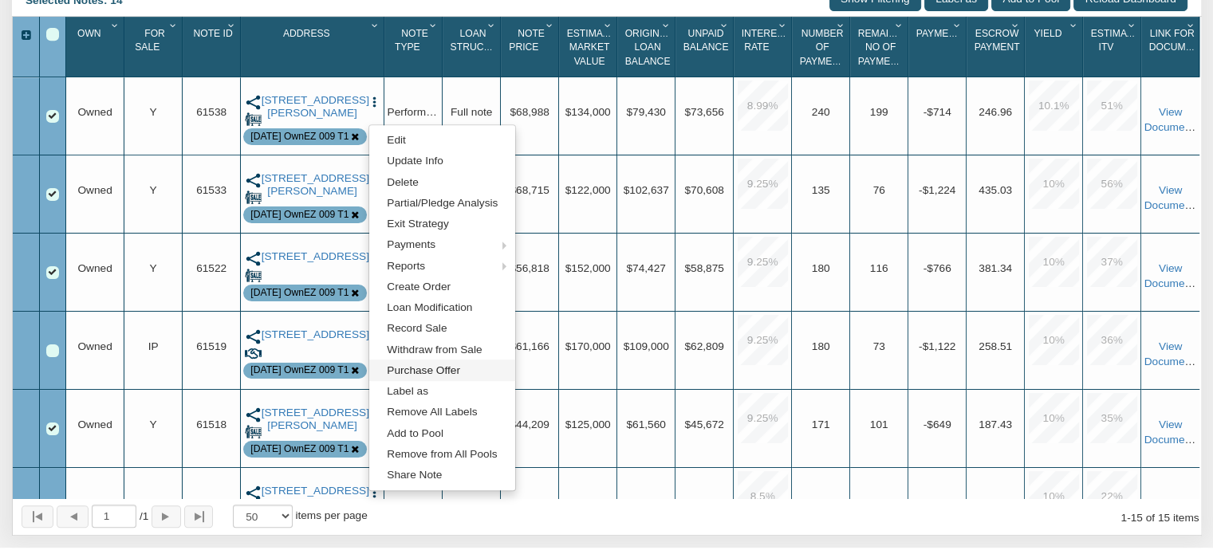
click at [429, 372] on link "Purchase Offer" at bounding box center [442, 370] width 146 height 21
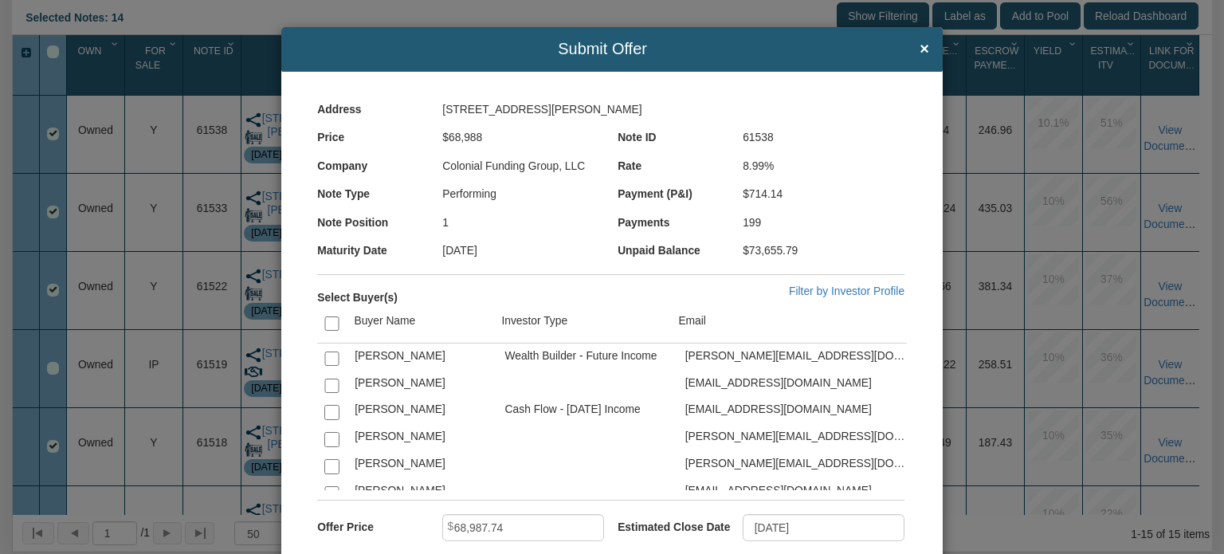
scroll to position [3960, 0]
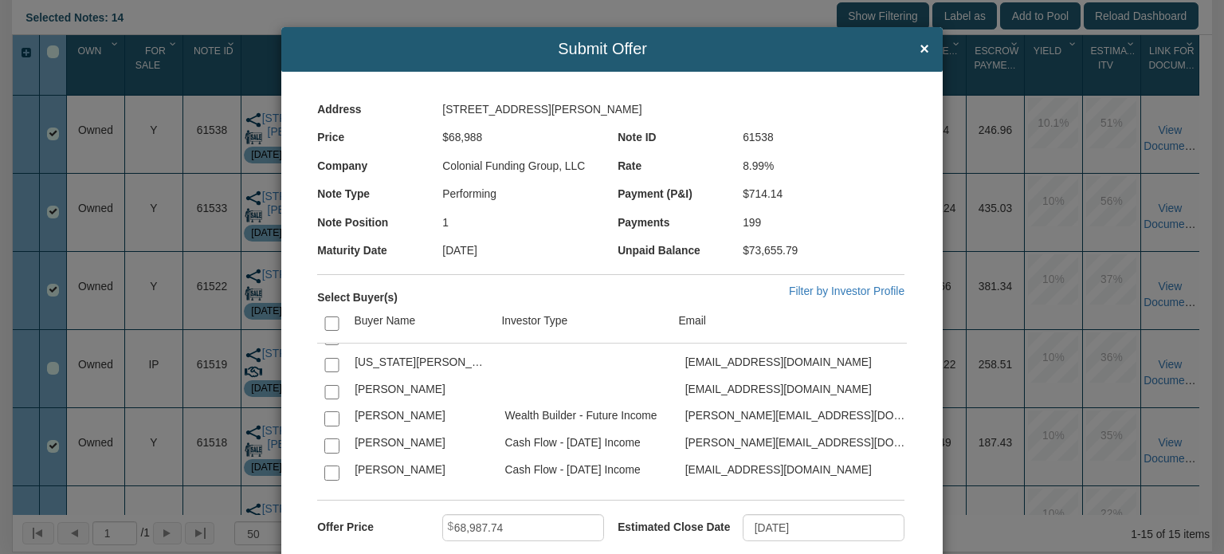
click at [332, 438] on input "checkbox" at bounding box center [331, 445] width 14 height 14
checkbox input "true"
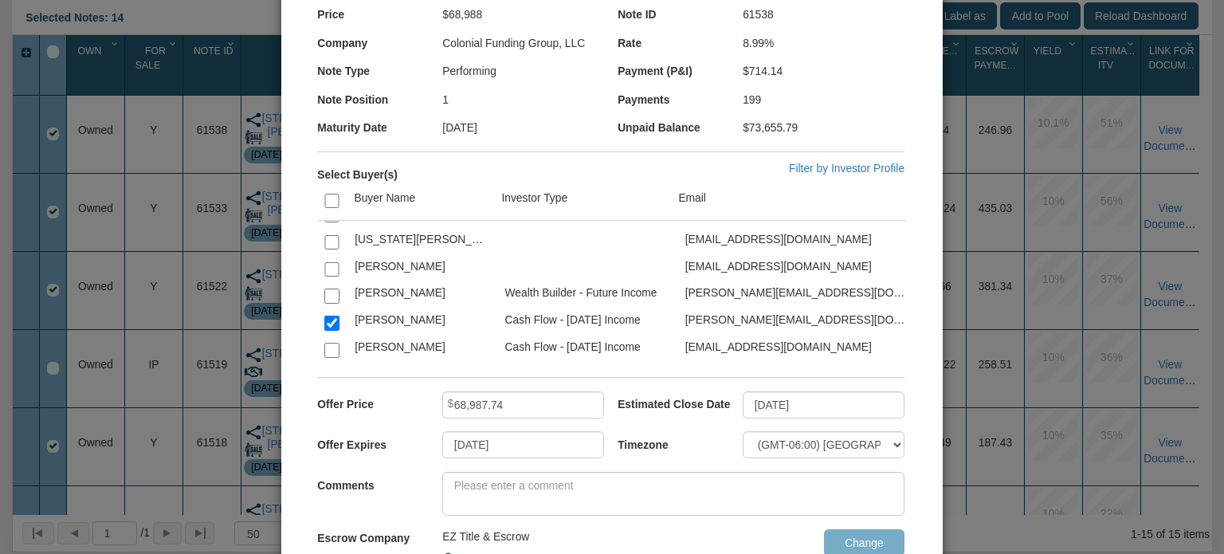
scroll to position [0, 0]
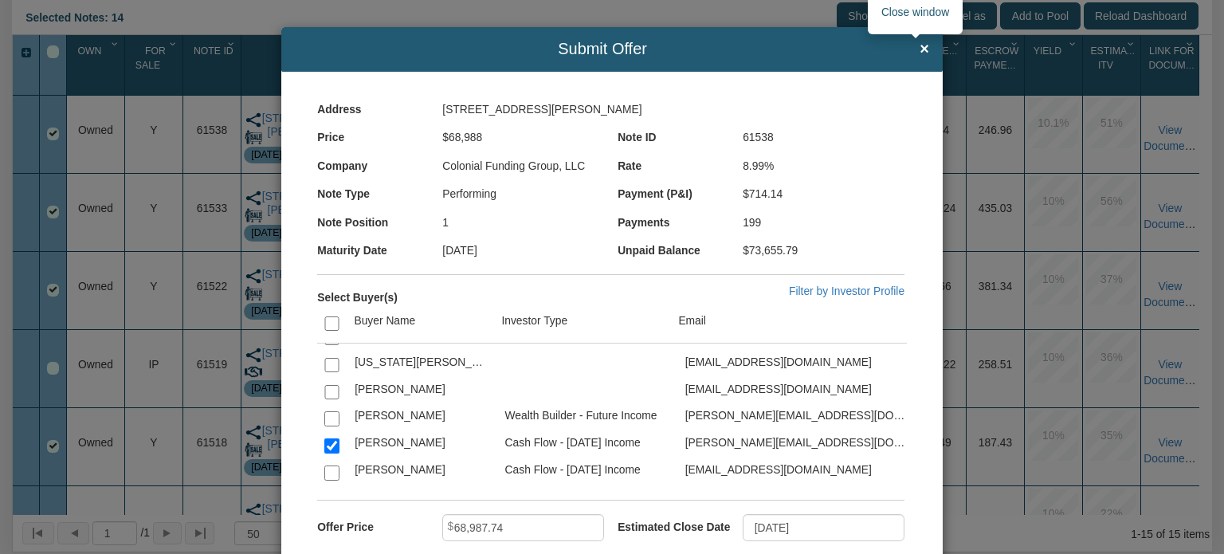
click at [920, 46] on span "×" at bounding box center [925, 50] width 10 height 18
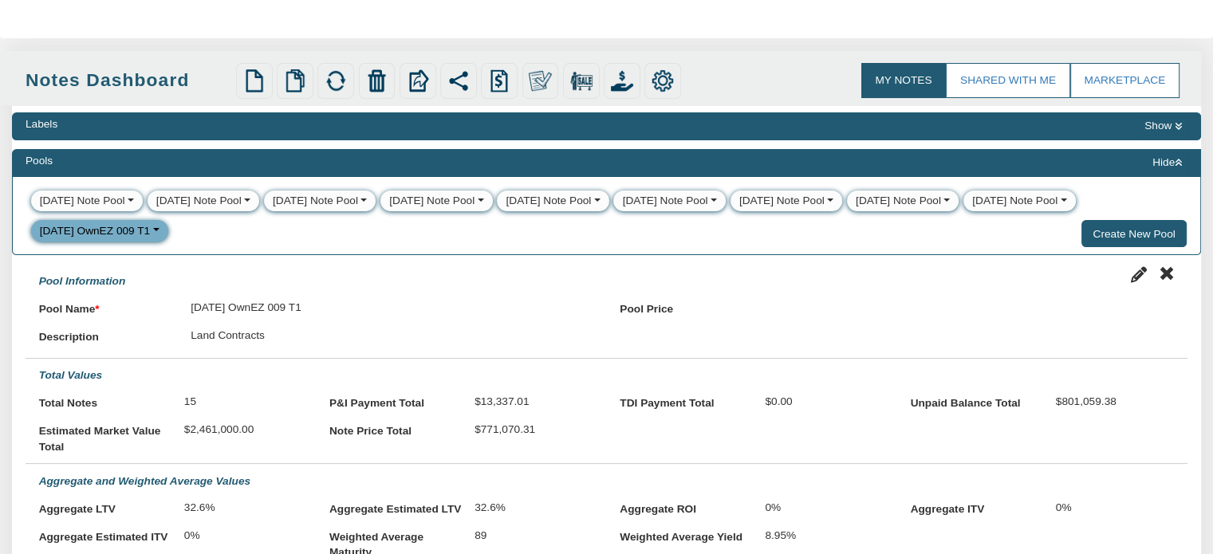
scroll to position [38, 0]
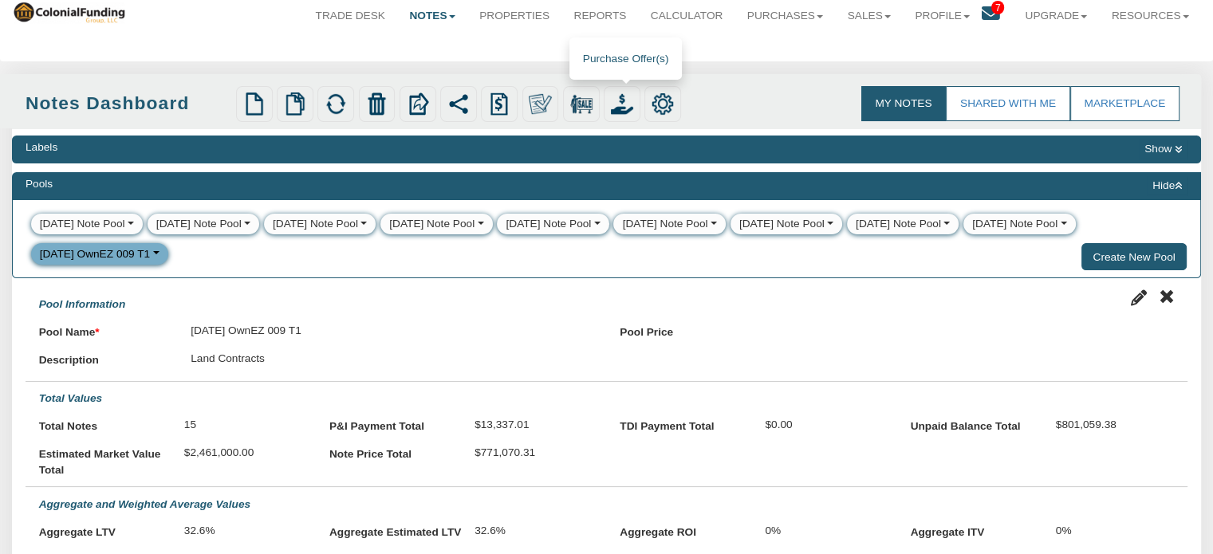
click at [624, 104] on img at bounding box center [622, 103] width 22 height 22
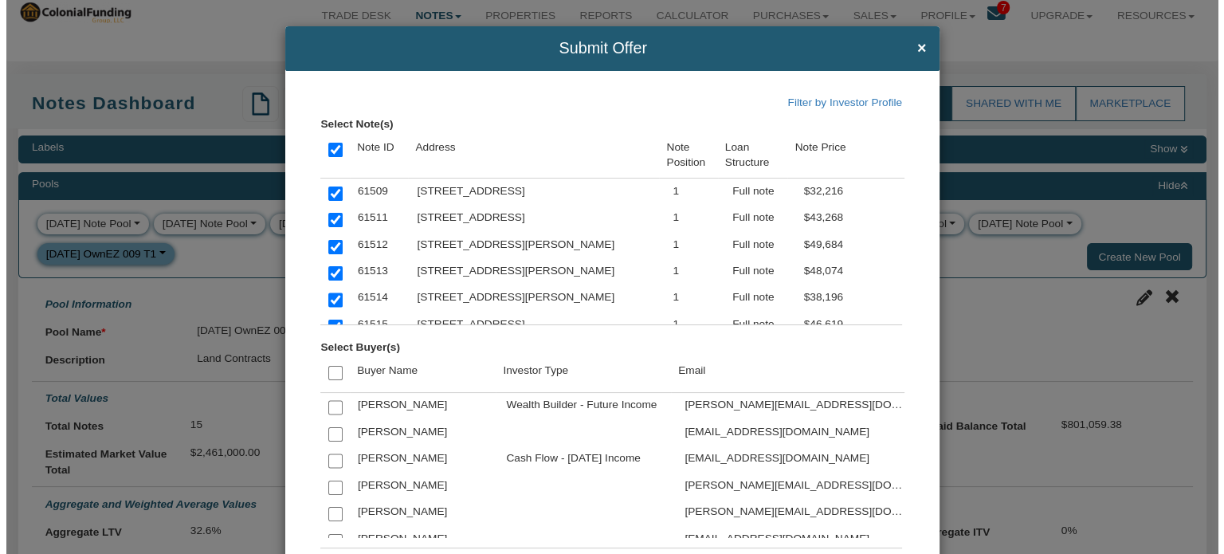
scroll to position [39, 0]
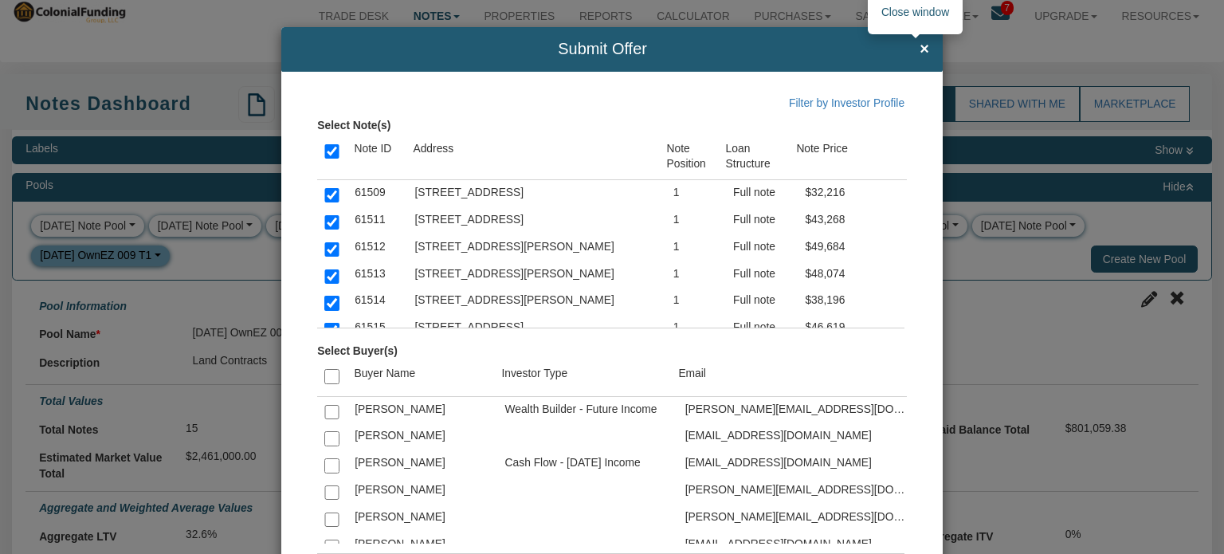
click at [920, 47] on span "×" at bounding box center [925, 50] width 10 height 18
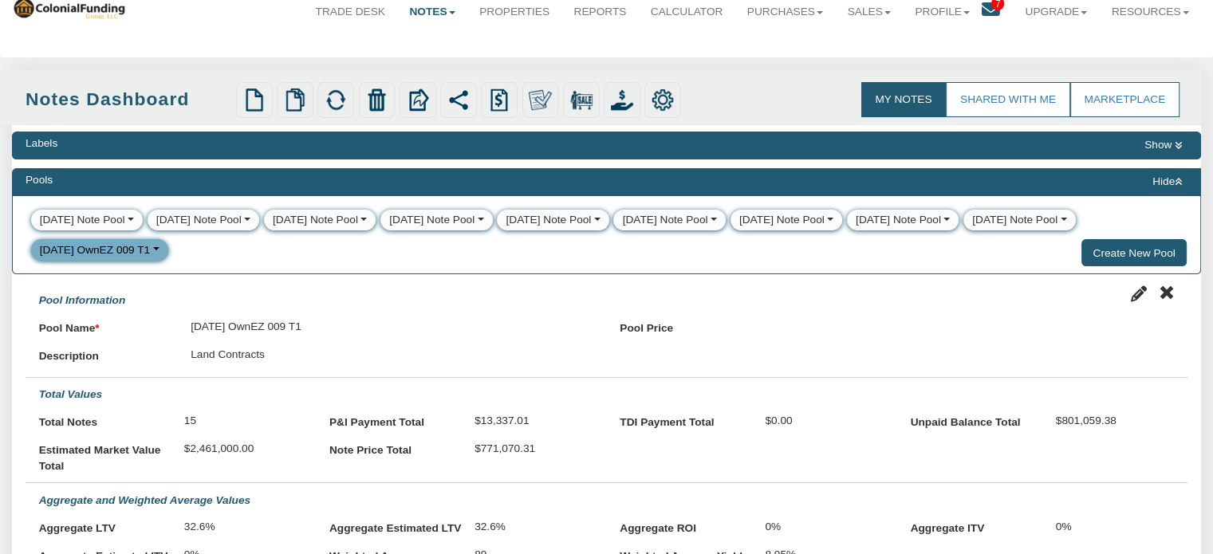
scroll to position [41, 0]
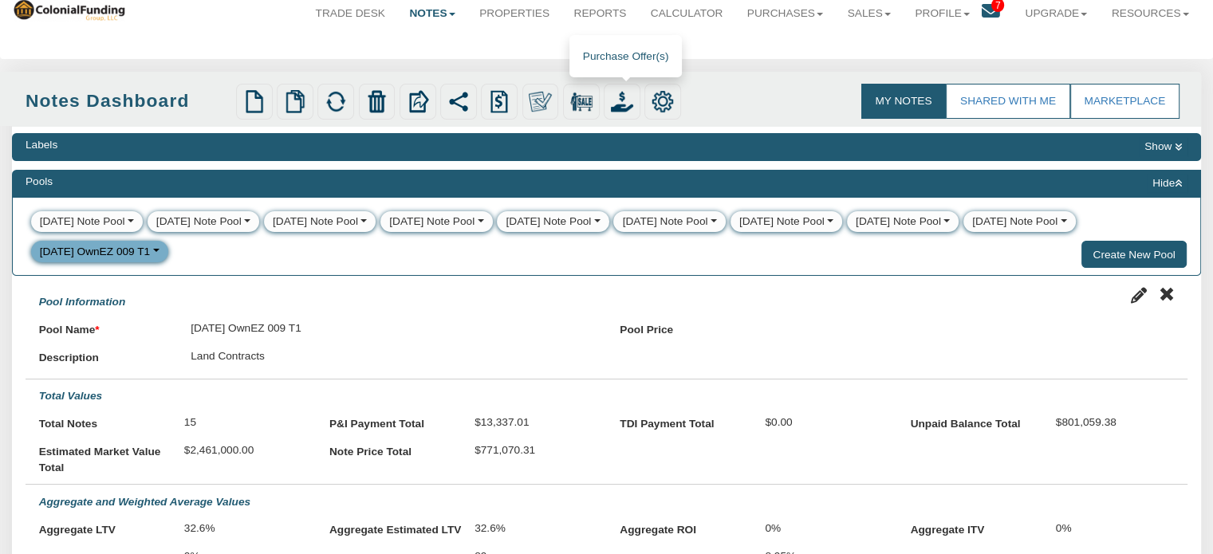
click at [616, 88] on div at bounding box center [621, 102] width 37 height 37
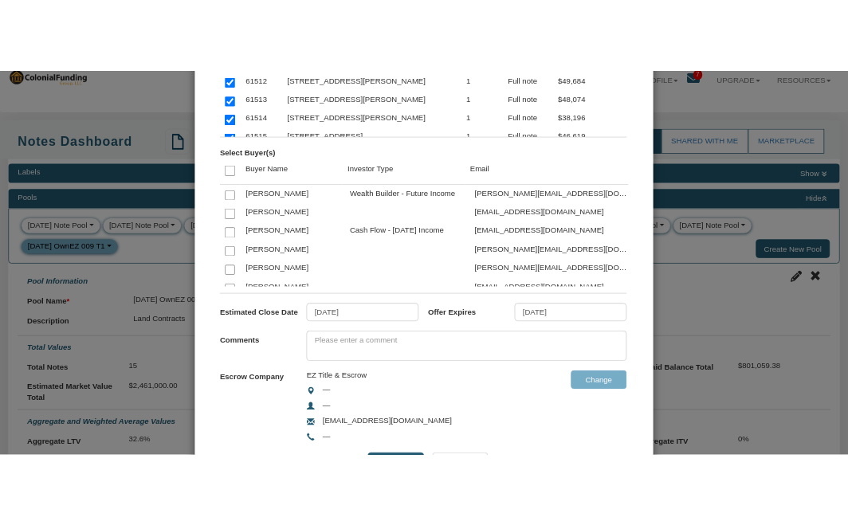
scroll to position [238, 0]
